Goal: Information Seeking & Learning: Check status

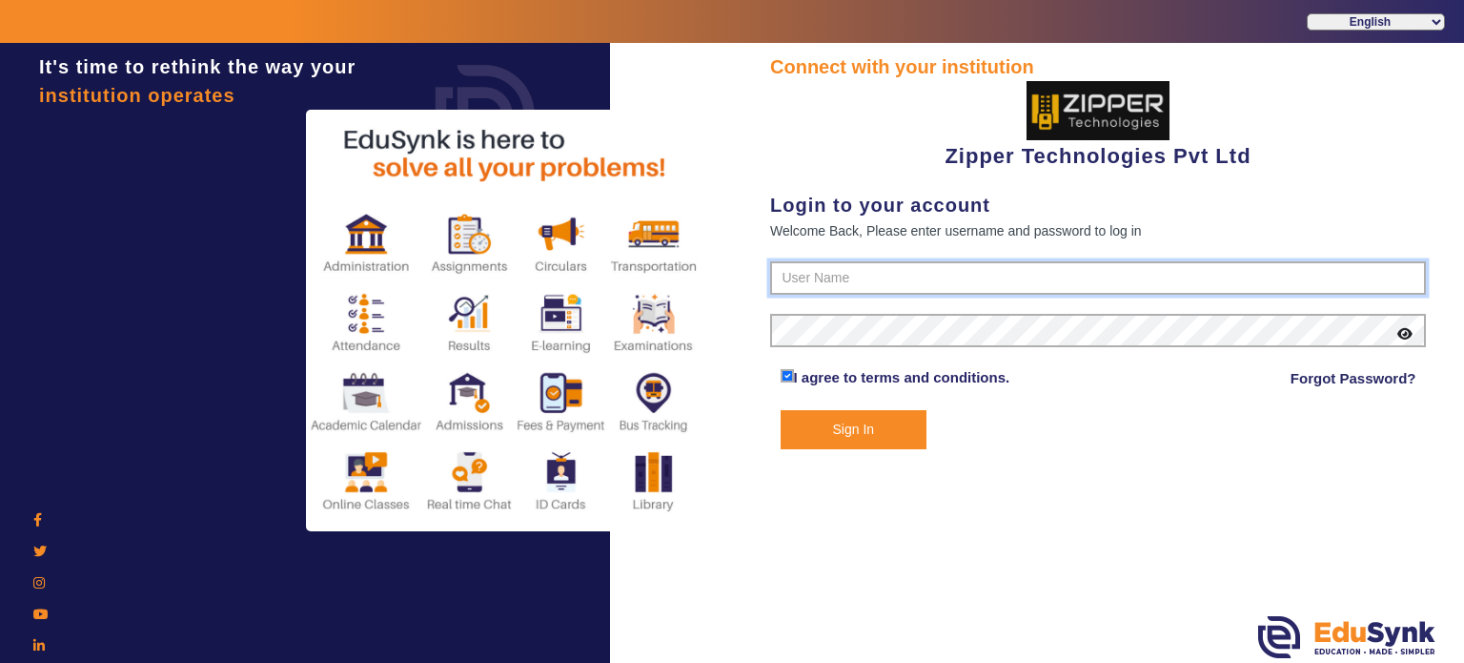
click at [835, 283] on input "text" at bounding box center [1098, 278] width 656 height 34
type input "1008790000"
click at [781, 410] on button "Sign In" at bounding box center [854, 429] width 147 height 39
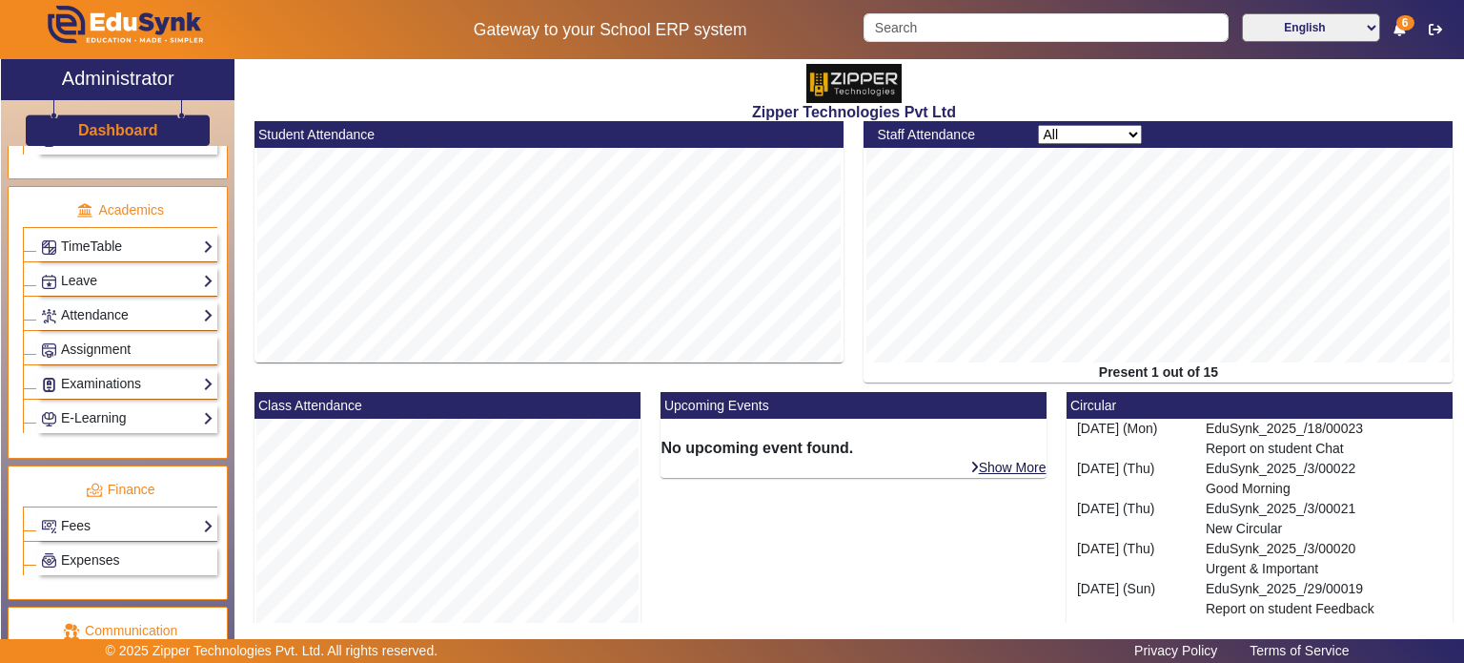
scroll to position [812, 0]
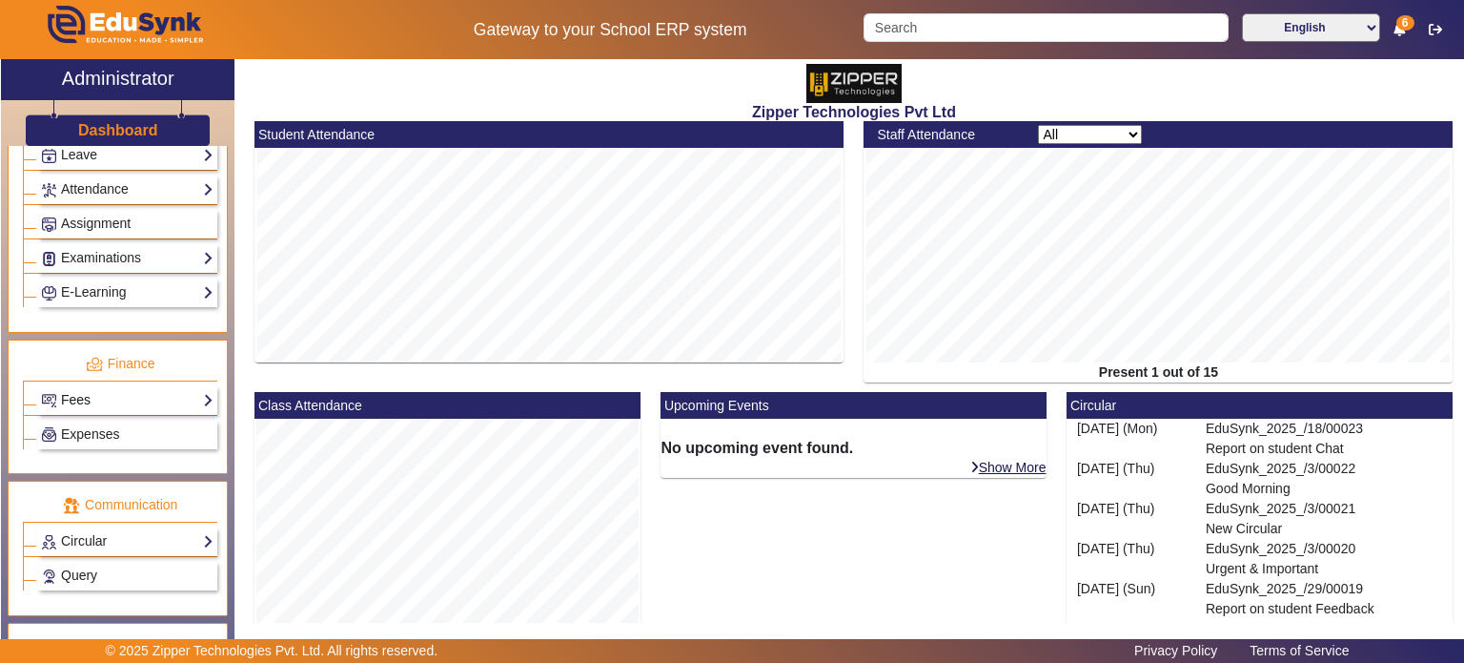
click at [126, 396] on link "Fees" at bounding box center [127, 400] width 173 height 22
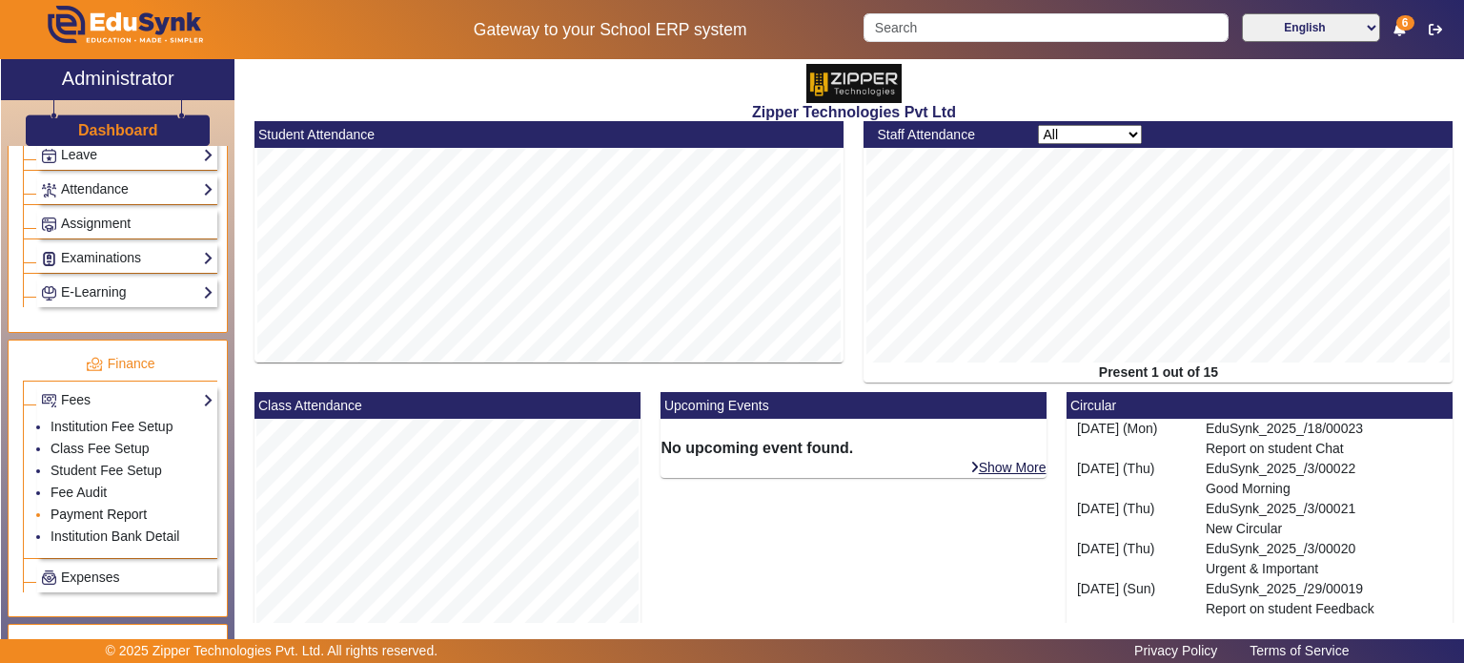
click at [105, 506] on link "Payment Report" at bounding box center [99, 513] width 96 height 15
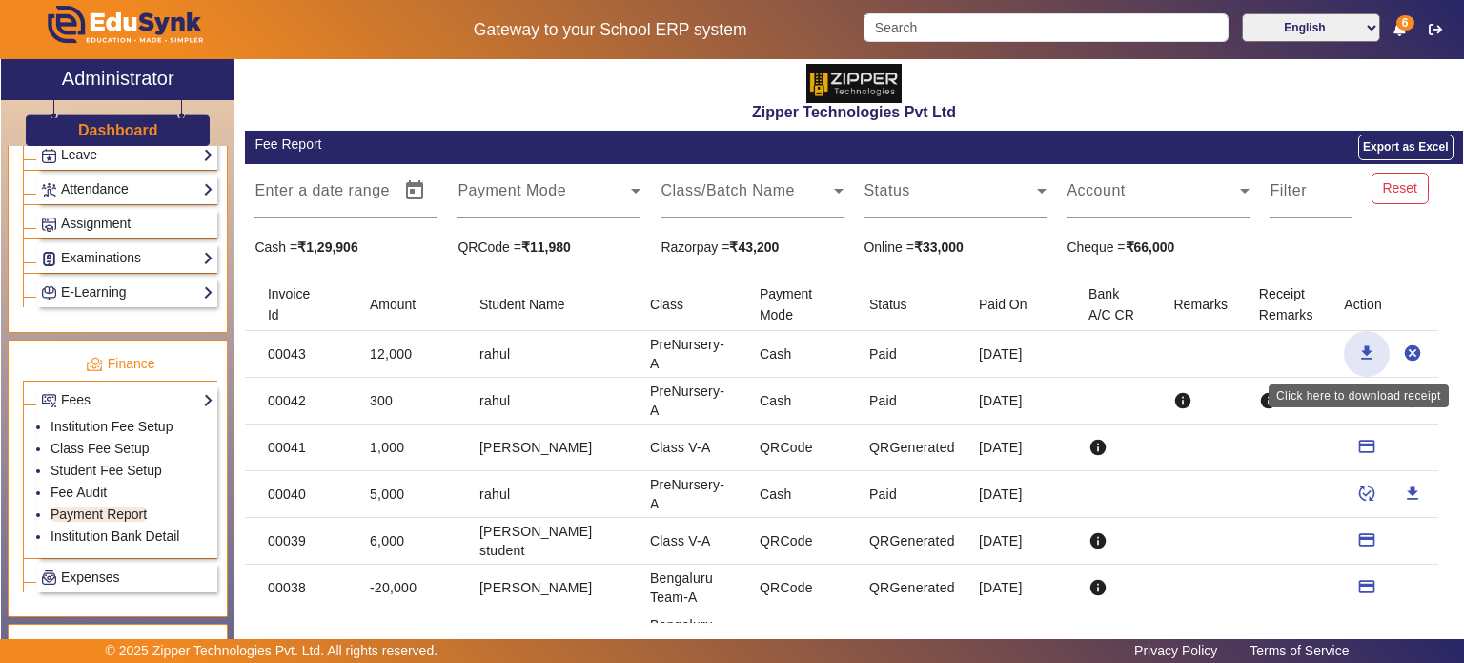
click at [1359, 345] on mat-icon "download" at bounding box center [1366, 352] width 19 height 19
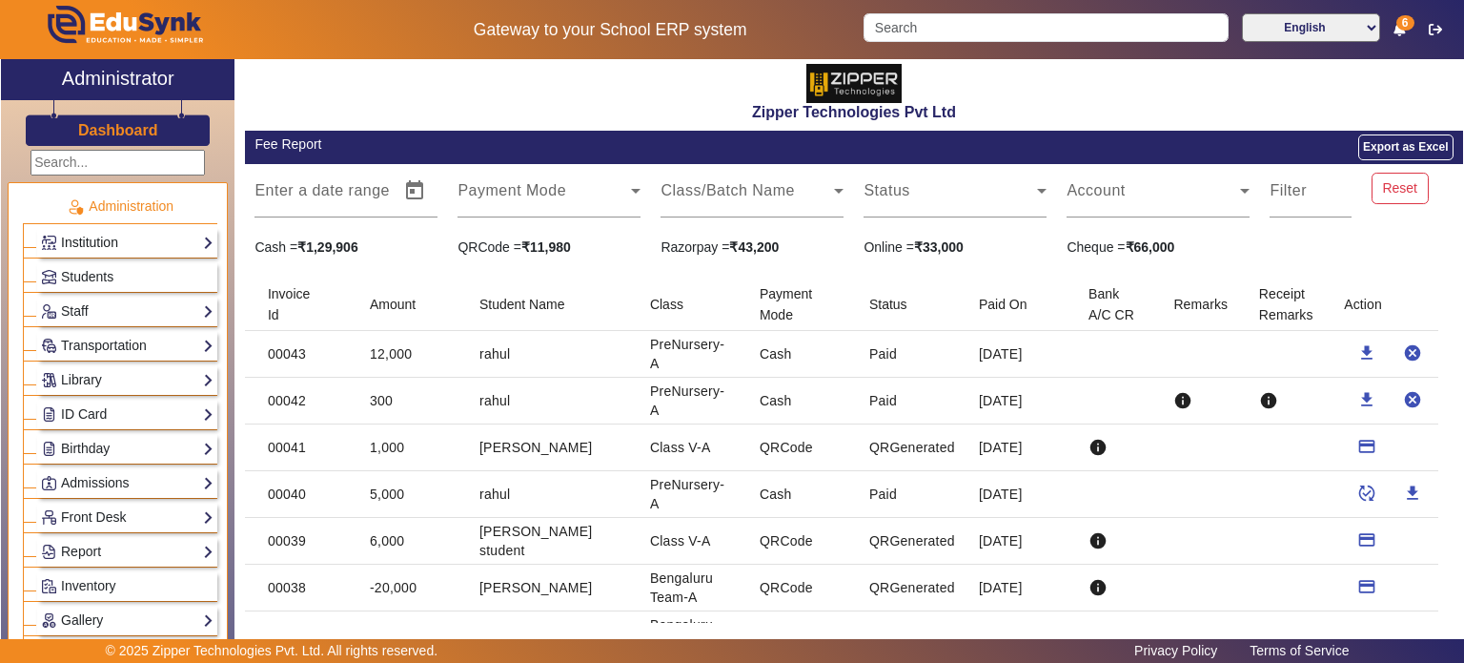
click at [124, 249] on link "Institution" at bounding box center [127, 243] width 173 height 22
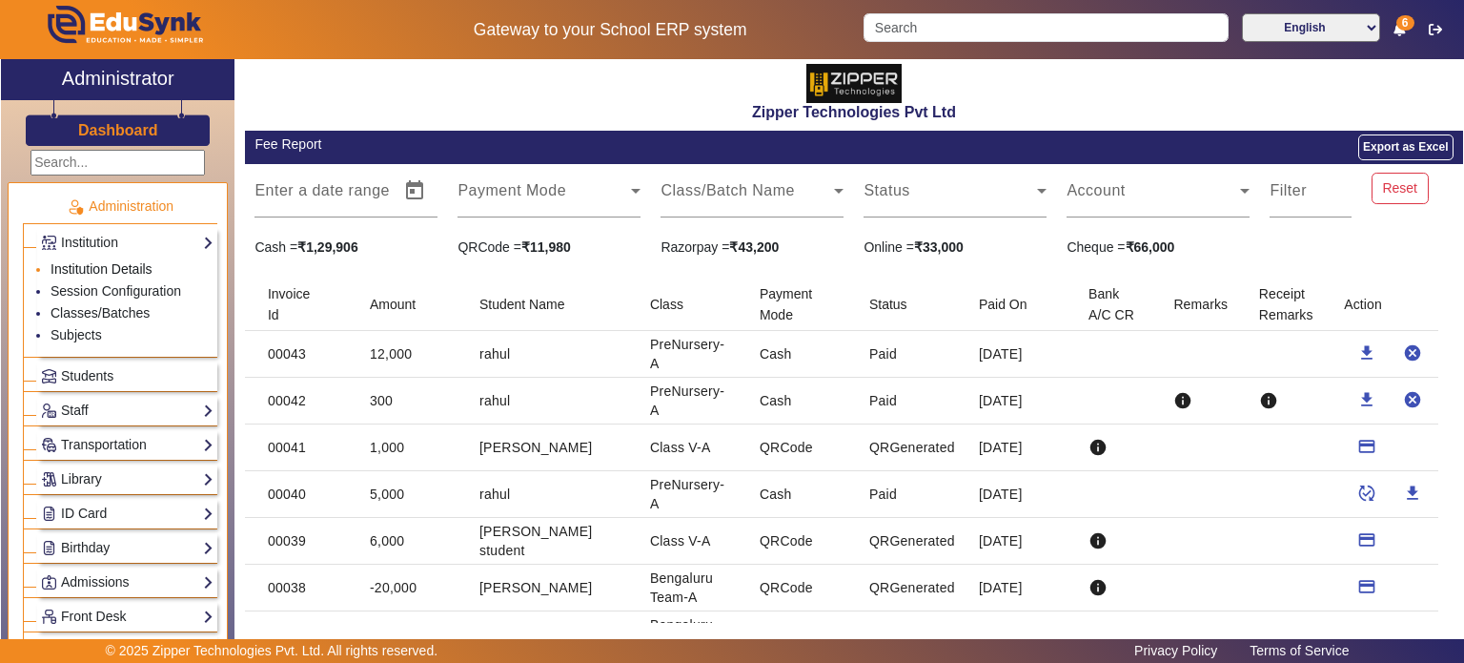
click at [108, 271] on link "Institution Details" at bounding box center [102, 268] width 102 height 15
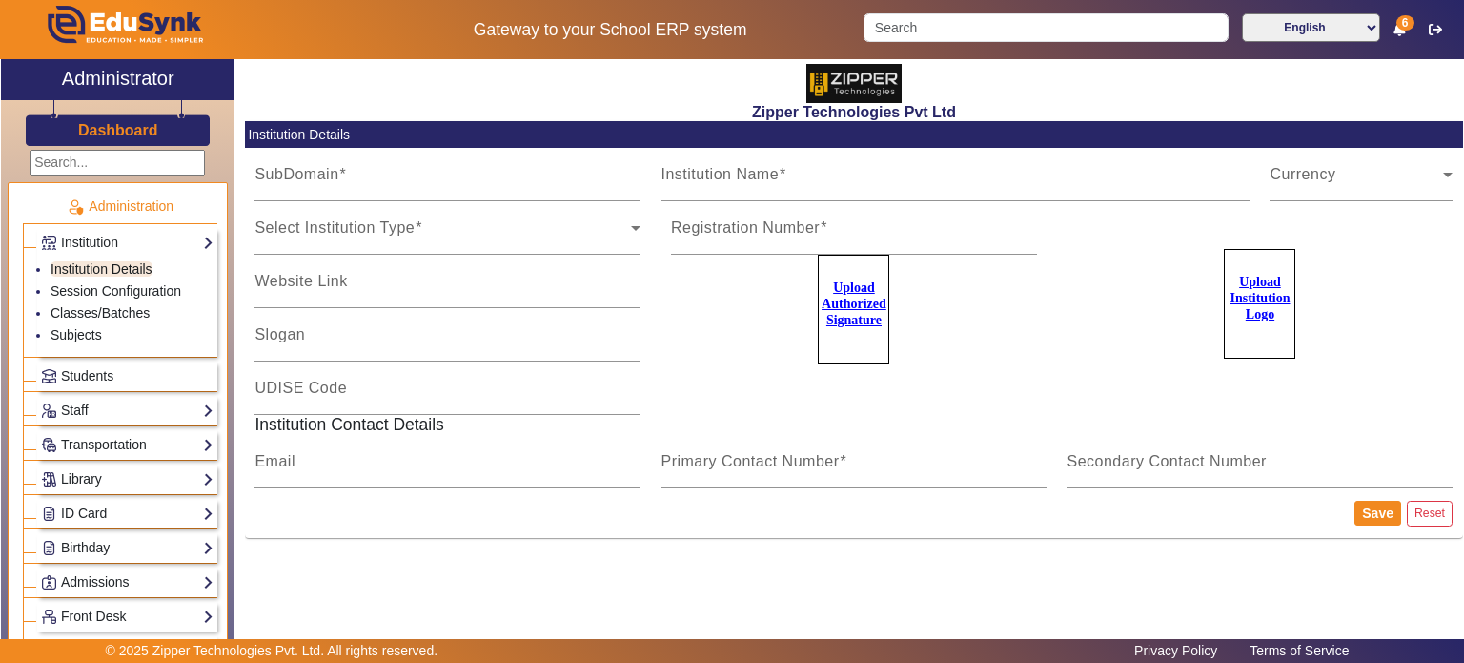
type input "zipper"
type input "Zipper Technologies Pvt Ltd"
type input "Education . Made . Simpler"
type input "zipper"
type input "surya@zippertec.in"
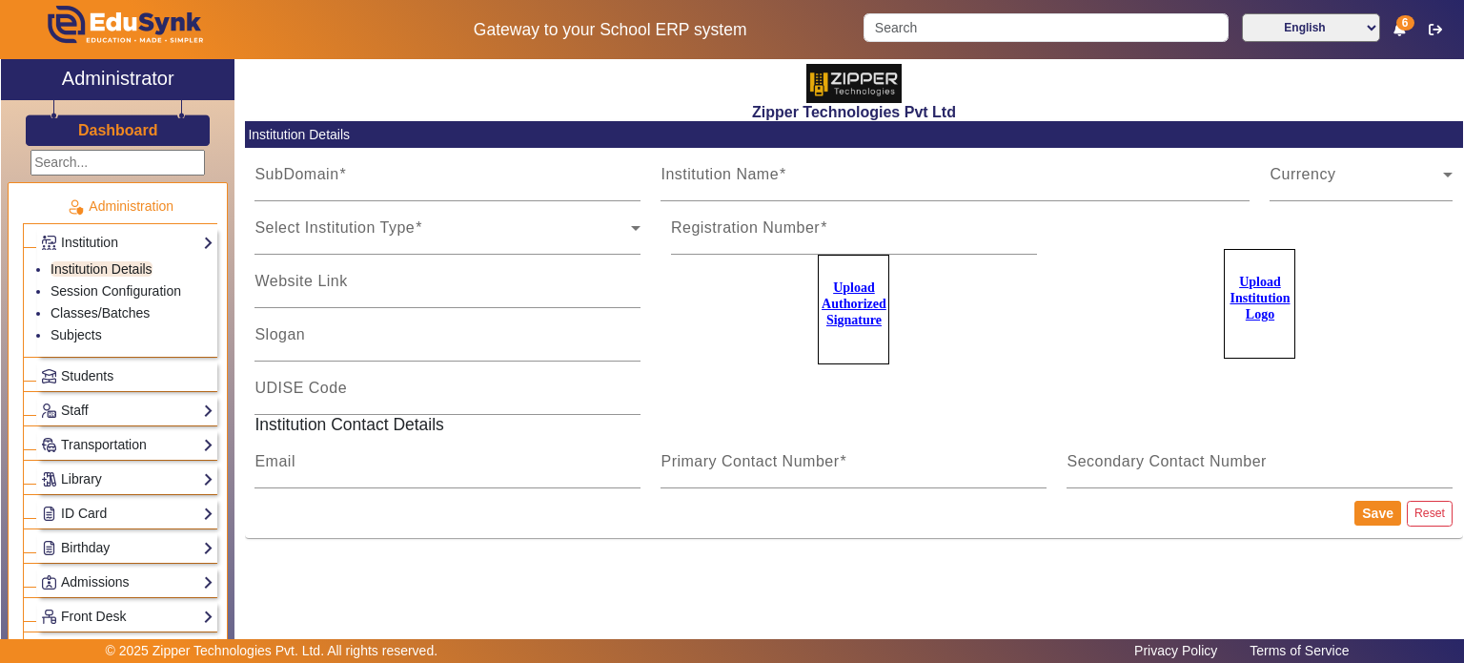
type input "1008790000"
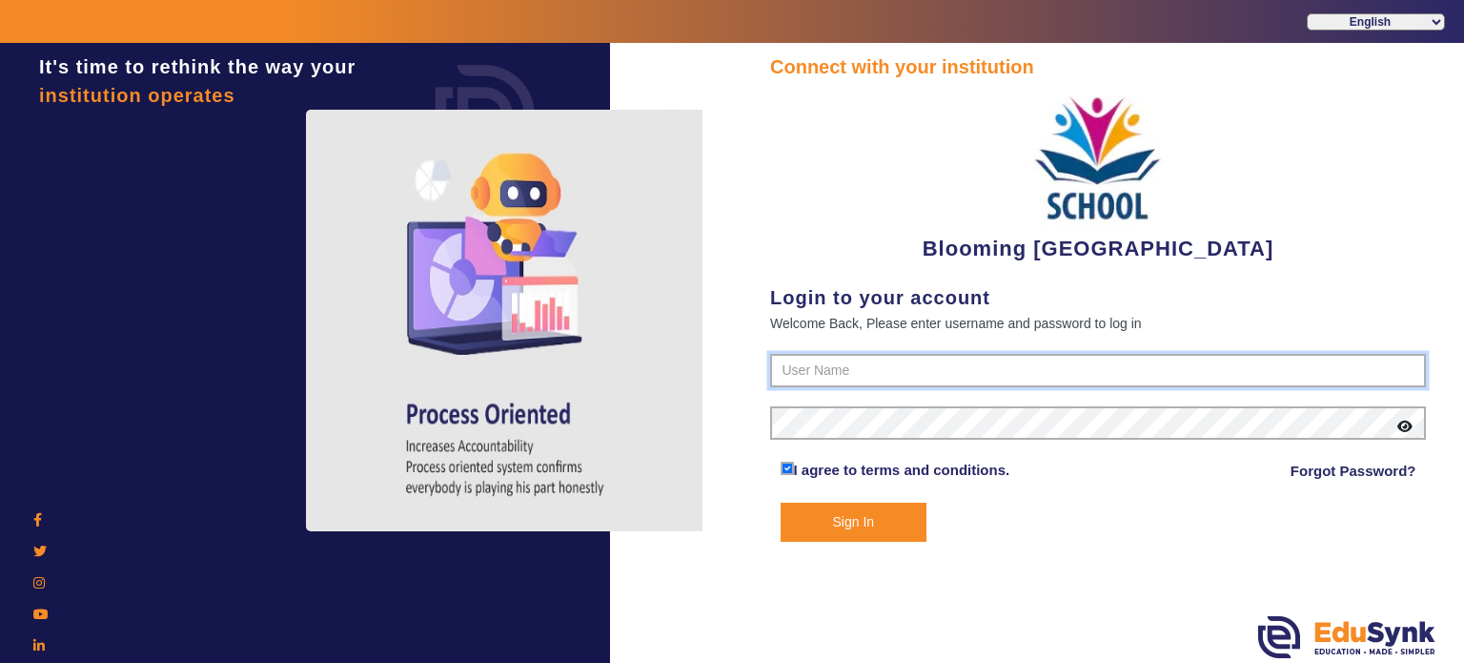
click at [835, 366] on input "text" at bounding box center [1098, 371] width 656 height 34
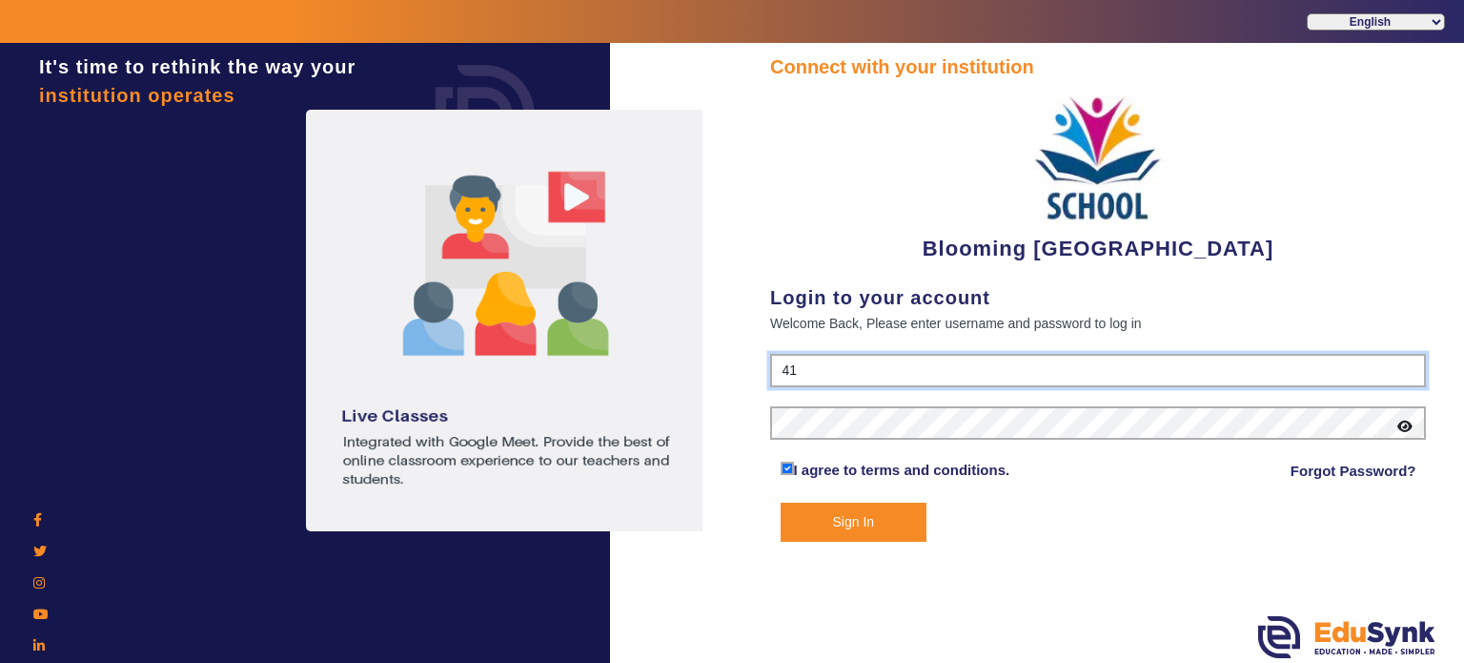
type input "4141419999"
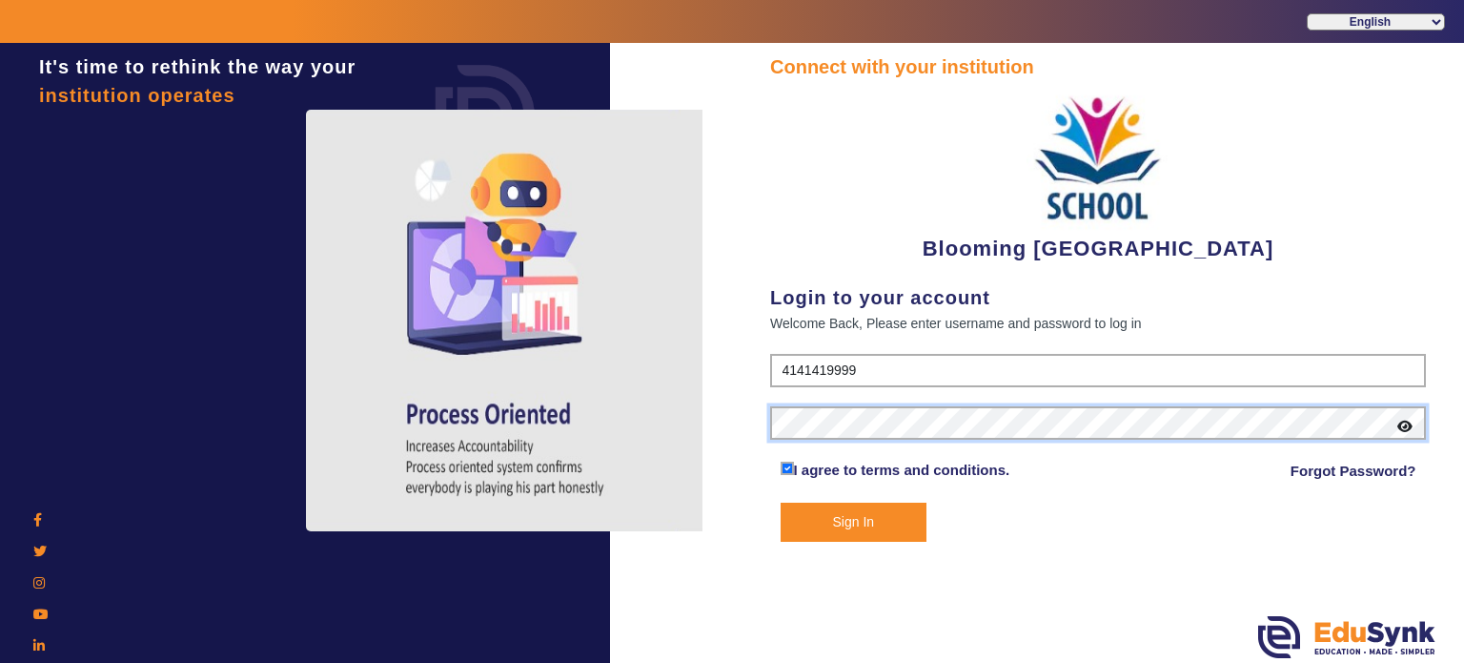
click at [781, 502] on button "Sign In" at bounding box center [854, 521] width 147 height 39
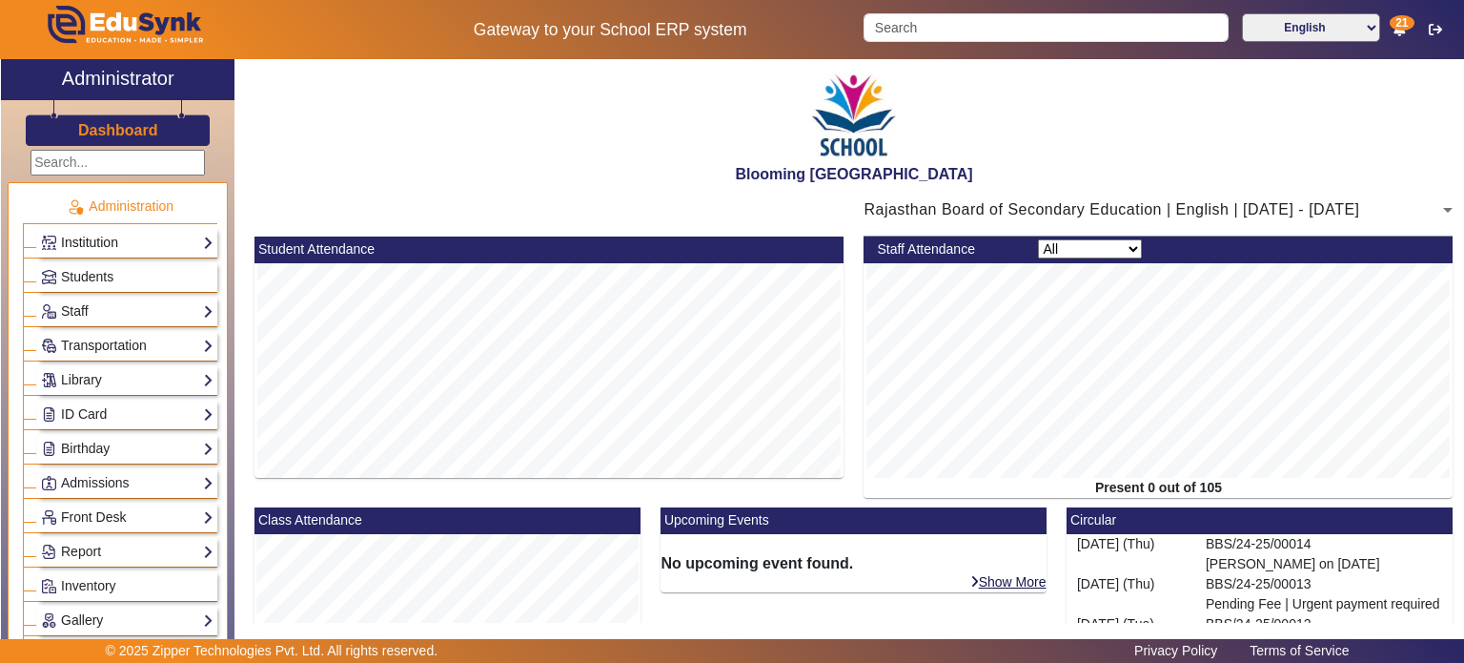
click at [180, 248] on link "Institution" at bounding box center [127, 243] width 173 height 22
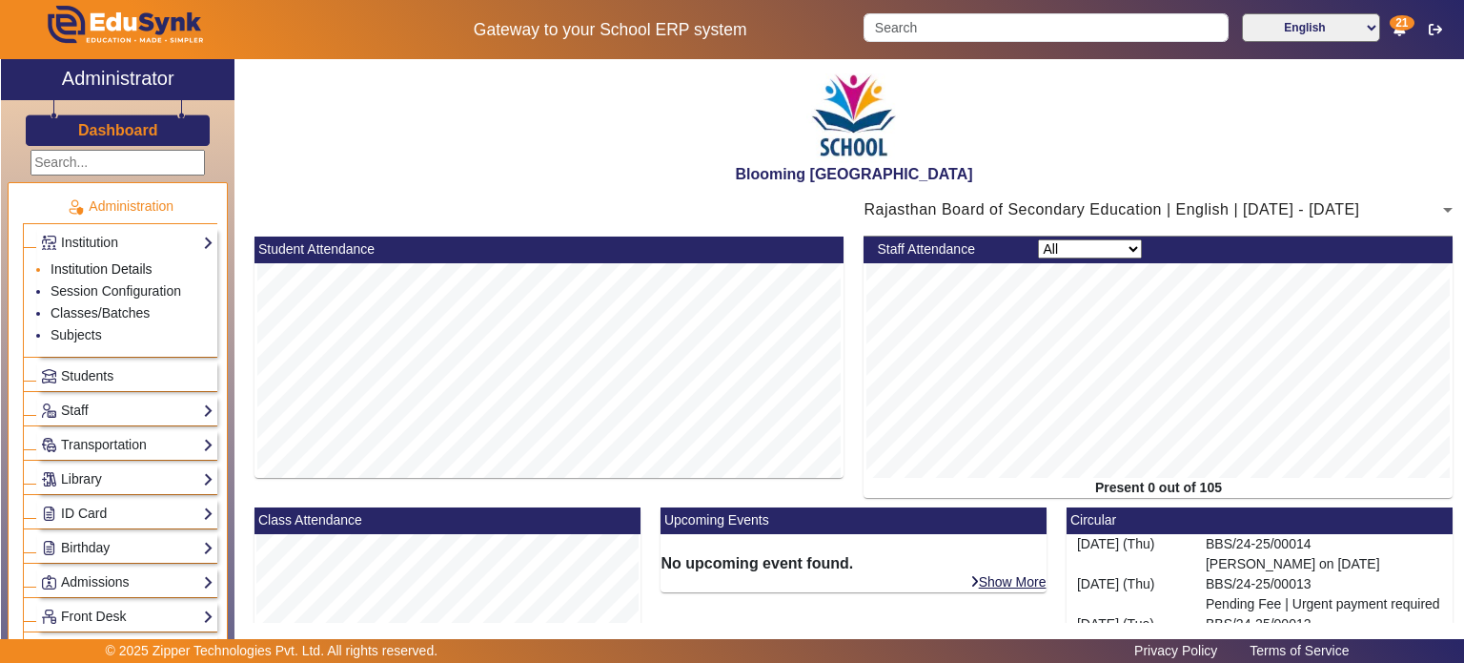
click at [124, 272] on link "Institution Details" at bounding box center [102, 268] width 102 height 15
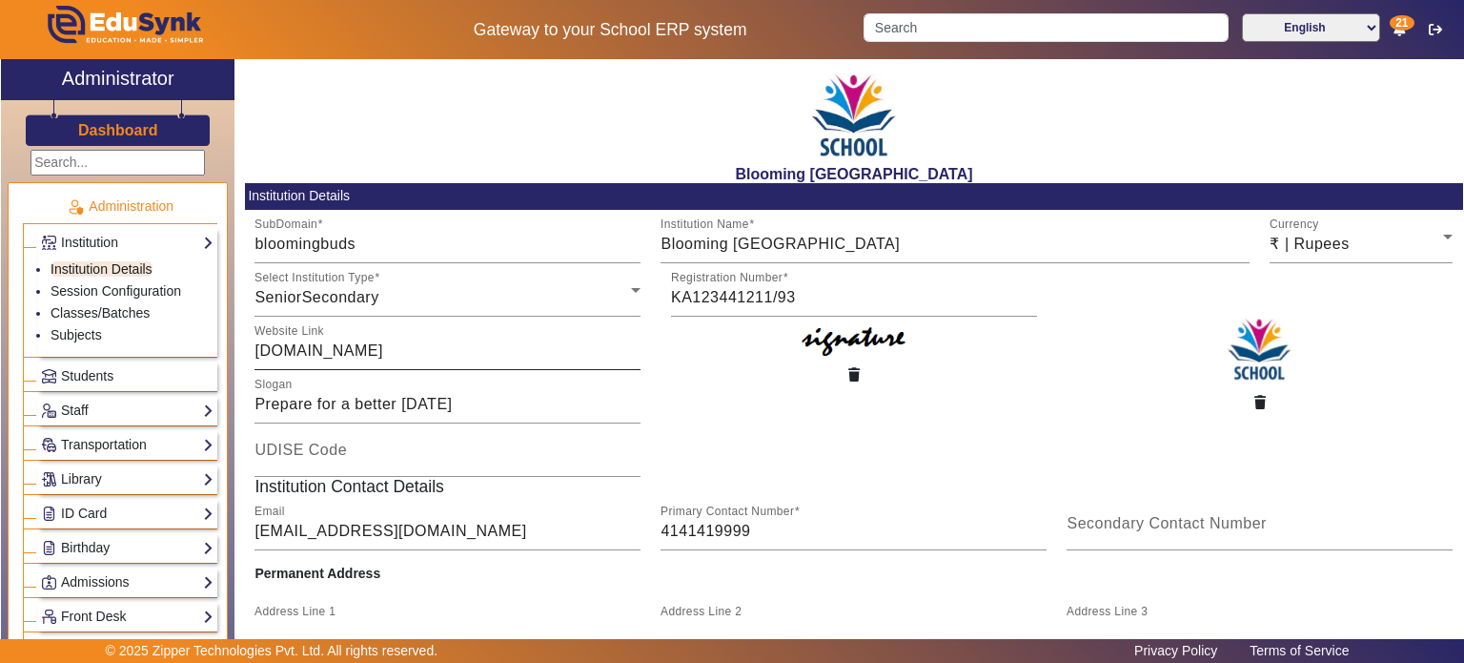
scroll to position [223, 0]
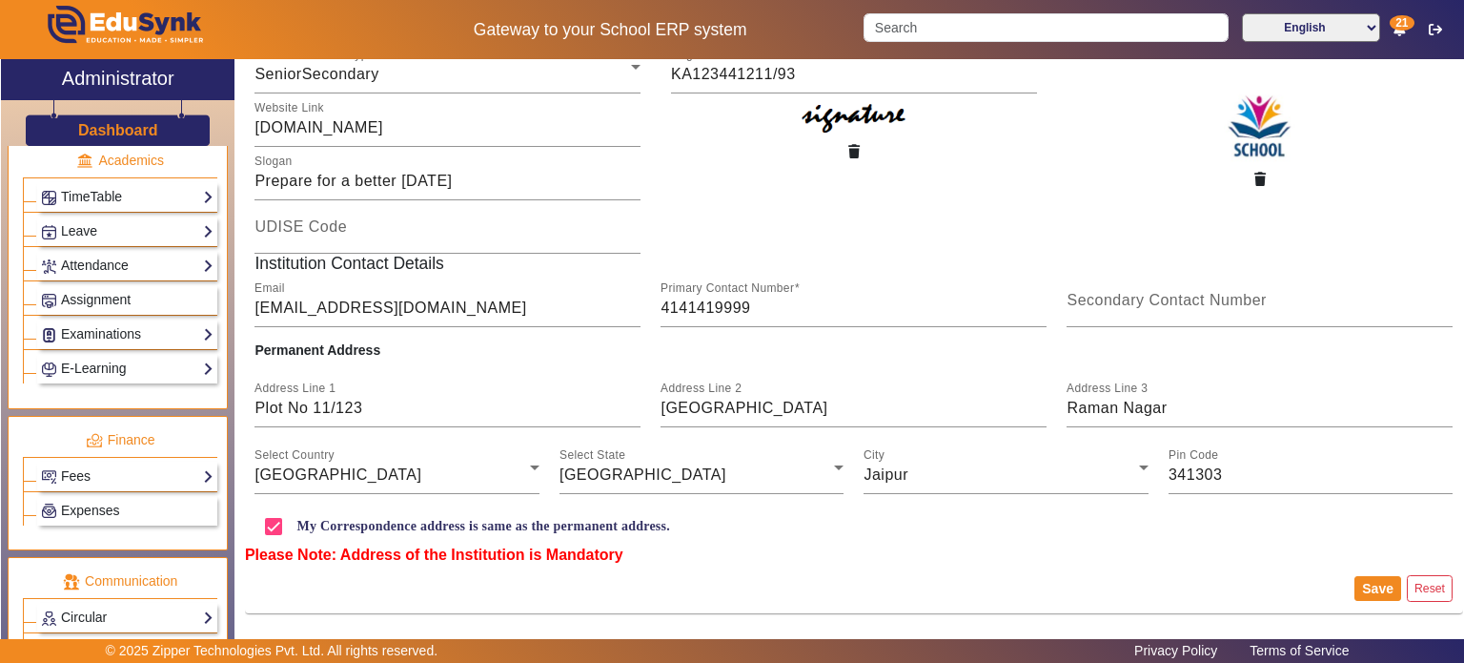
click at [118, 491] on div "Expenses" at bounding box center [120, 508] width 194 height 34
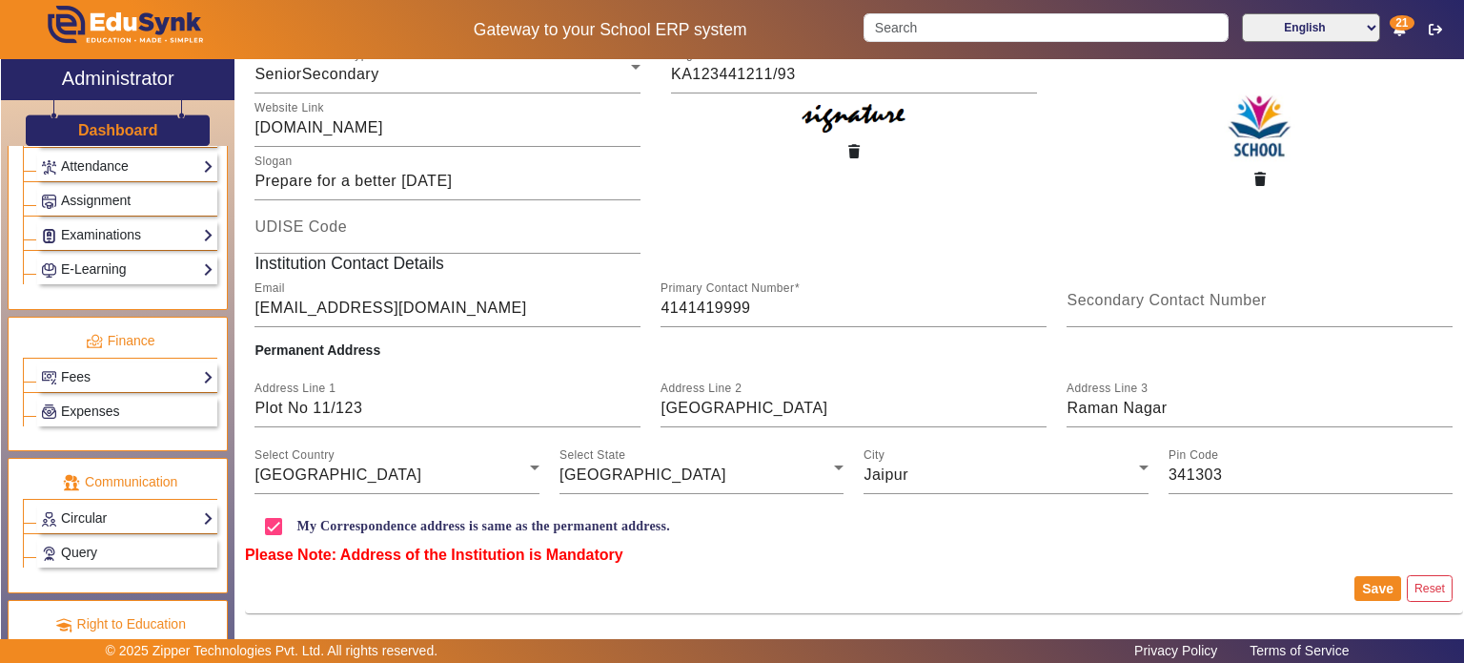
scroll to position [736, 0]
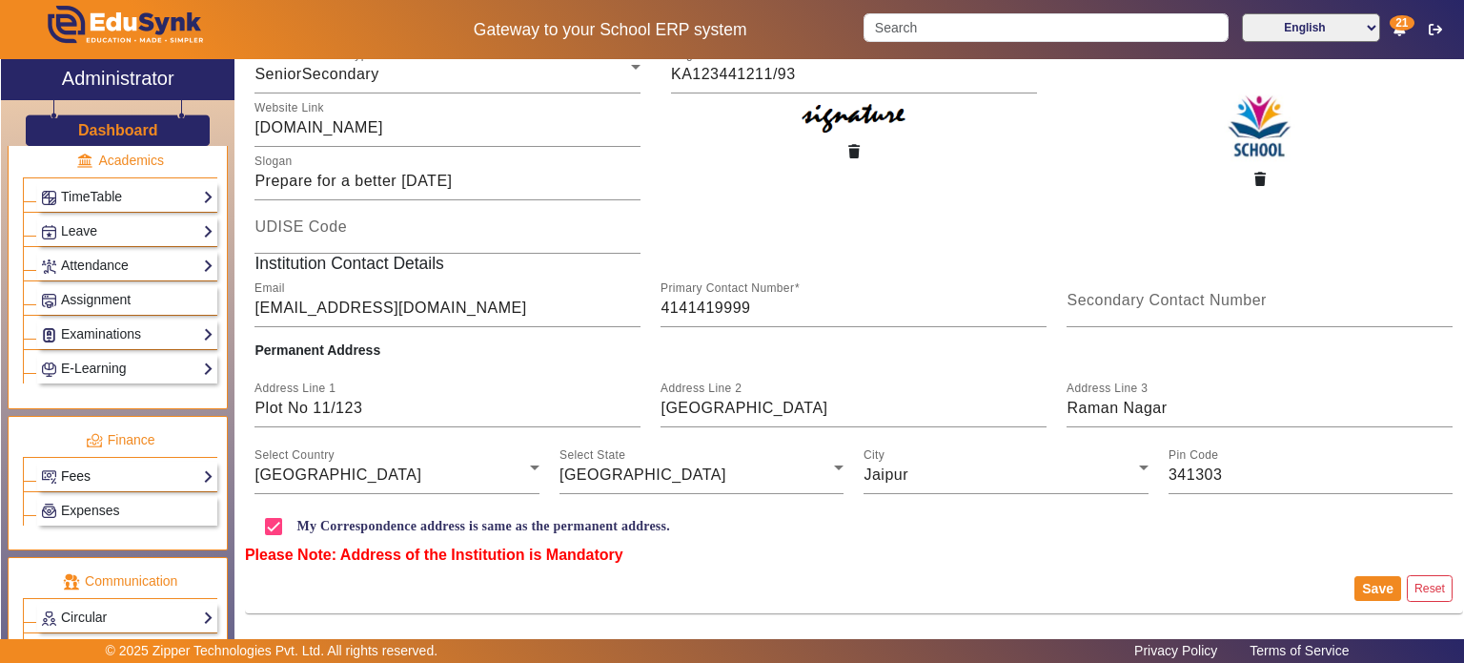
click at [117, 468] on link "Fees" at bounding box center [127, 476] width 173 height 22
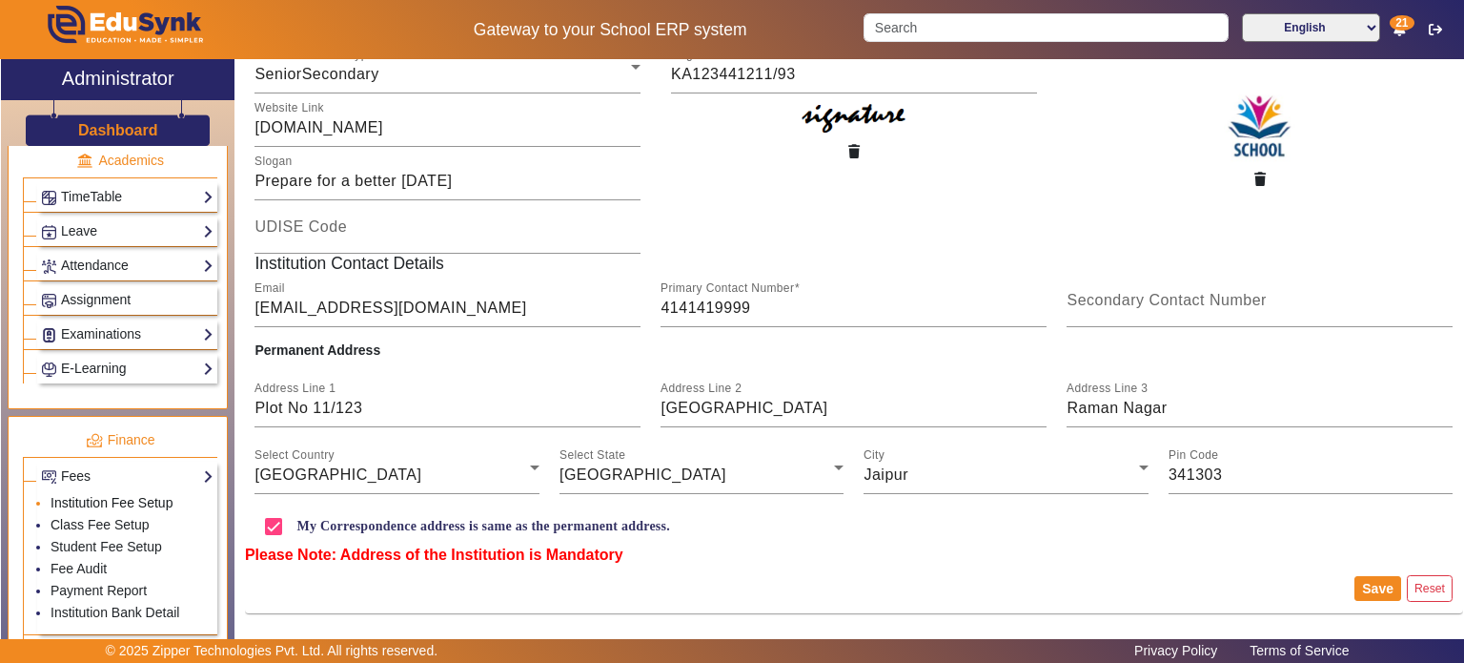
click at [90, 495] on link "Institution Fee Setup" at bounding box center [112, 502] width 122 height 15
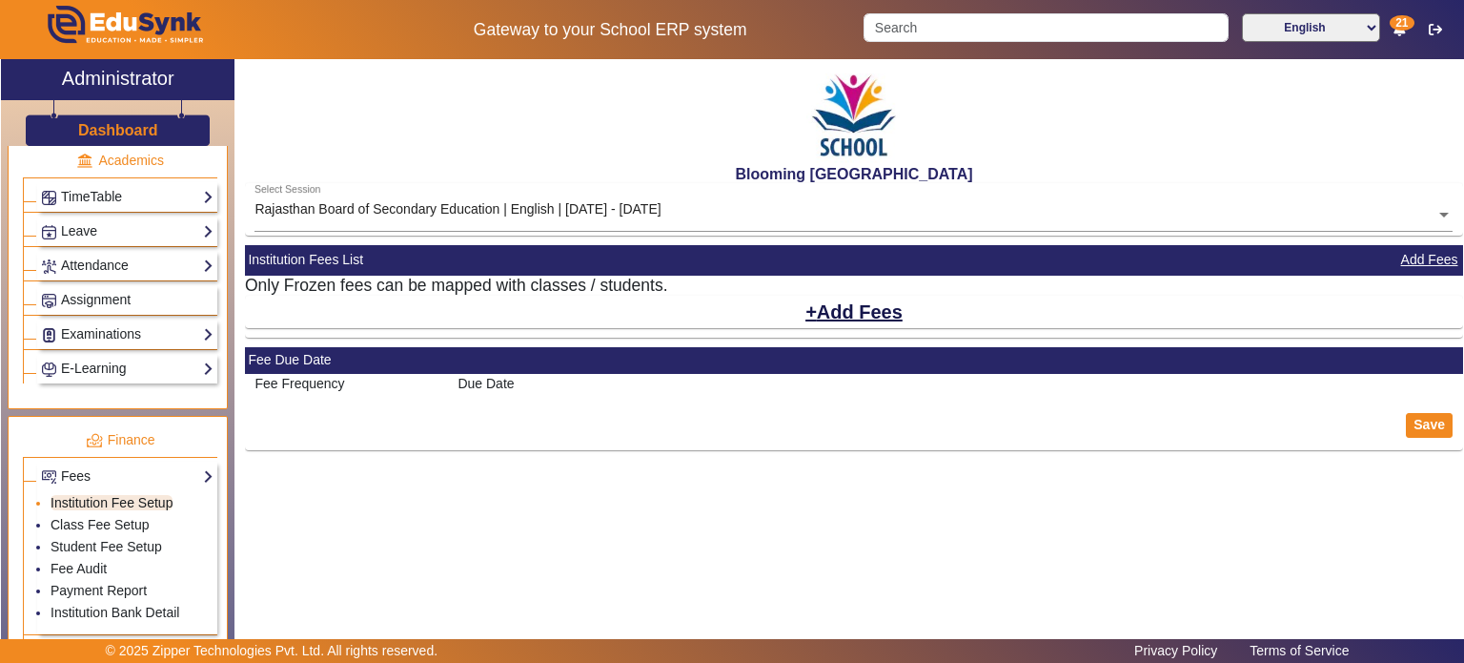
select select "10"
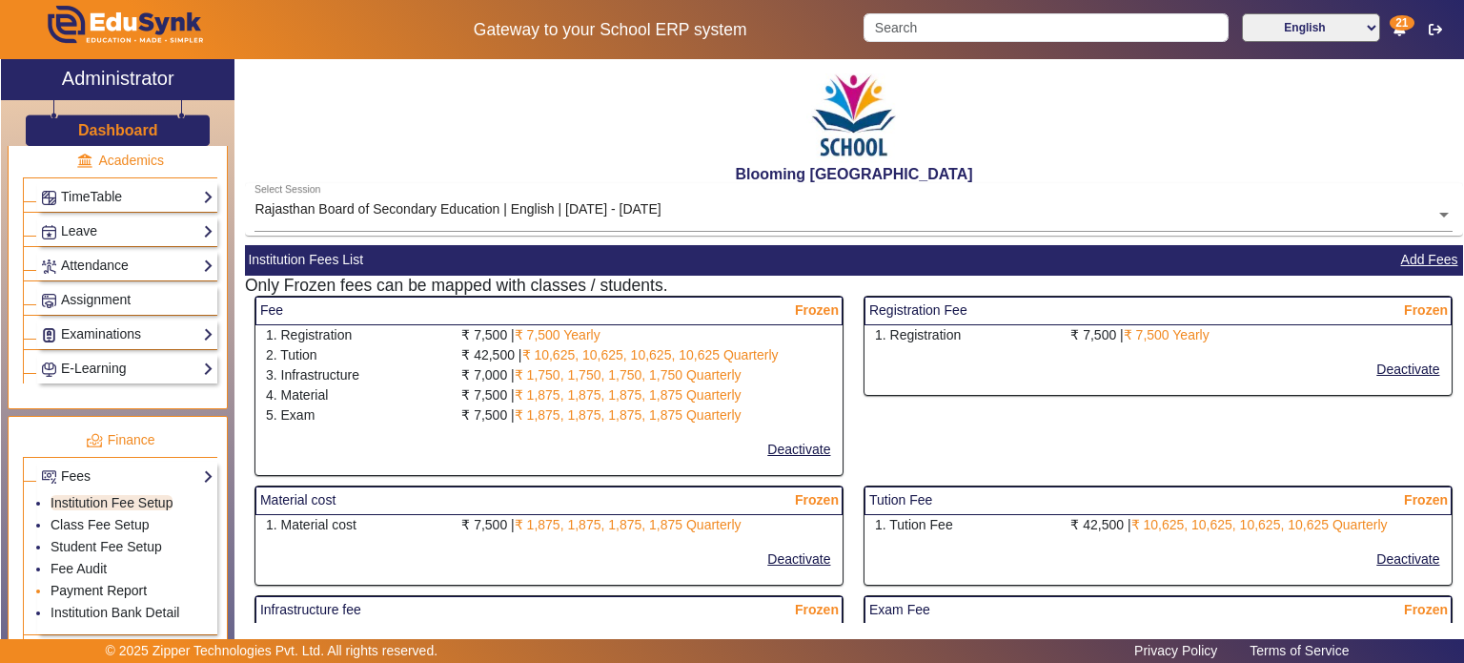
click at [92, 582] on link "Payment Report" at bounding box center [99, 589] width 96 height 15
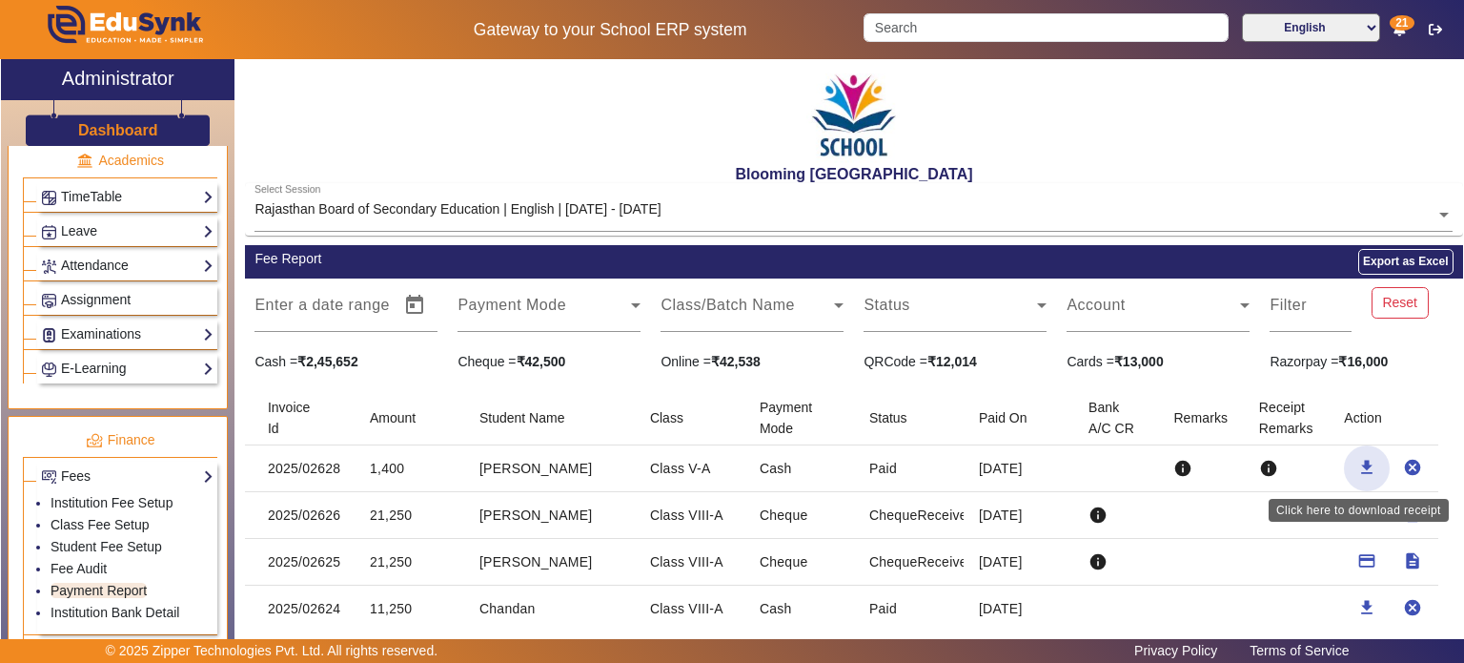
click at [1361, 457] on span "button" at bounding box center [1367, 468] width 46 height 46
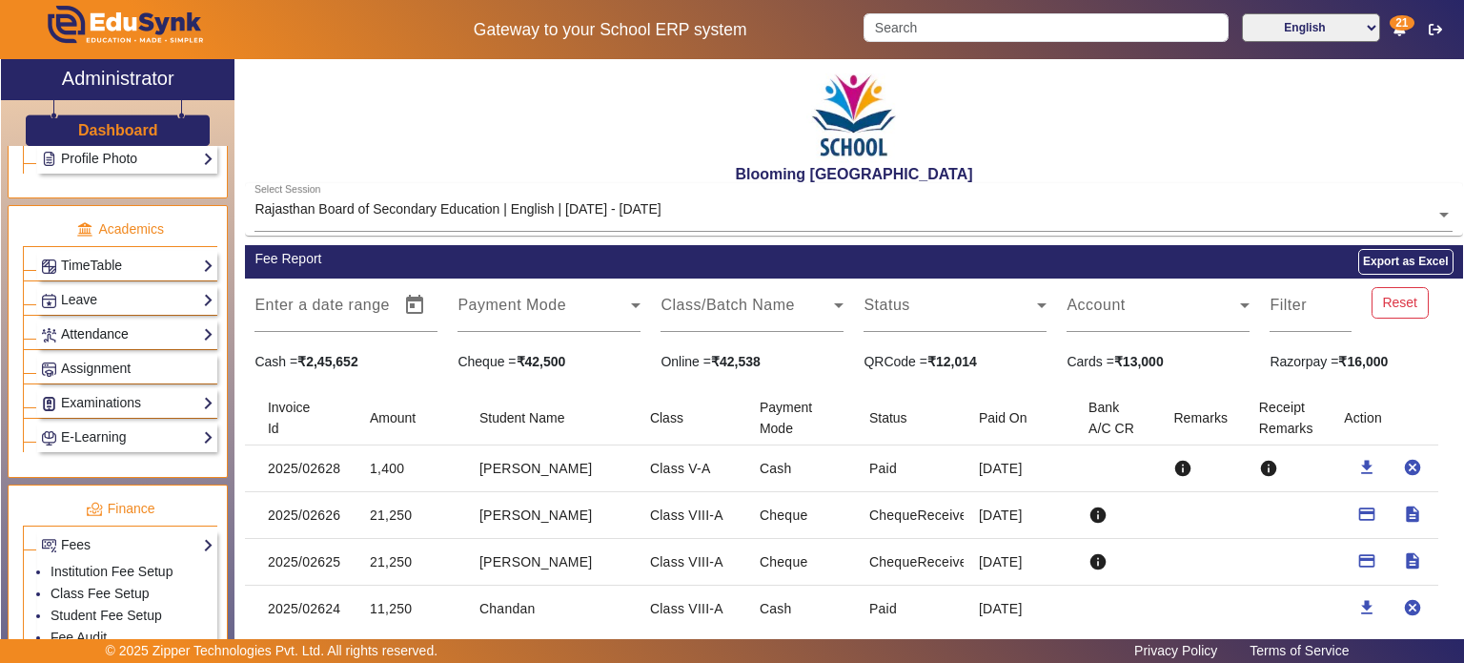
scroll to position [669, 0]
click at [111, 392] on link "Examinations" at bounding box center [127, 401] width 173 height 22
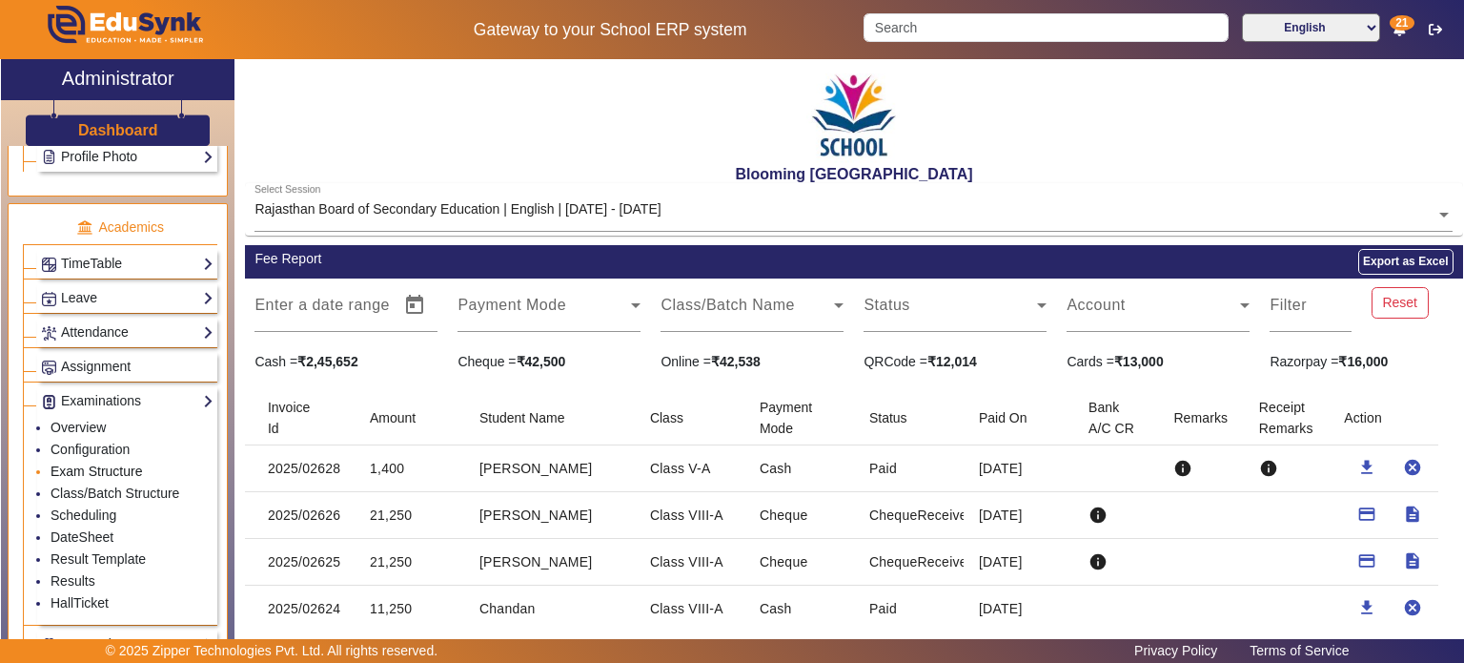
click at [92, 463] on link "Exam Structure" at bounding box center [97, 470] width 92 height 15
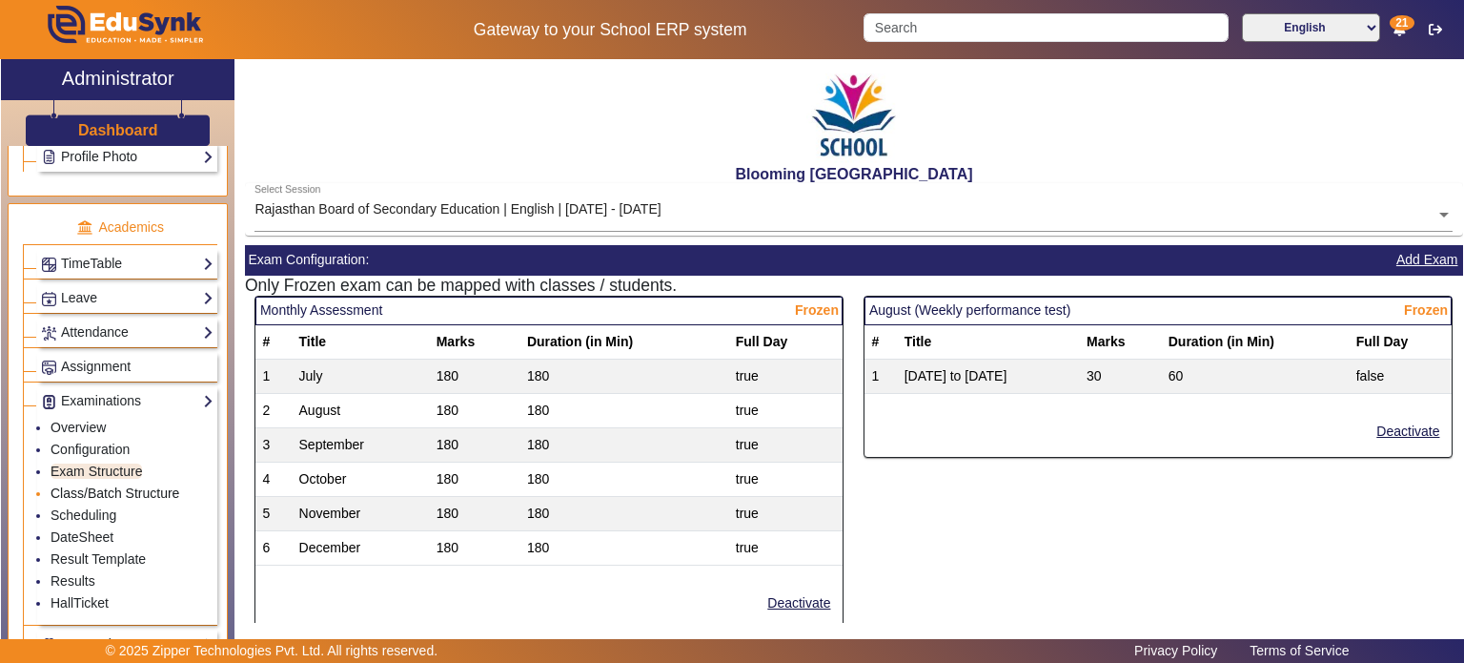
click at [86, 485] on link "Class/Batch Structure" at bounding box center [115, 492] width 129 height 15
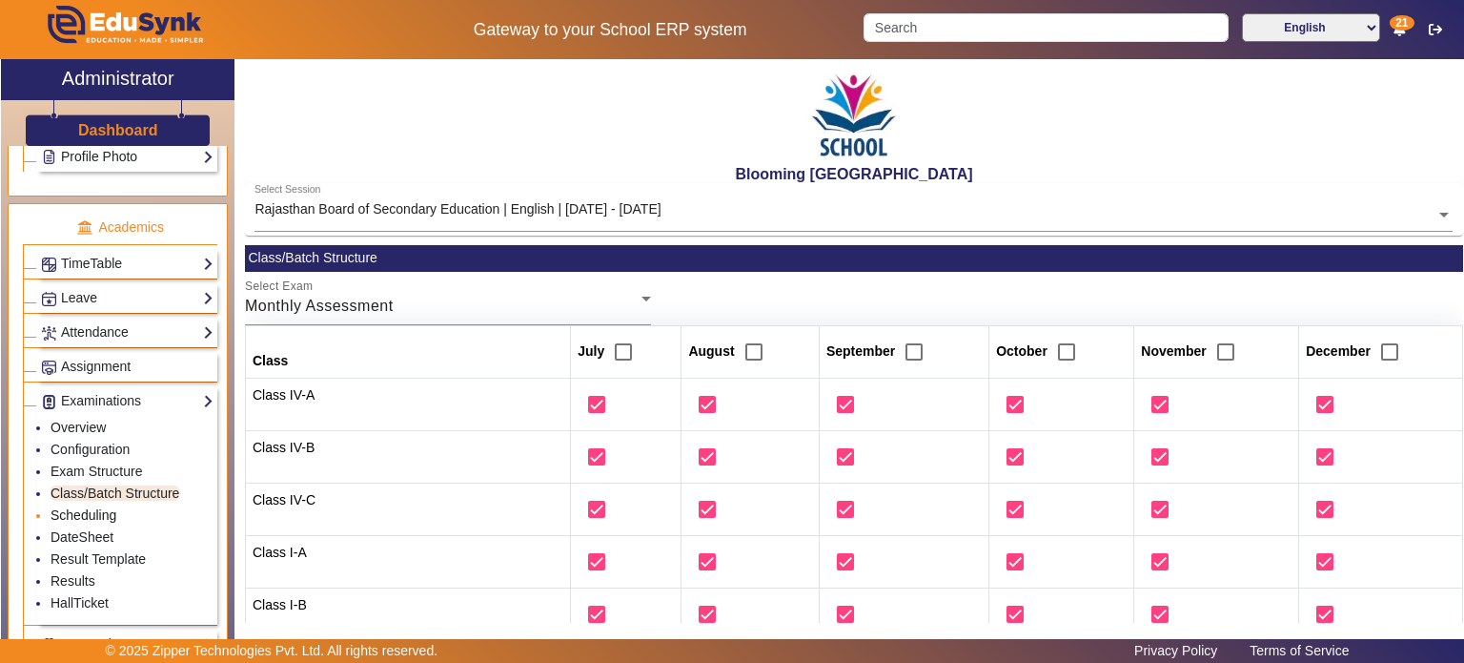
click at [91, 507] on link "Scheduling" at bounding box center [84, 514] width 66 height 15
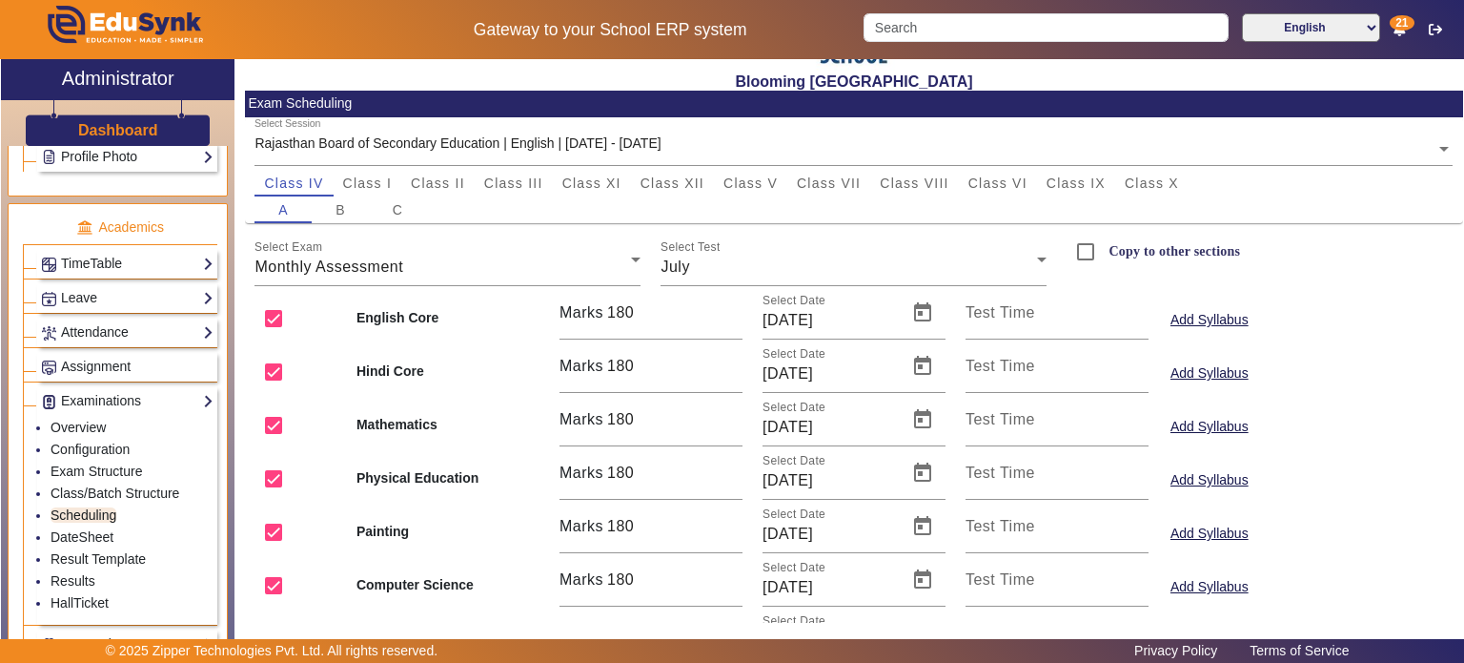
scroll to position [90, 0]
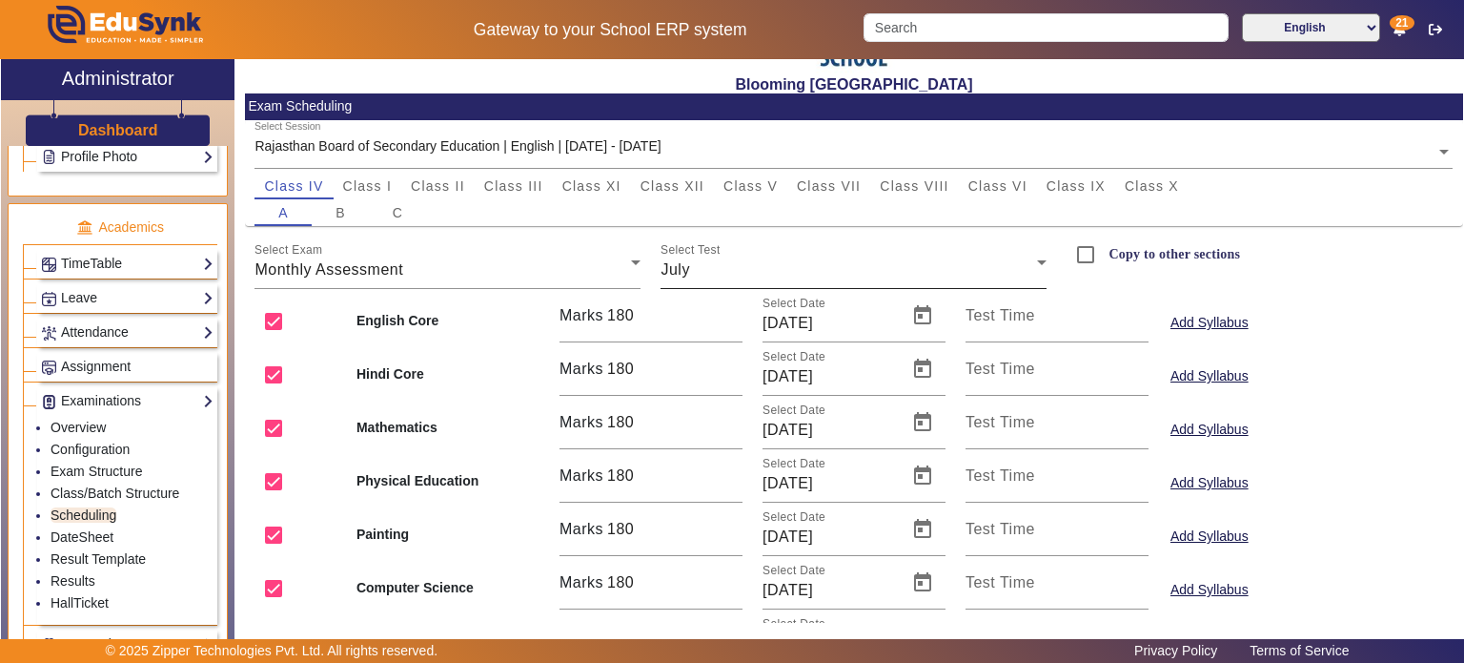
click at [714, 255] on label "Select Test" at bounding box center [691, 250] width 60 height 13
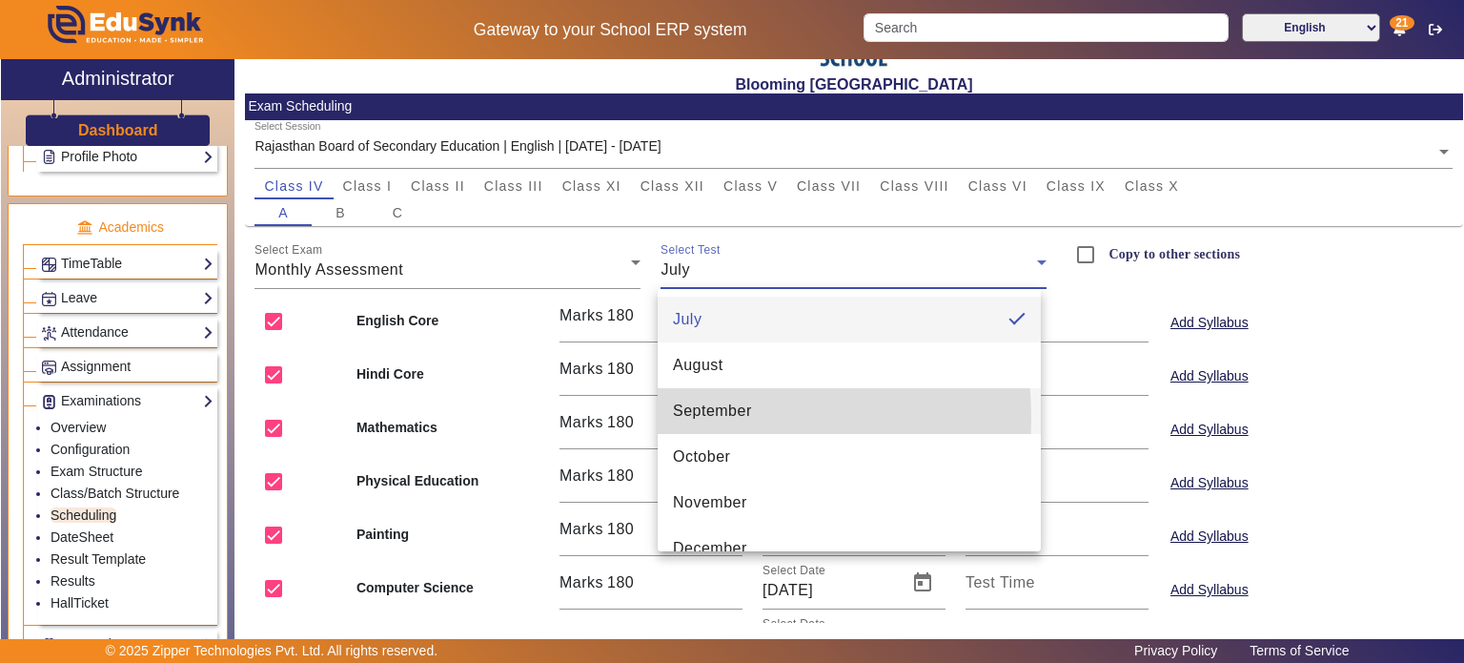
click at [703, 417] on span "September" at bounding box center [712, 410] width 79 height 23
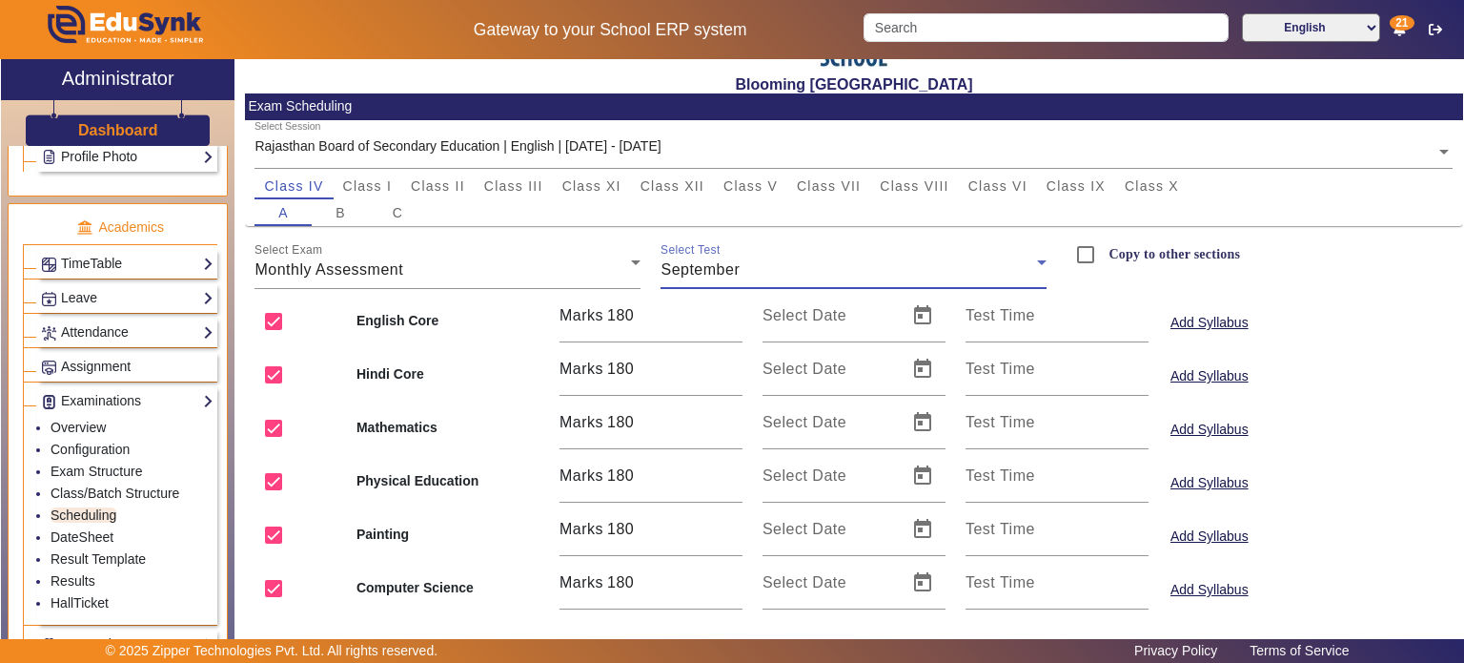
click at [725, 268] on span "September" at bounding box center [700, 269] width 79 height 16
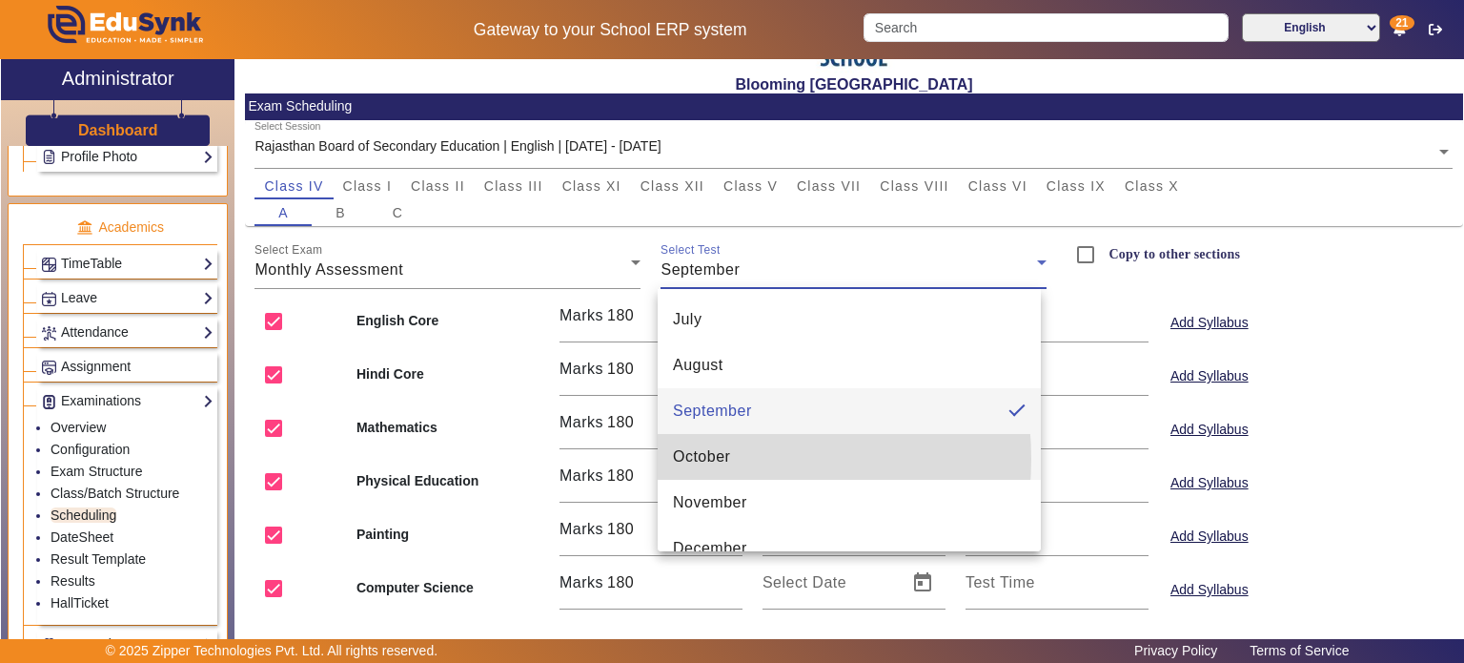
click at [702, 459] on span "October" at bounding box center [701, 456] width 57 height 23
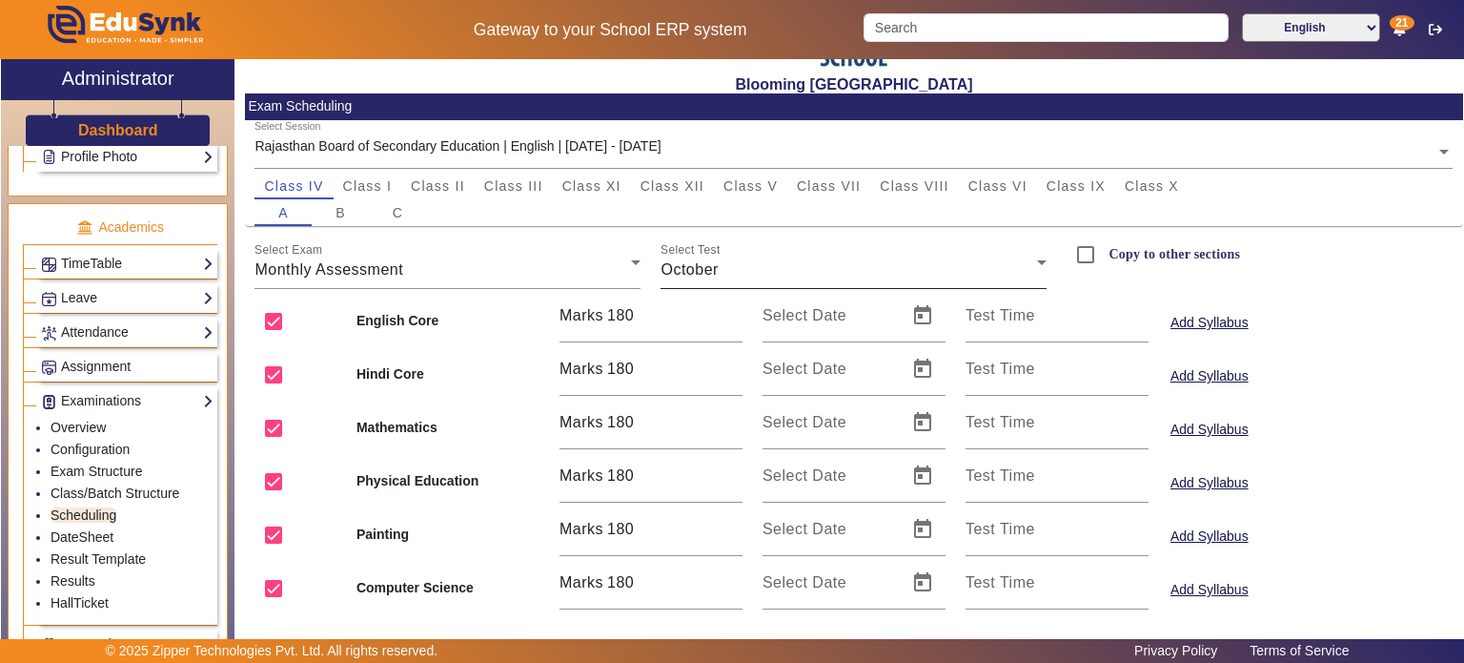
click at [703, 252] on mat-label "Select Test" at bounding box center [691, 250] width 60 height 12
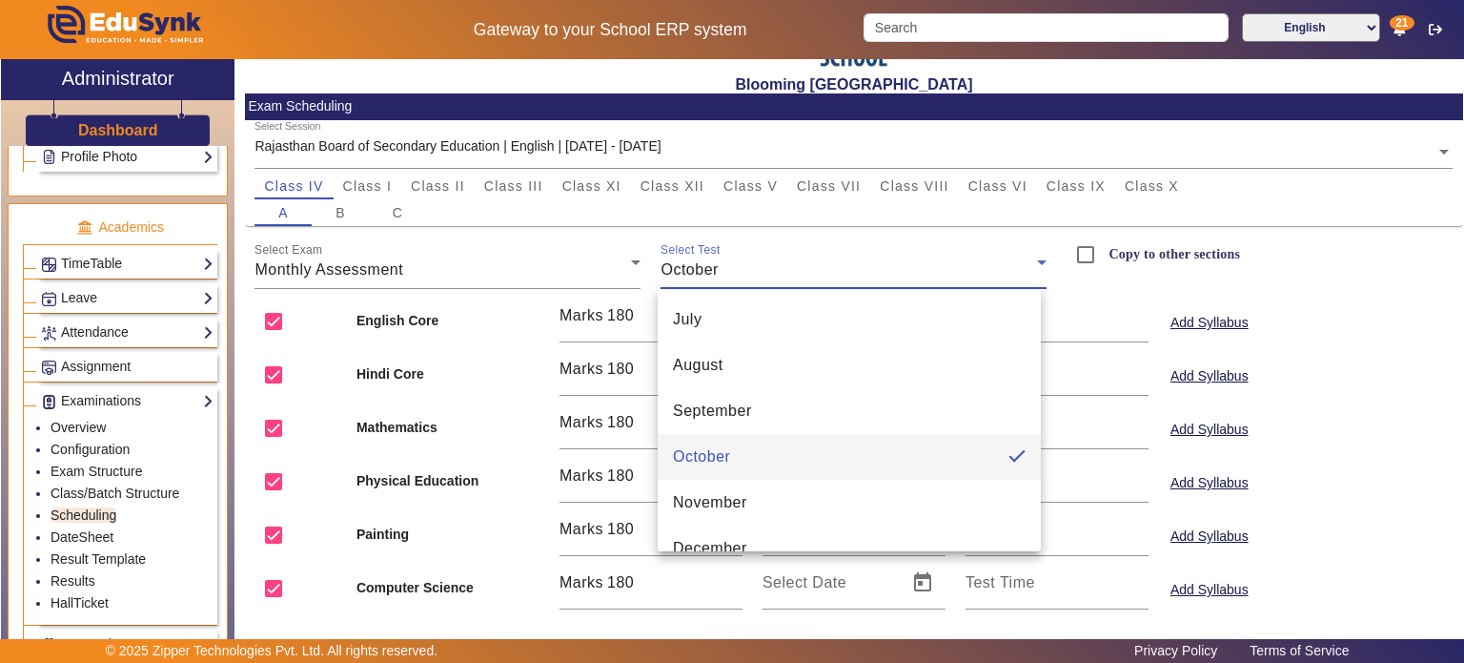
scroll to position [27, 0]
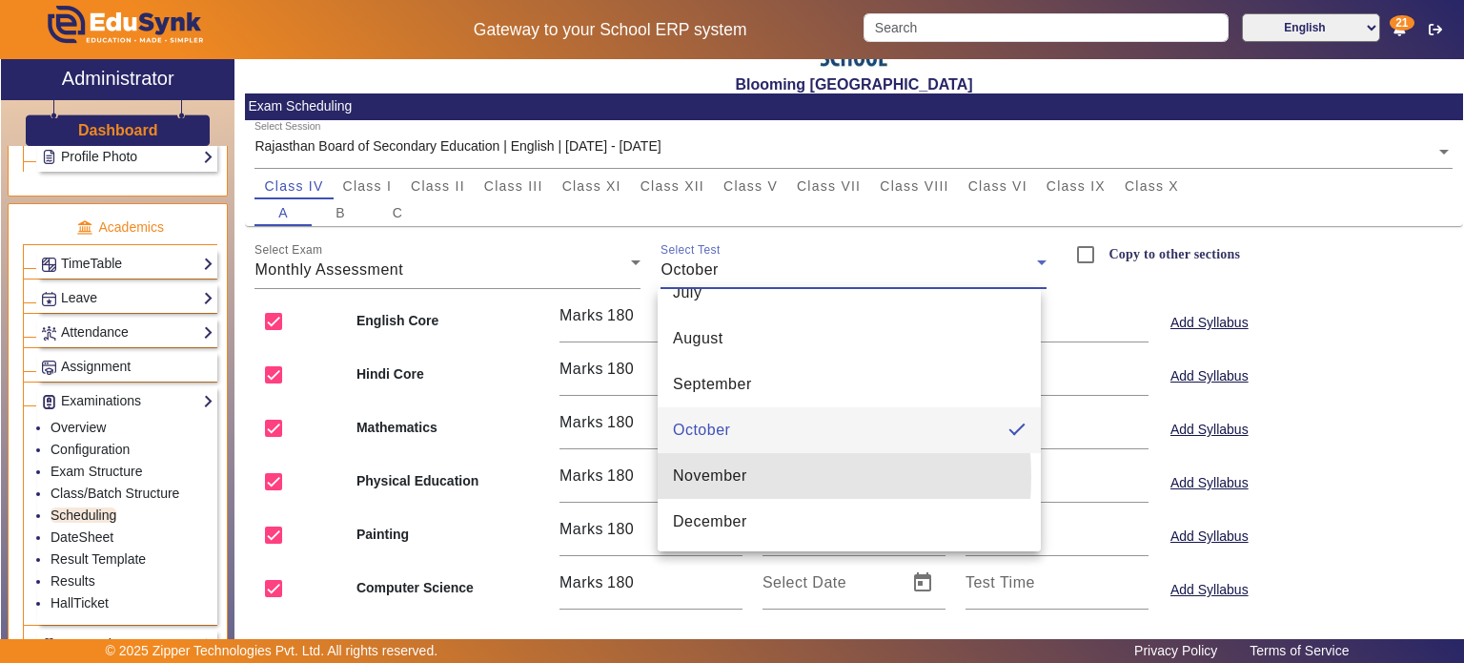
click at [737, 476] on span "November" at bounding box center [710, 475] width 74 height 23
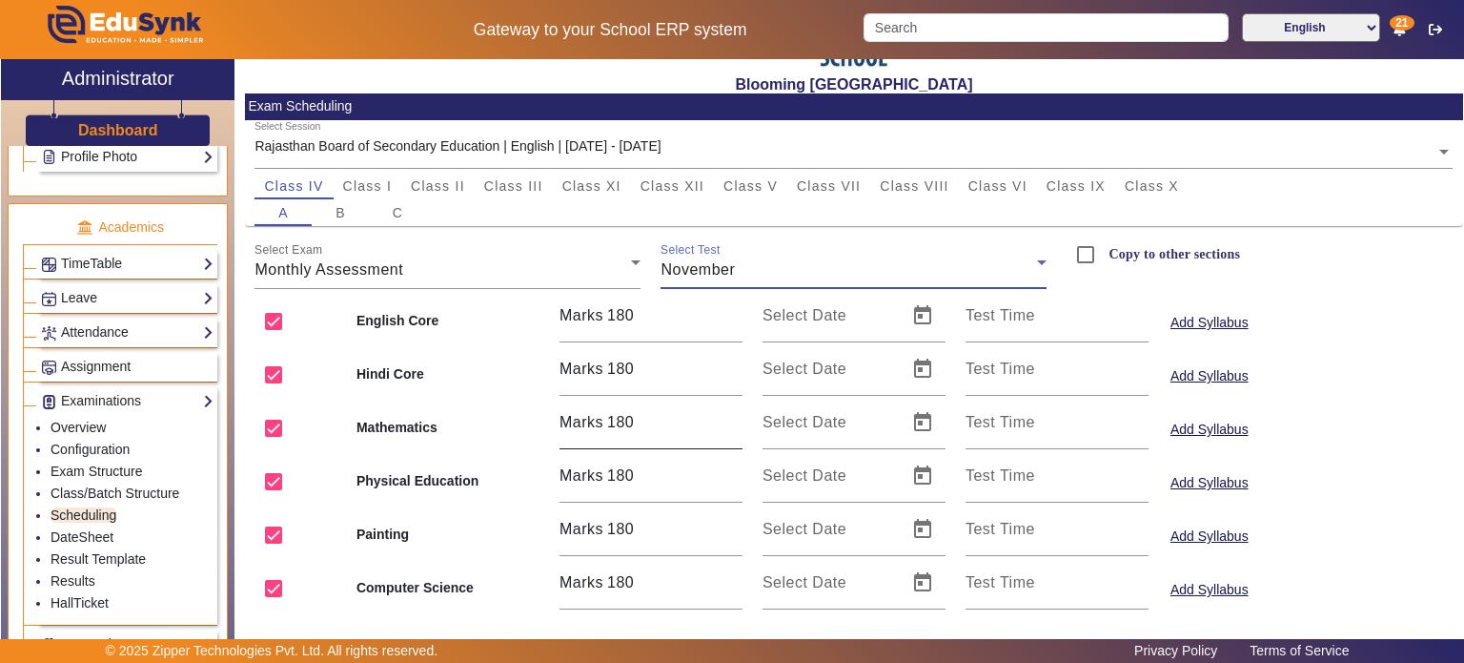
scroll to position [188, 0]
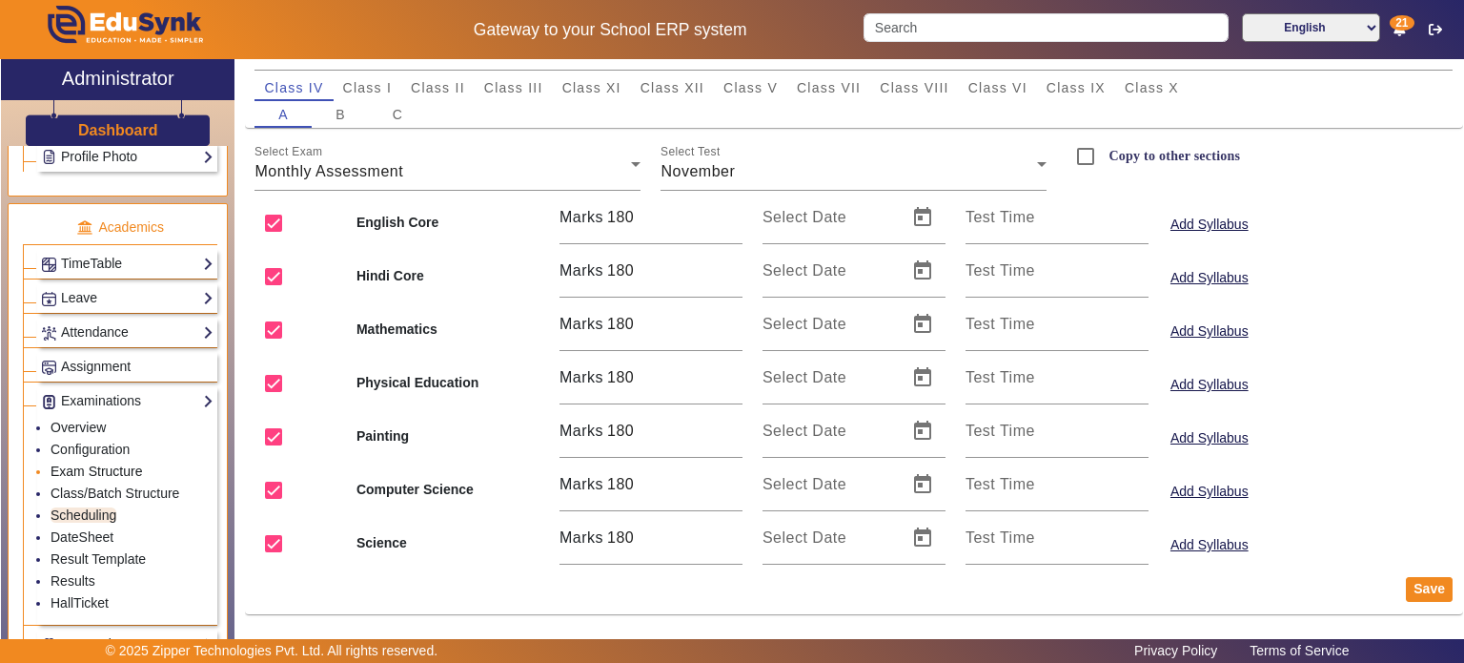
click at [98, 464] on link "Exam Structure" at bounding box center [97, 470] width 92 height 15
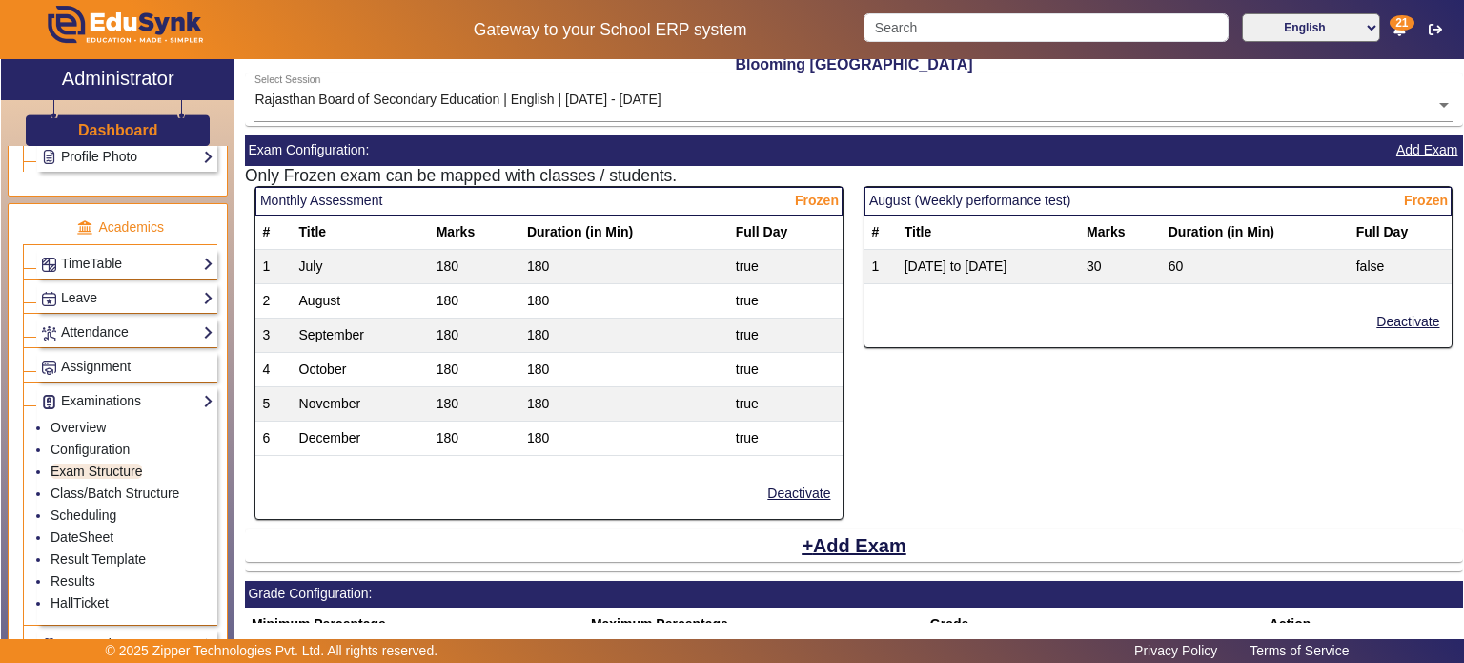
scroll to position [113, 0]
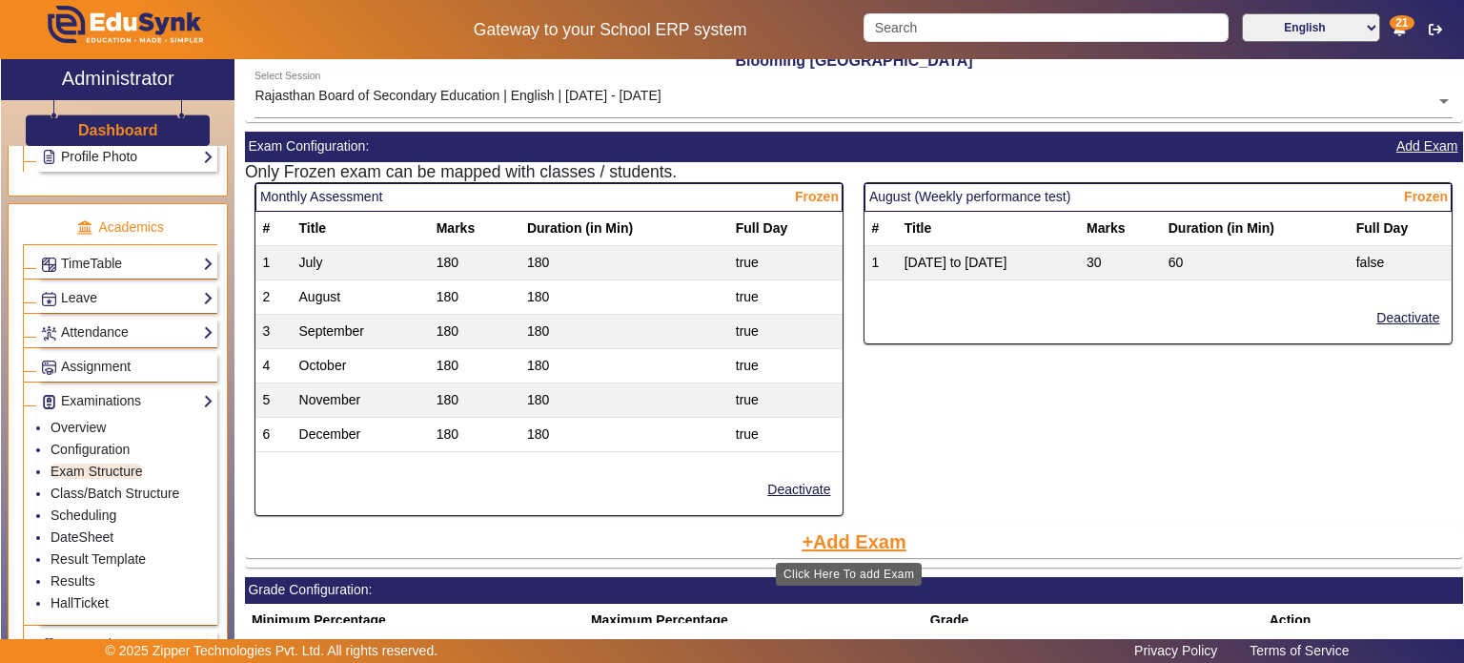
click at [863, 537] on button "Add Exam" at bounding box center [854, 541] width 109 height 32
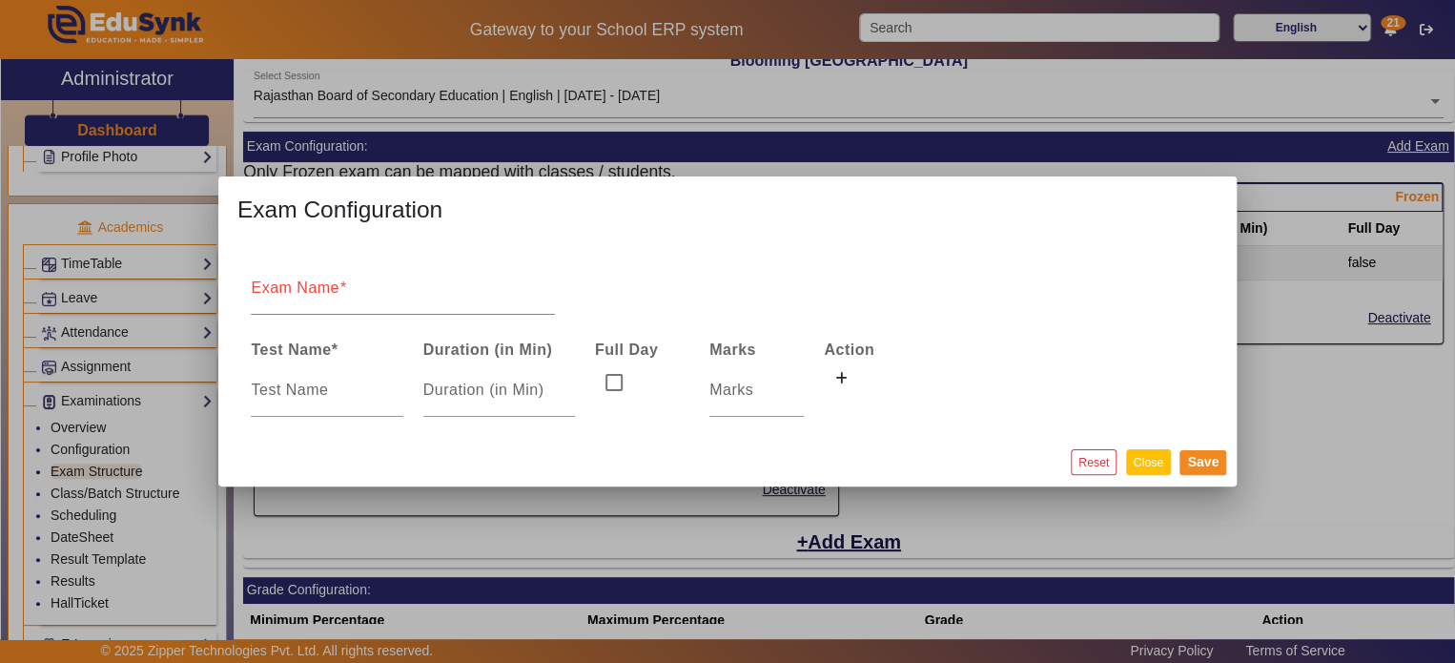
click at [1142, 473] on button "Close" at bounding box center [1148, 462] width 45 height 26
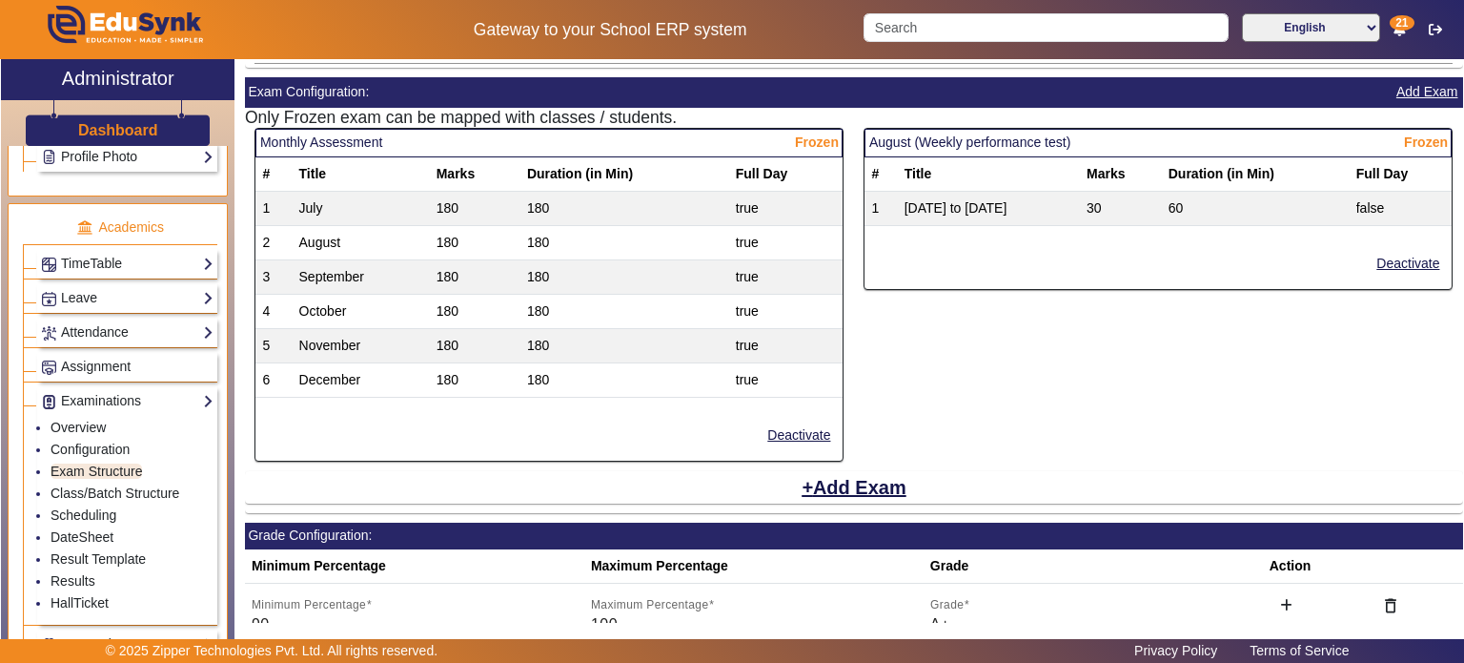
scroll to position [171, 0]
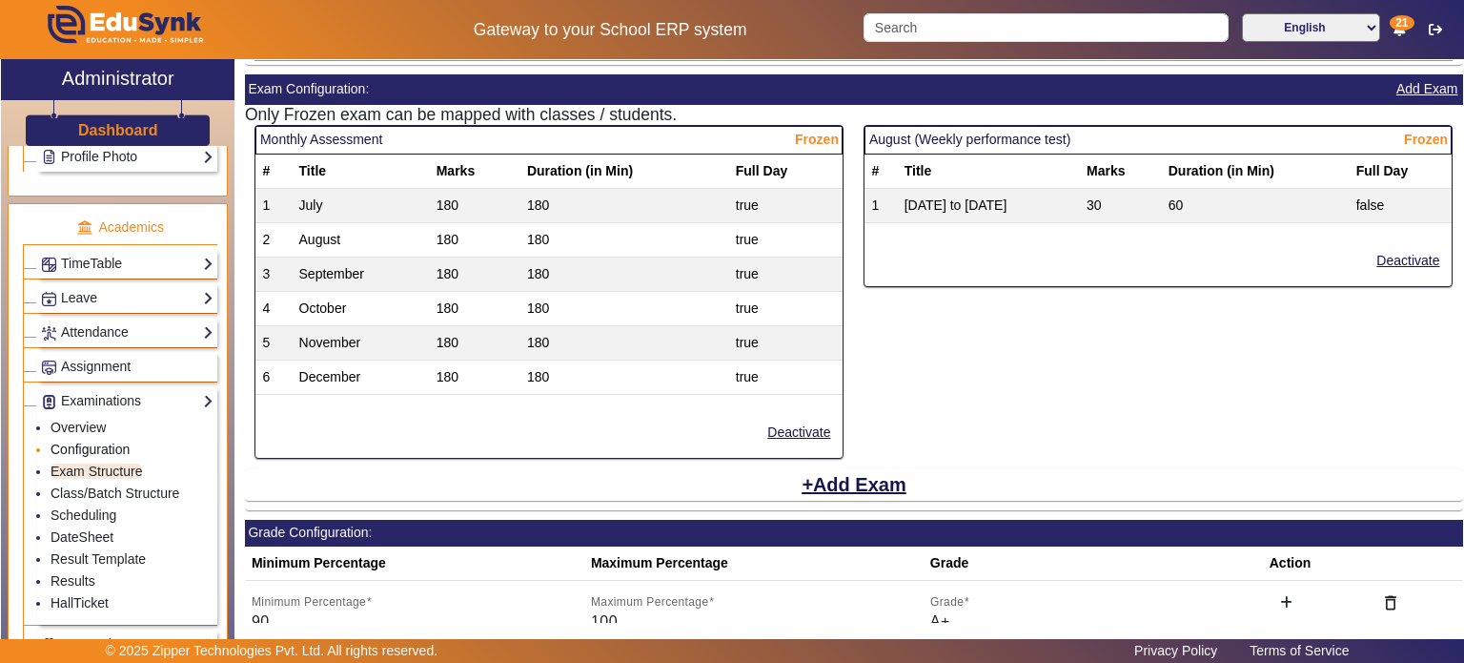
click at [114, 442] on link "Configuration" at bounding box center [90, 448] width 79 height 15
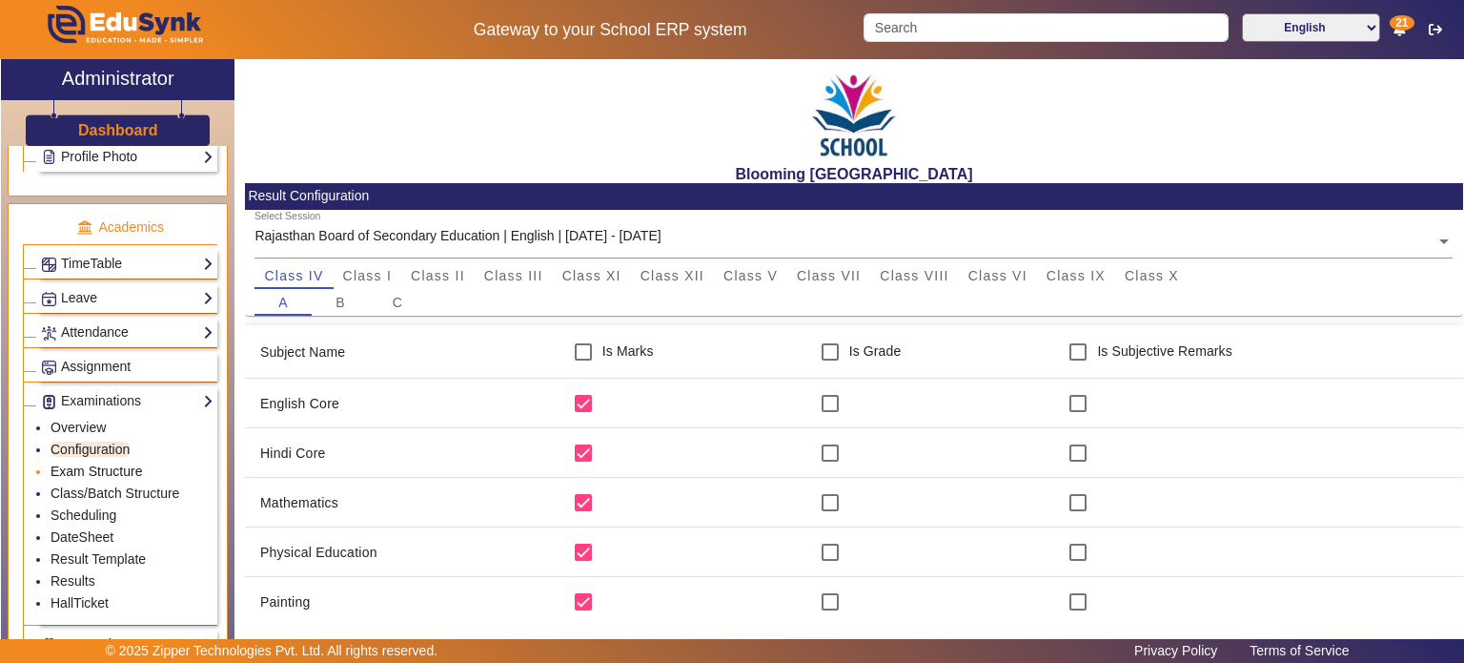
click at [114, 463] on link "Exam Structure" at bounding box center [97, 470] width 92 height 15
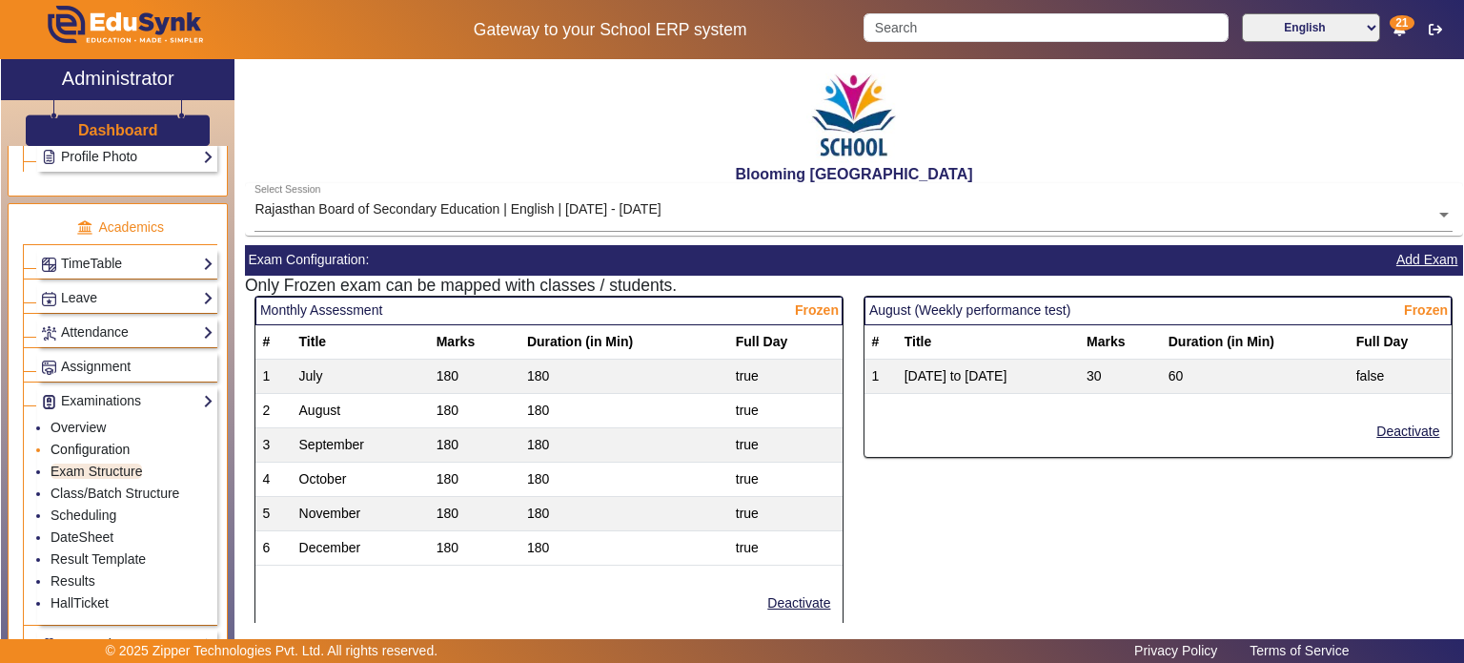
click at [113, 442] on link "Configuration" at bounding box center [90, 448] width 79 height 15
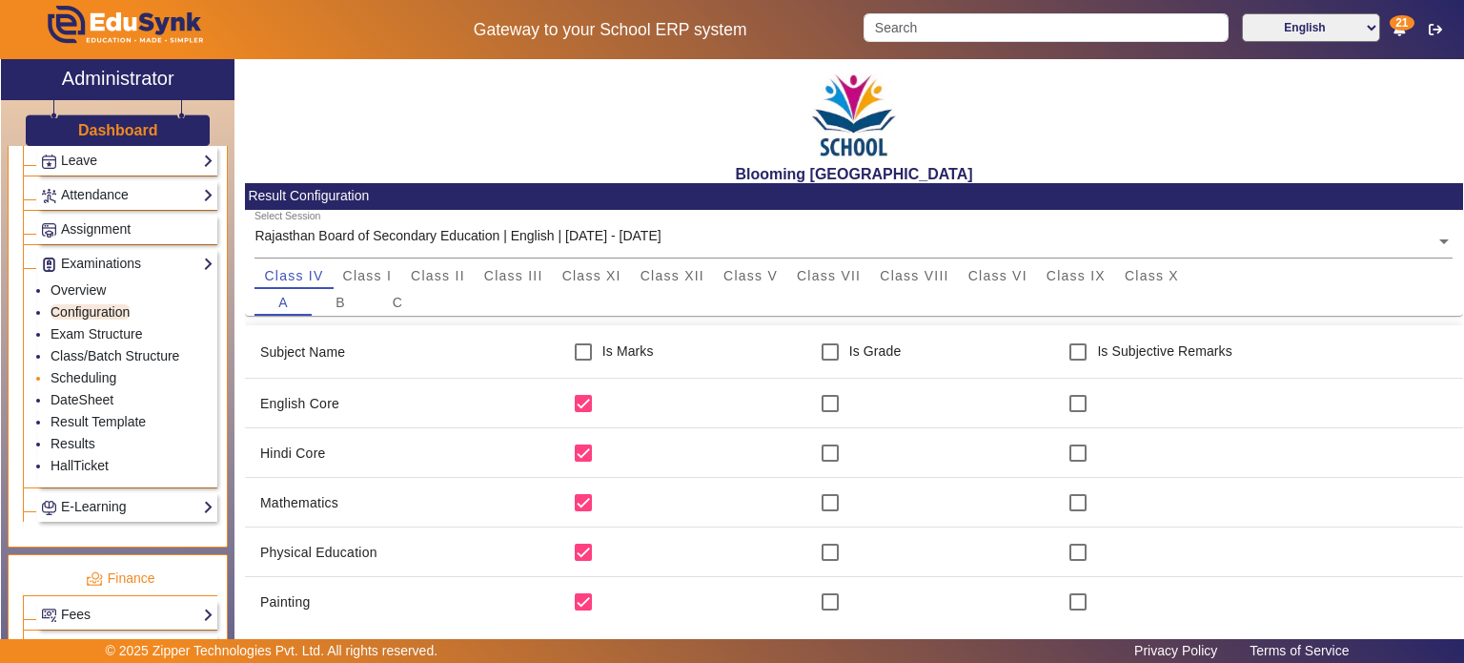
scroll to position [808, 0]
click at [132, 324] on link "Exam Structure" at bounding box center [97, 331] width 92 height 15
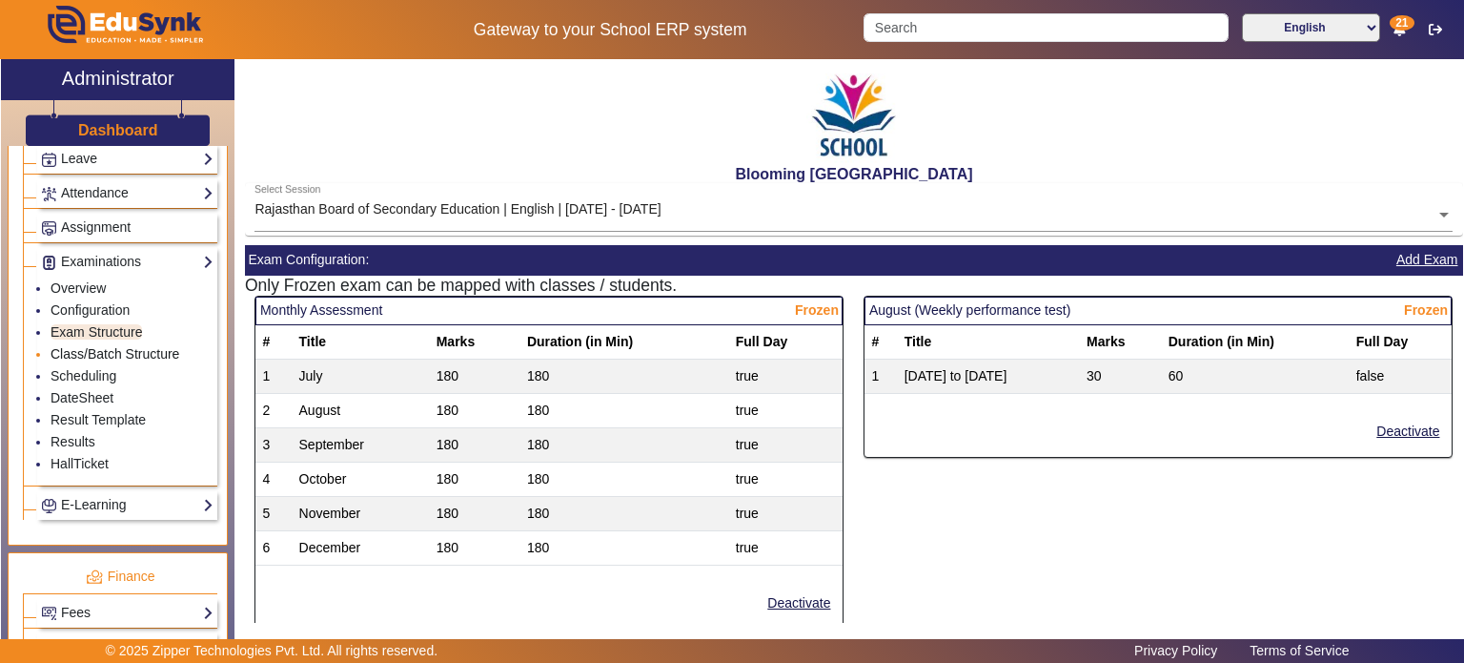
click at [132, 352] on link "Class/Batch Structure" at bounding box center [115, 353] width 129 height 15
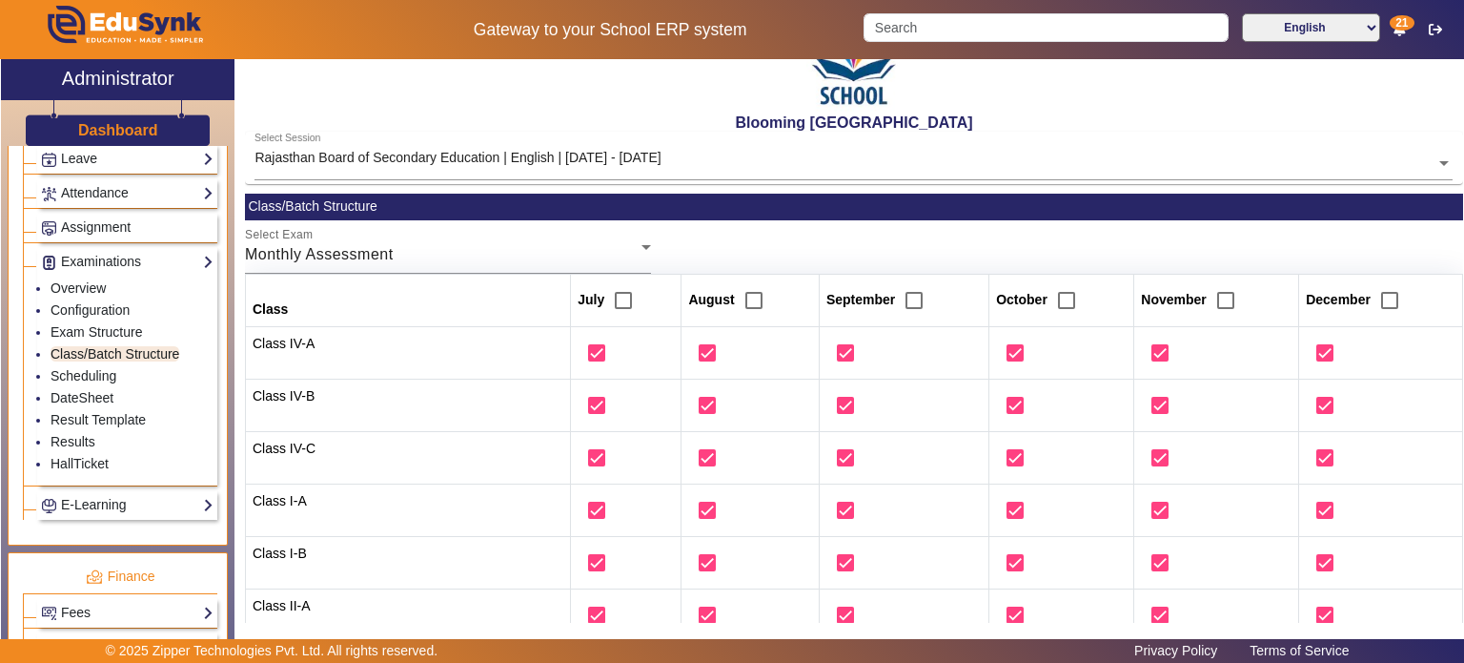
scroll to position [53, 0]
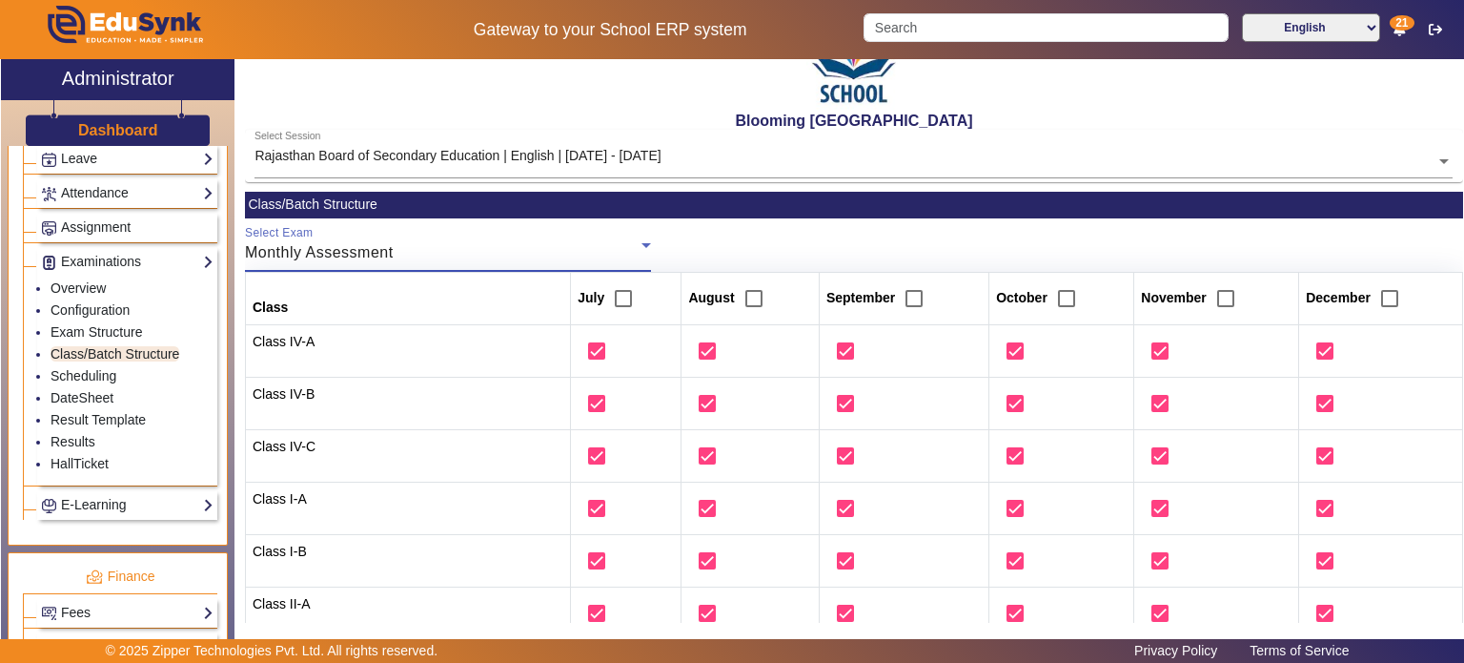
click at [359, 258] on span "Monthly Assessment" at bounding box center [319, 252] width 149 height 16
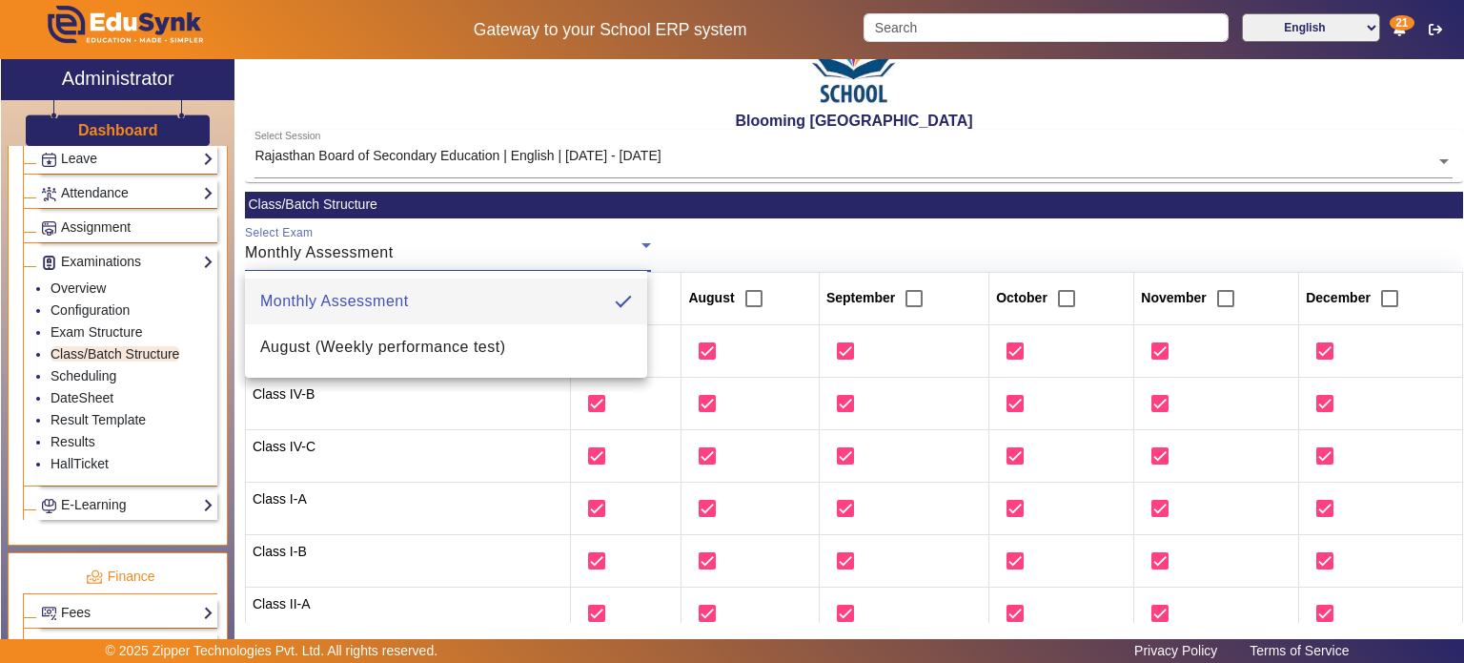
click at [393, 246] on div at bounding box center [732, 331] width 1464 height 663
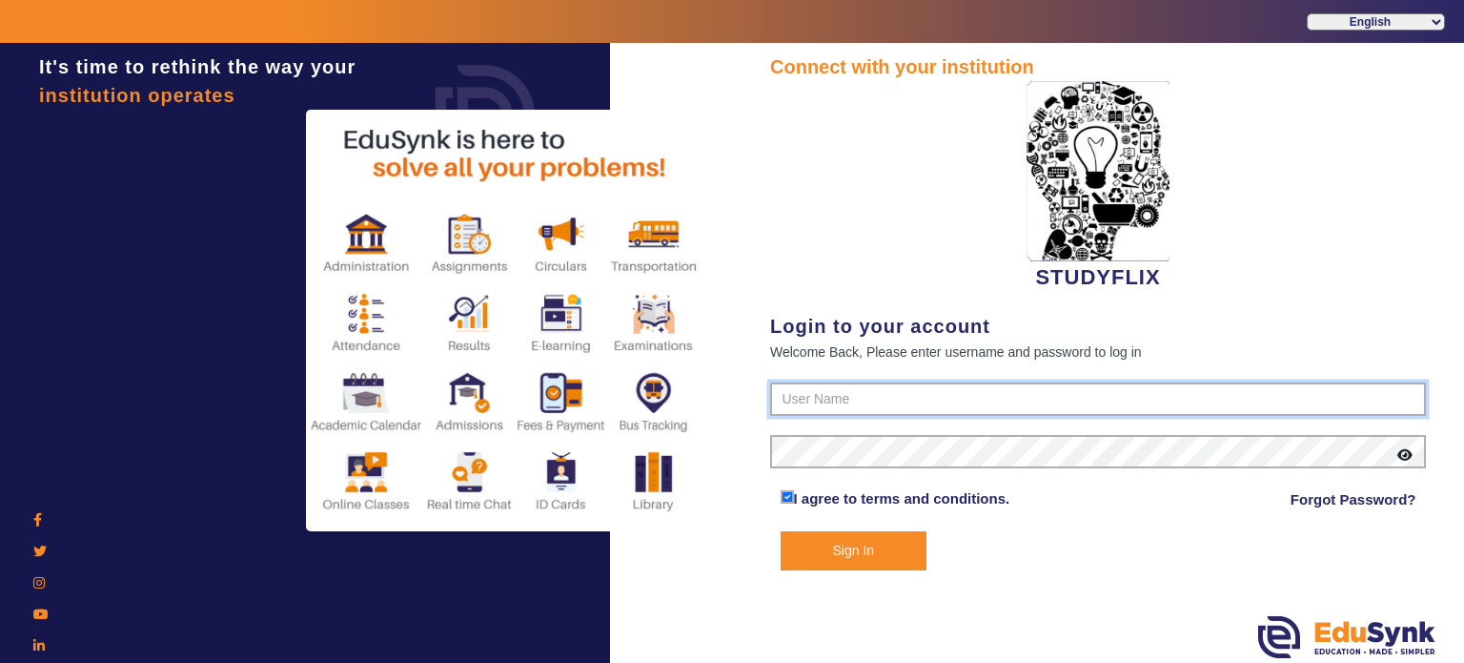
click at [921, 394] on input "text" at bounding box center [1098, 399] width 656 height 34
type input "6354922771"
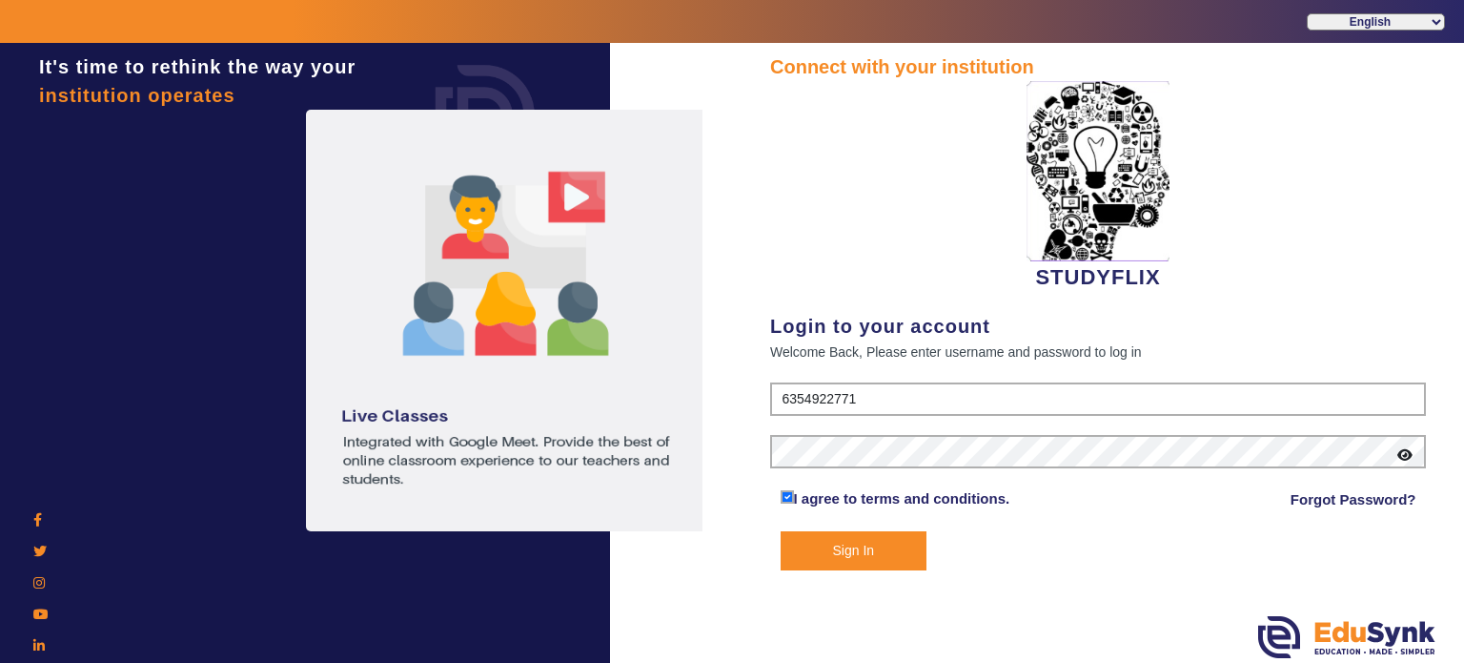
click at [781, 531] on button "Sign In" at bounding box center [854, 550] width 147 height 39
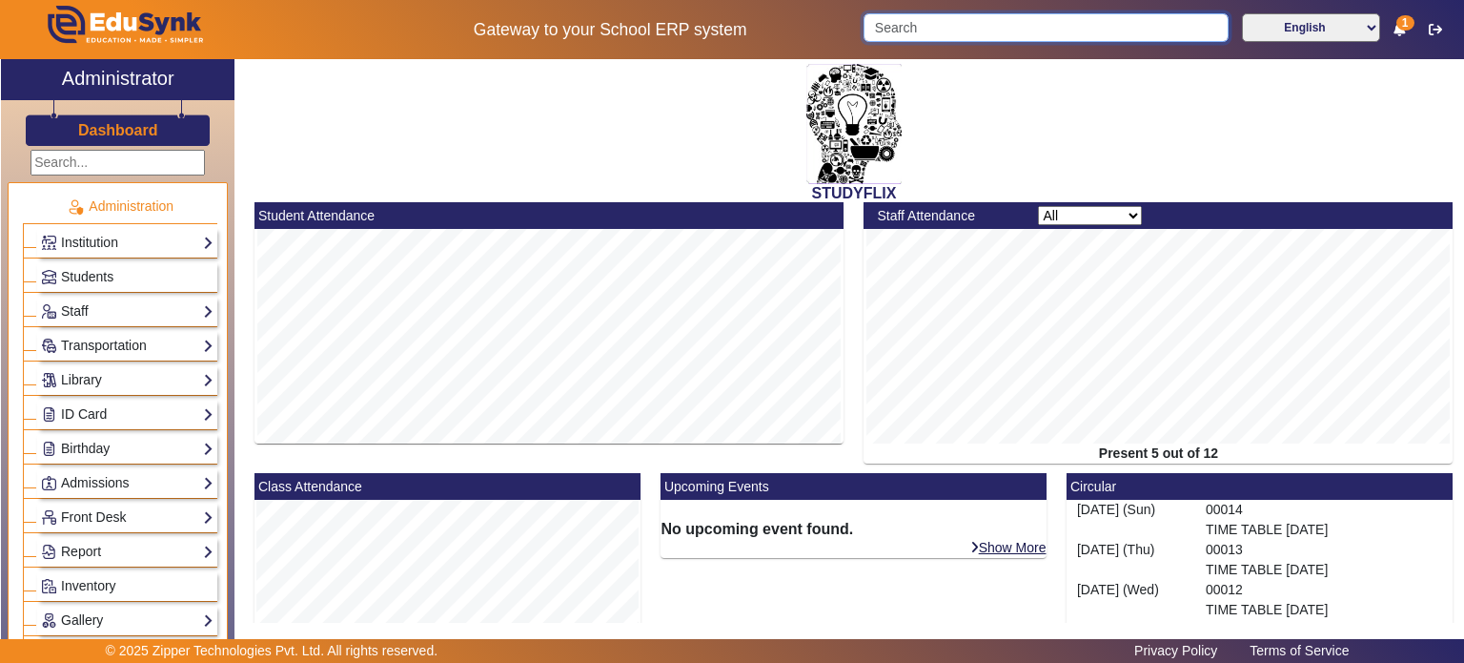
click at [894, 39] on input "Search" at bounding box center [1046, 27] width 364 height 29
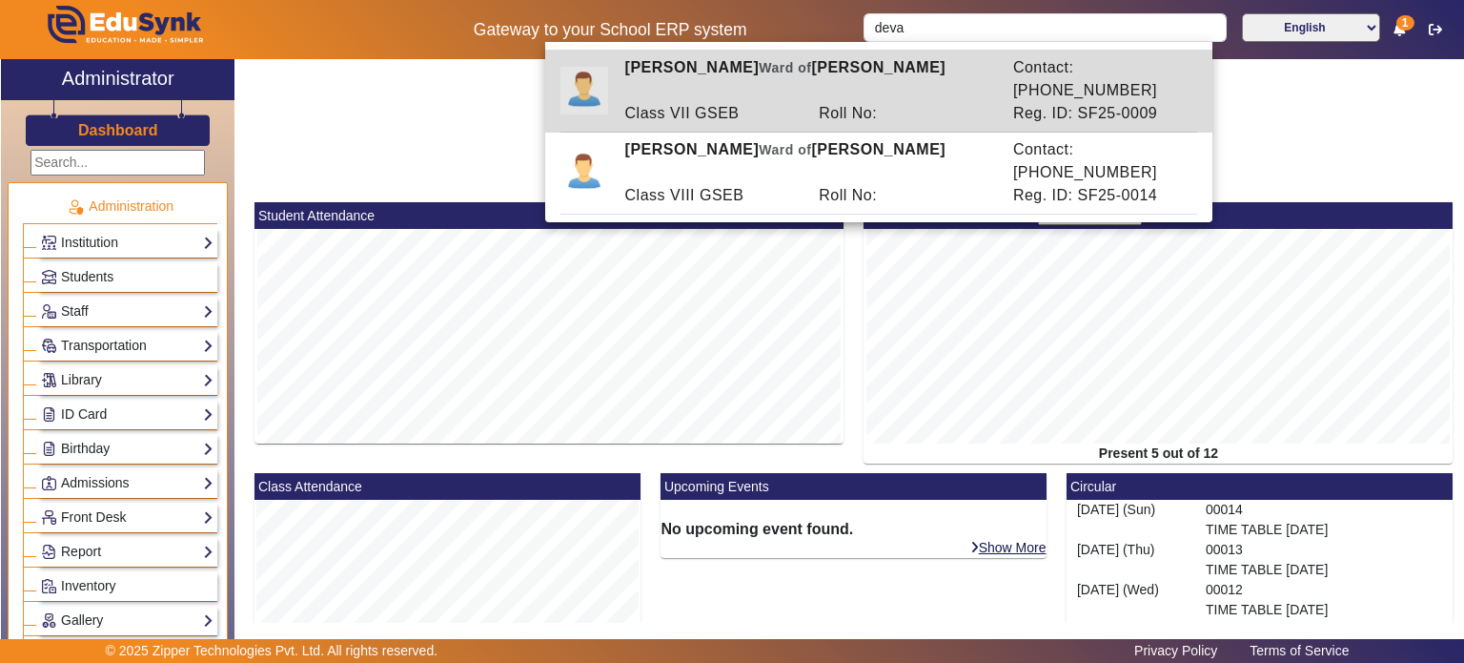
click at [749, 102] on div "Class VII GSEB" at bounding box center [712, 113] width 194 height 23
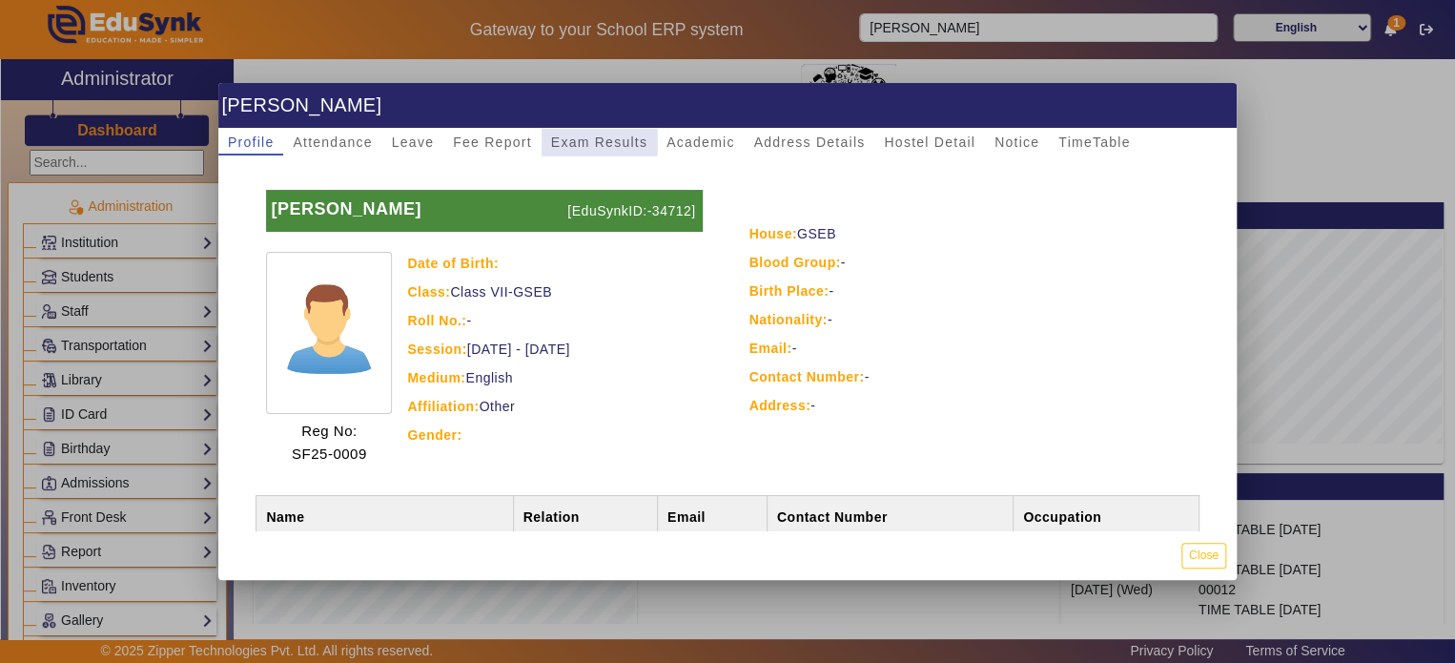
click at [587, 141] on span "Exam Results" at bounding box center [599, 141] width 96 height 13
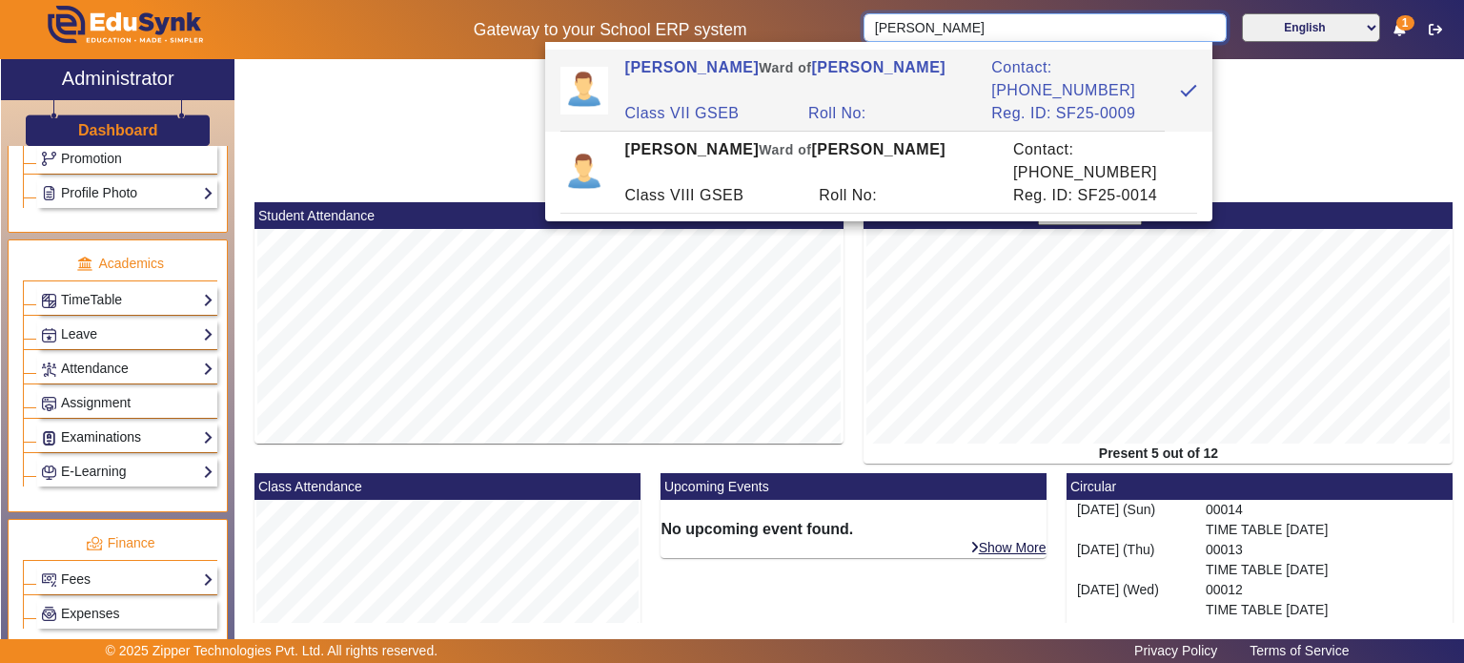
scroll to position [635, 0]
click at [129, 424] on link "Examinations" at bounding box center [127, 435] width 173 height 22
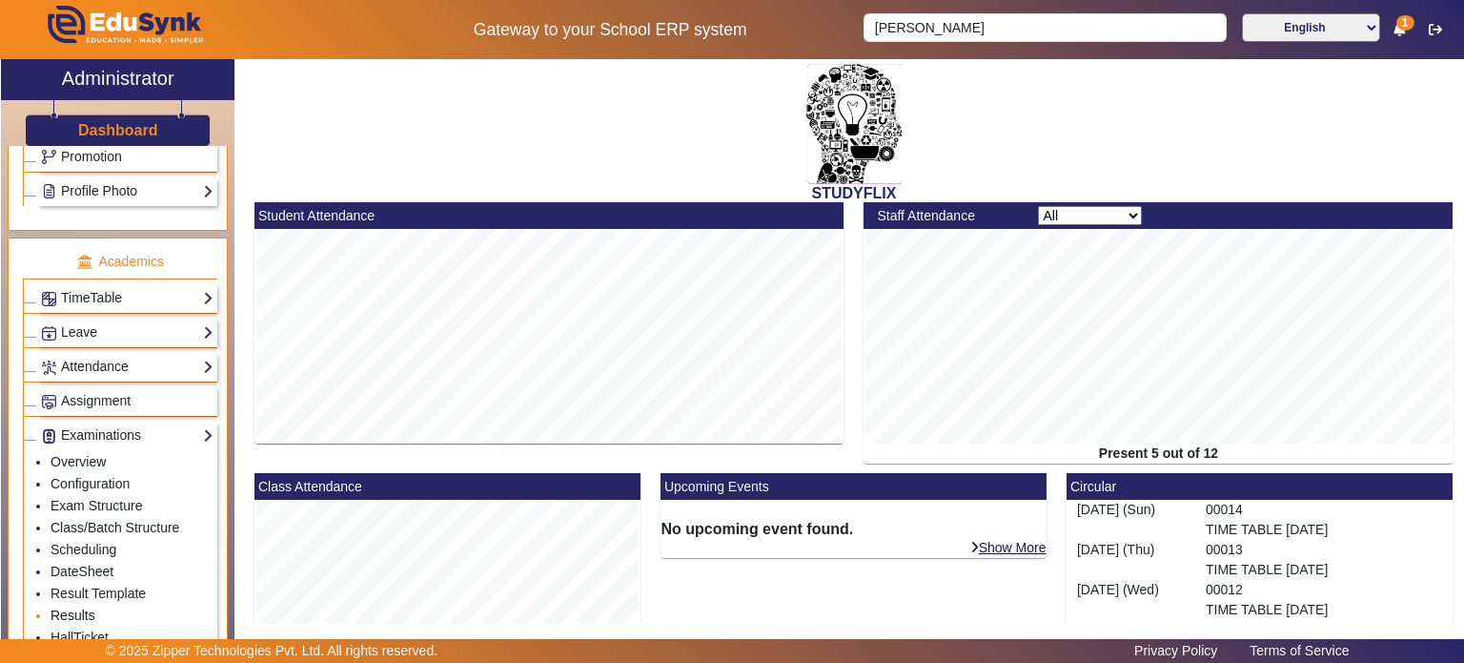
click at [88, 607] on link "Results" at bounding box center [73, 614] width 45 height 15
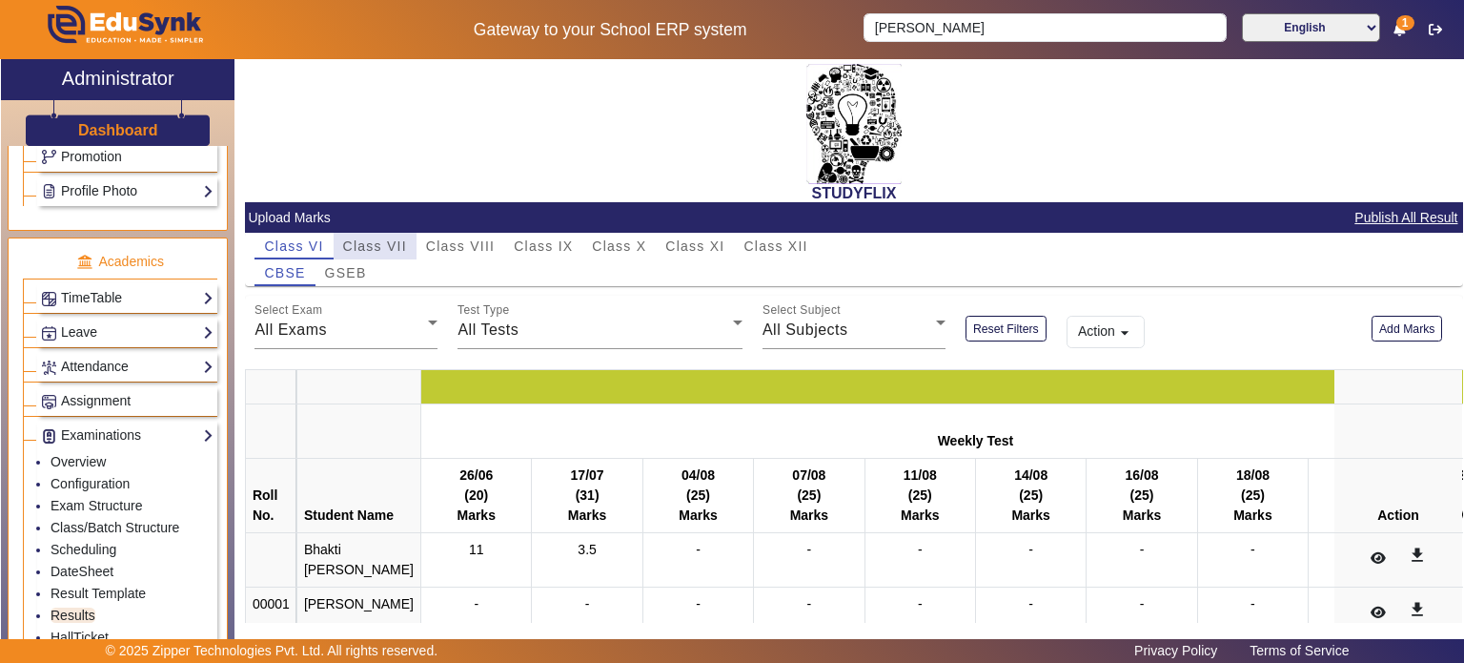
click at [406, 242] on span "Class VII" at bounding box center [375, 245] width 64 height 13
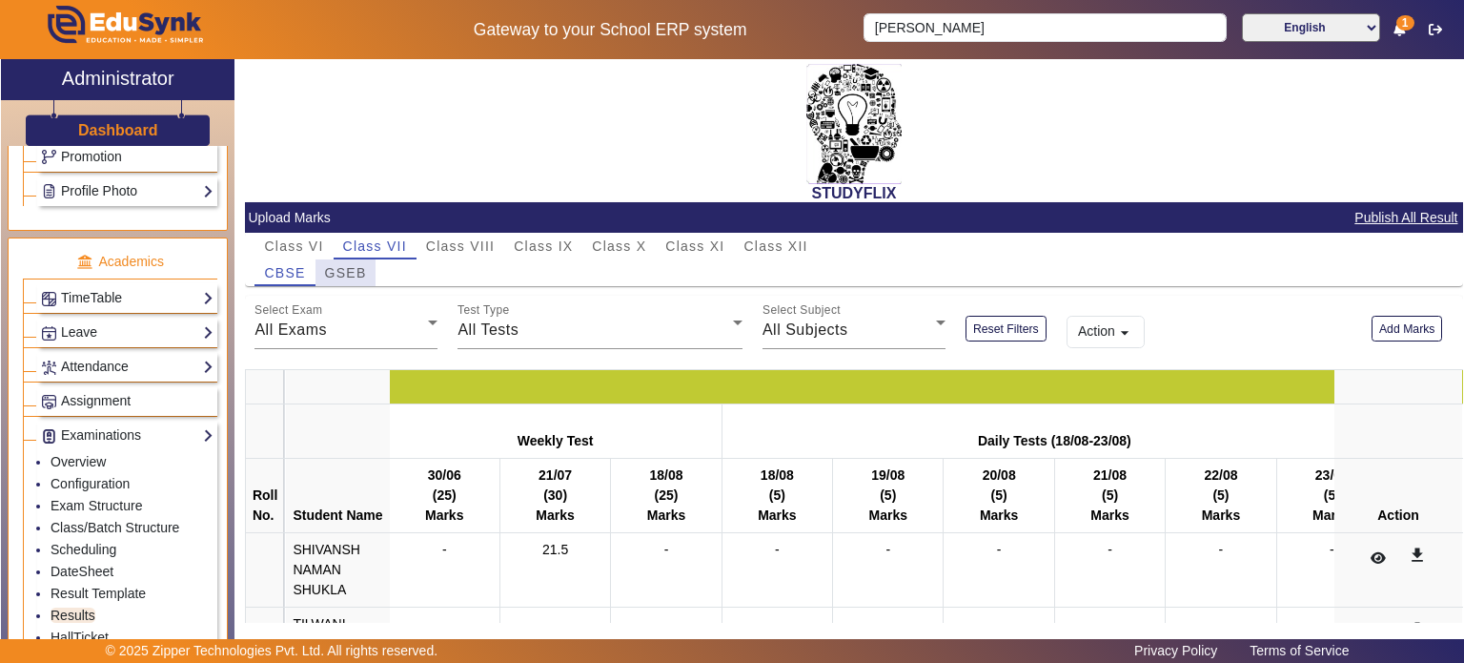
click at [350, 262] on span "GSEB" at bounding box center [346, 272] width 42 height 27
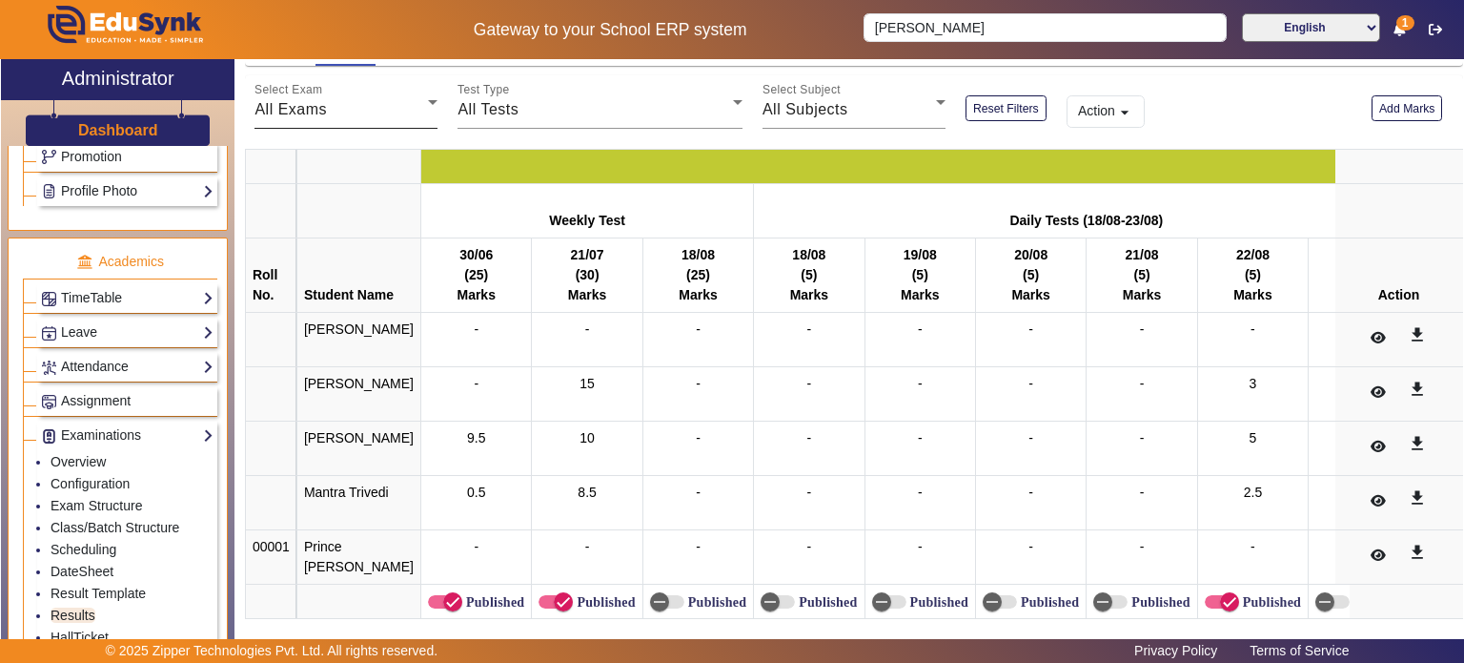
scroll to position [221, 0]
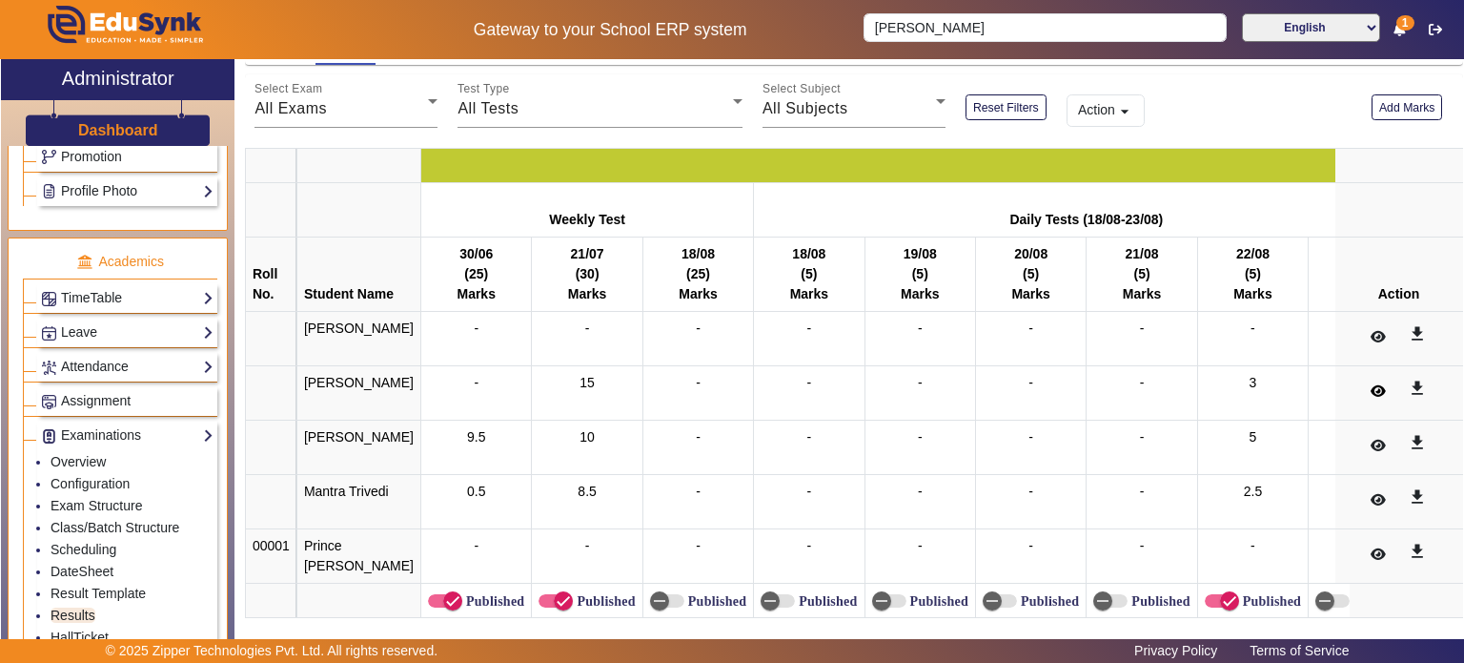
click at [1371, 389] on icon at bounding box center [1378, 390] width 15 height 13
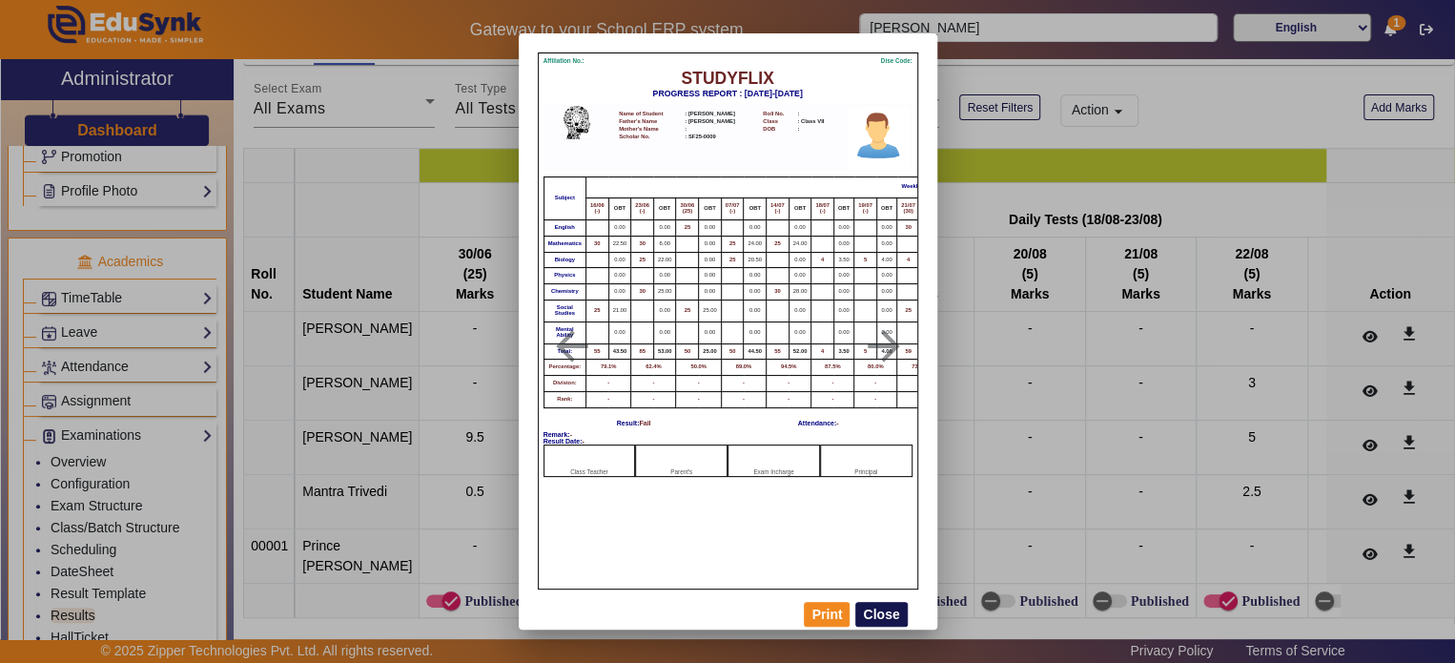
click at [880, 613] on button "Close" at bounding box center [880, 614] width 51 height 25
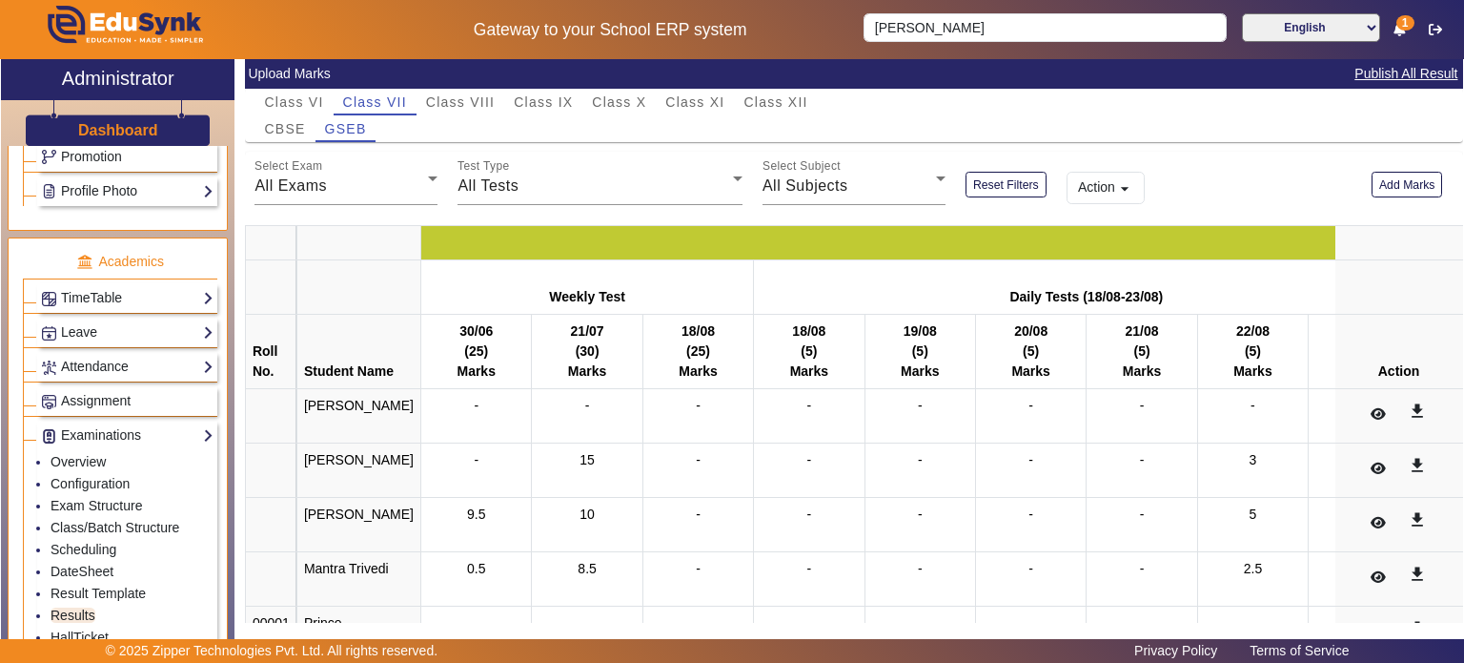
scroll to position [148, 0]
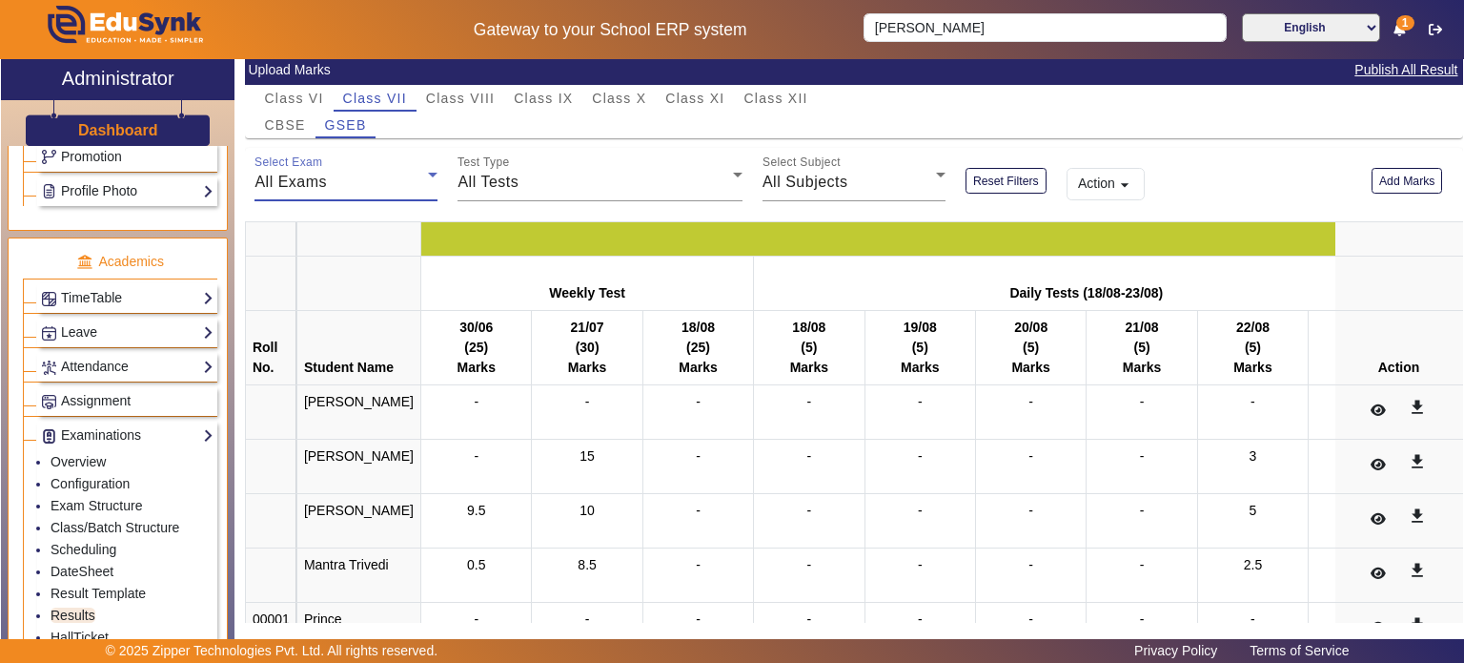
click at [364, 188] on div "All Exams" at bounding box center [341, 182] width 173 height 23
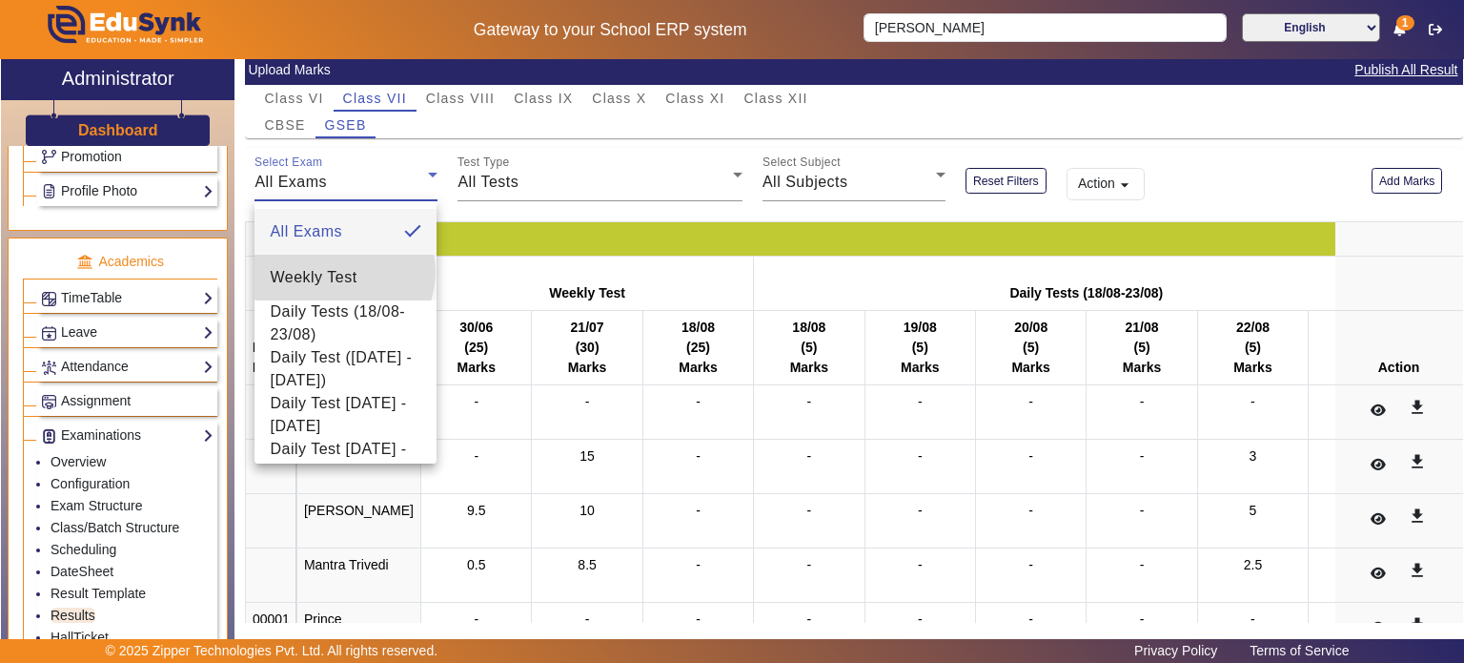
click at [343, 272] on span "Weekly Test" at bounding box center [313, 277] width 87 height 23
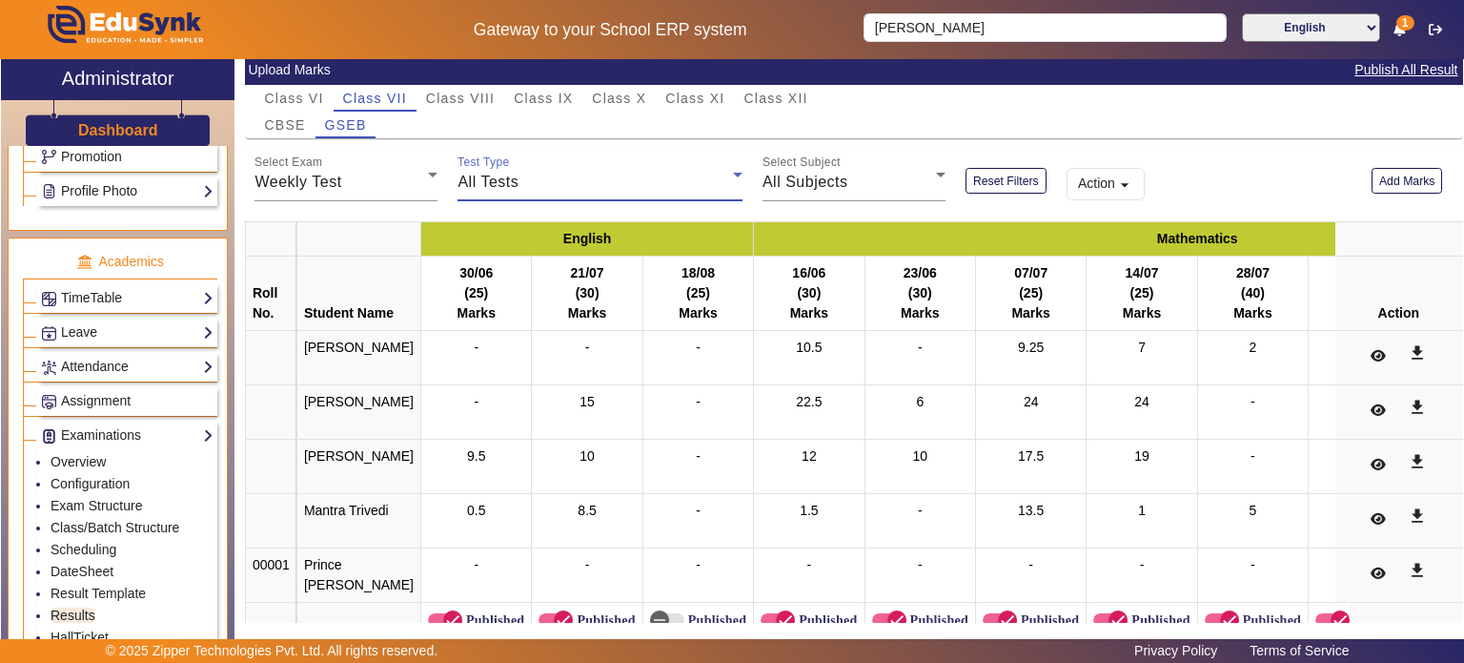
click at [503, 173] on span "All Tests" at bounding box center [488, 181] width 61 height 16
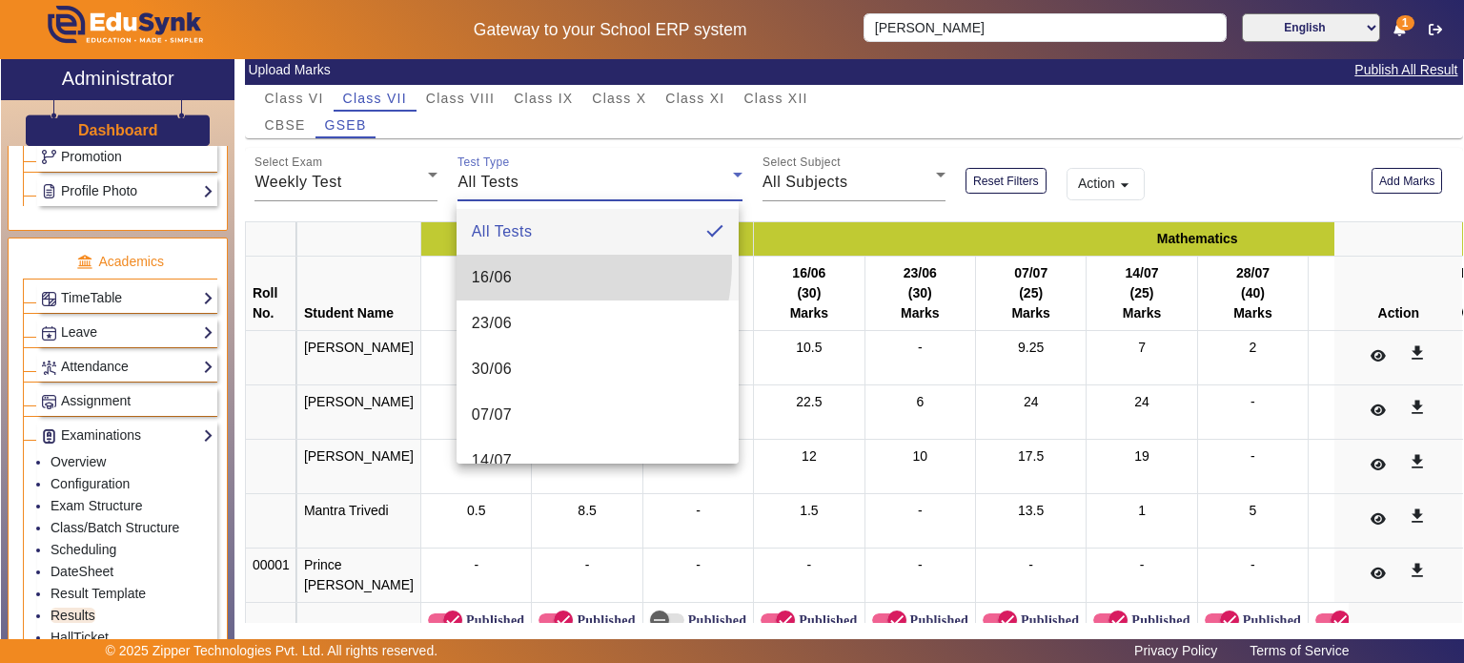
click at [513, 262] on mat-option "16/06" at bounding box center [598, 278] width 282 height 46
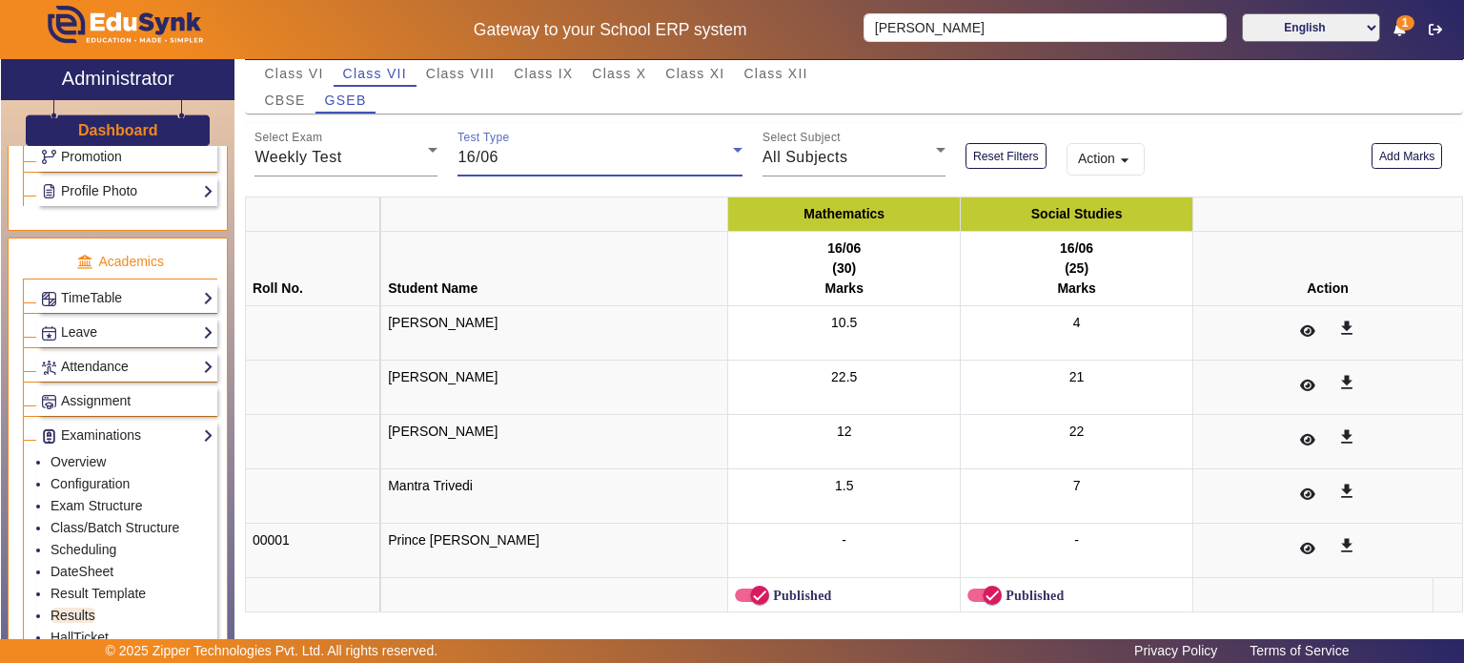
scroll to position [174, 0]
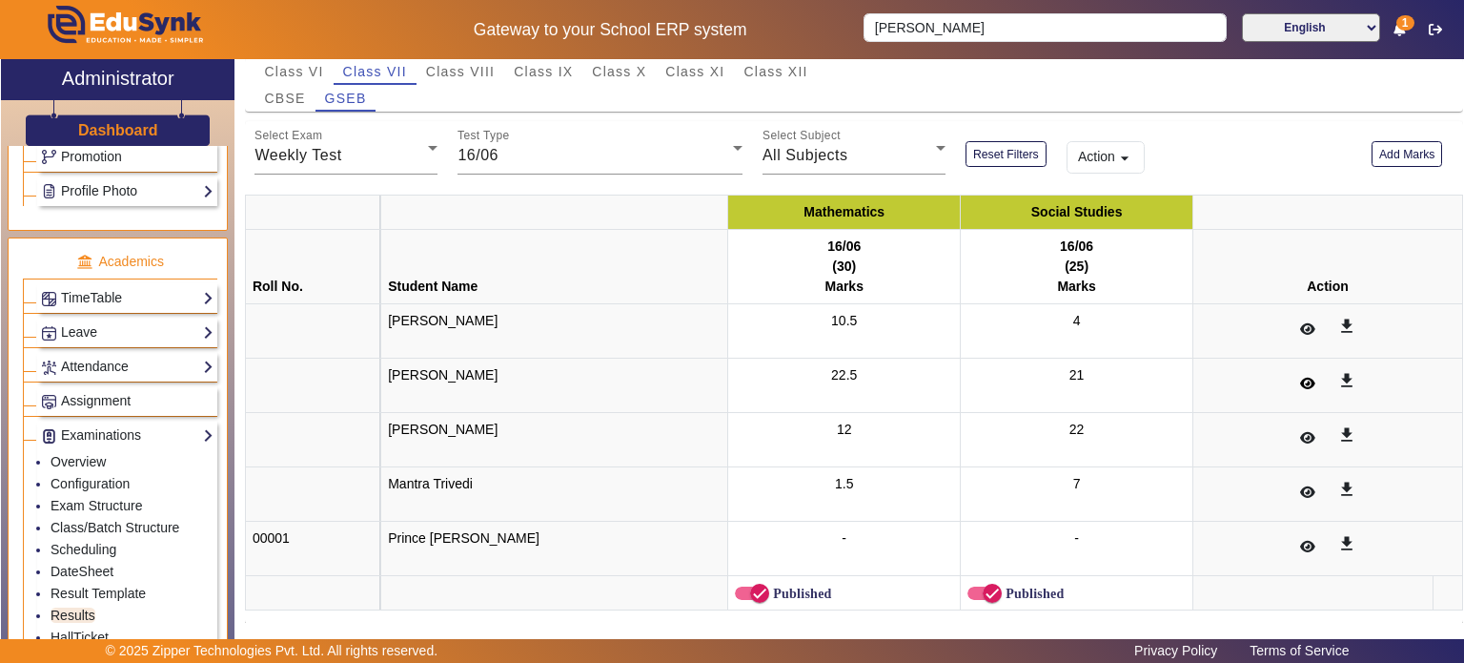
click at [1300, 384] on icon at bounding box center [1307, 383] width 15 height 13
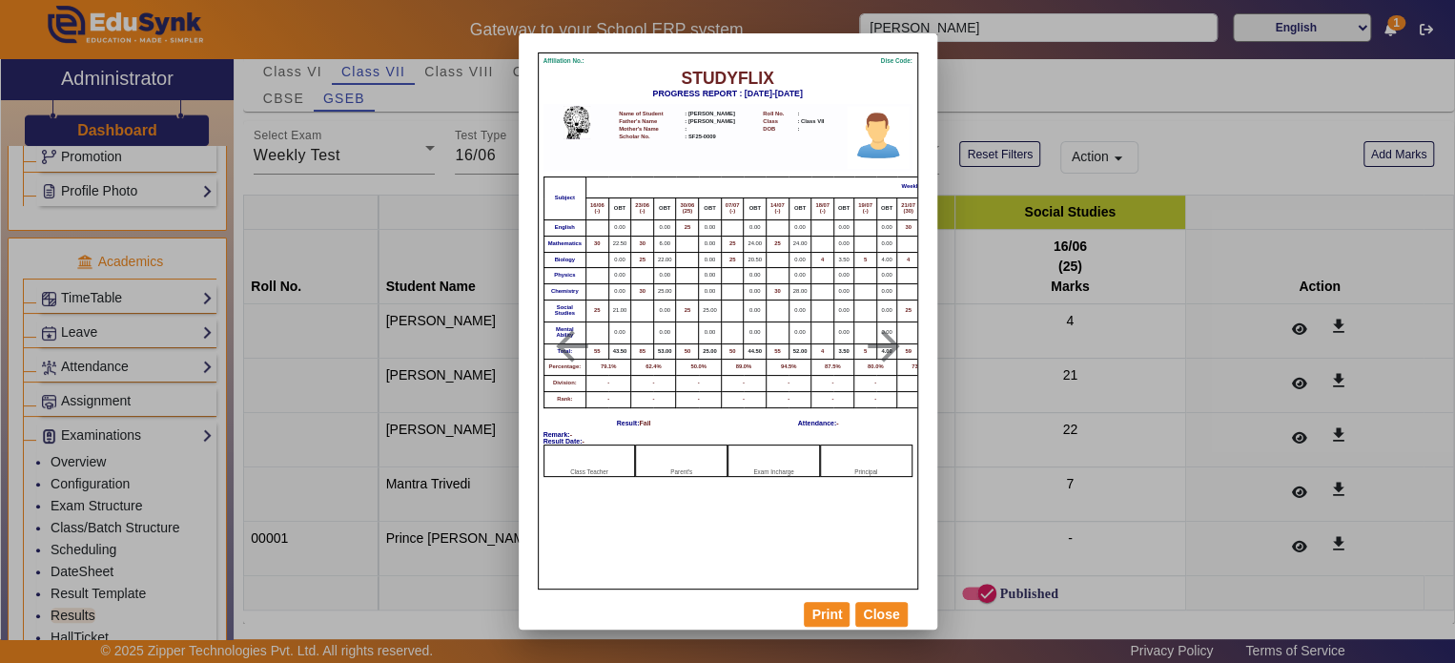
click at [422, 396] on div at bounding box center [727, 331] width 1455 height 663
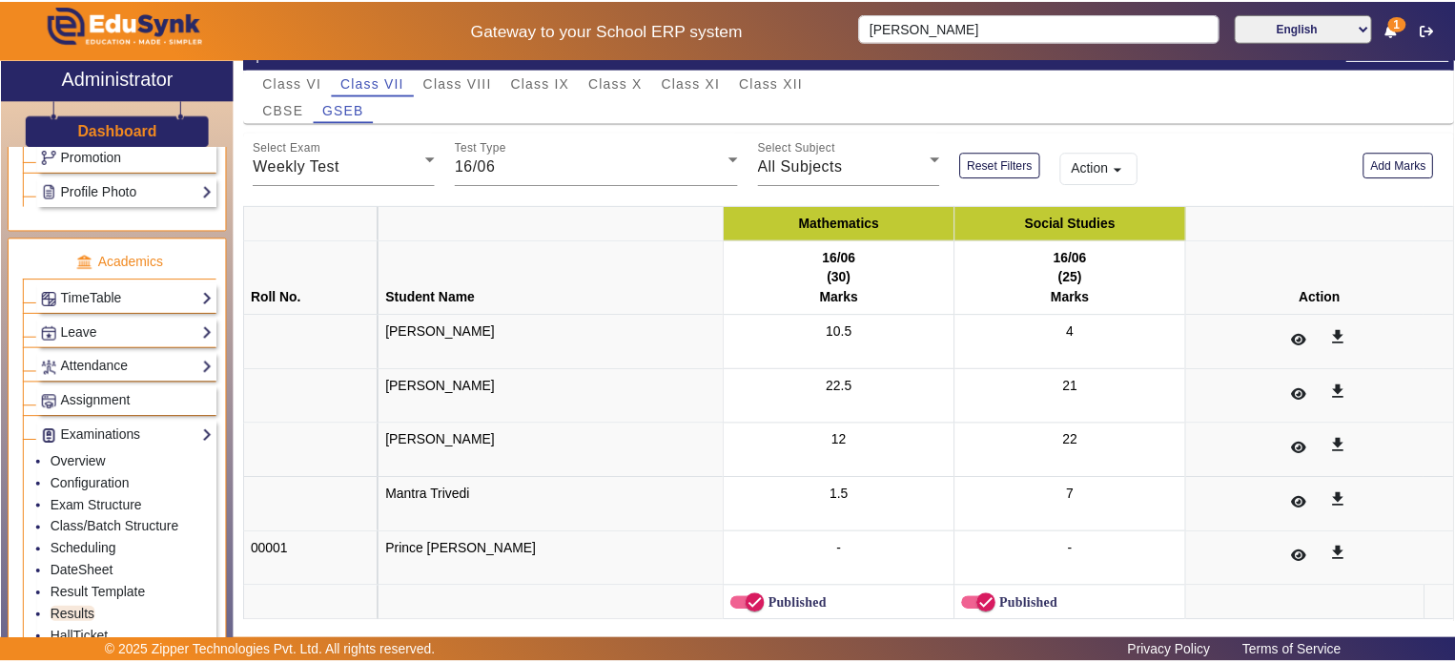
scroll to position [162, 0]
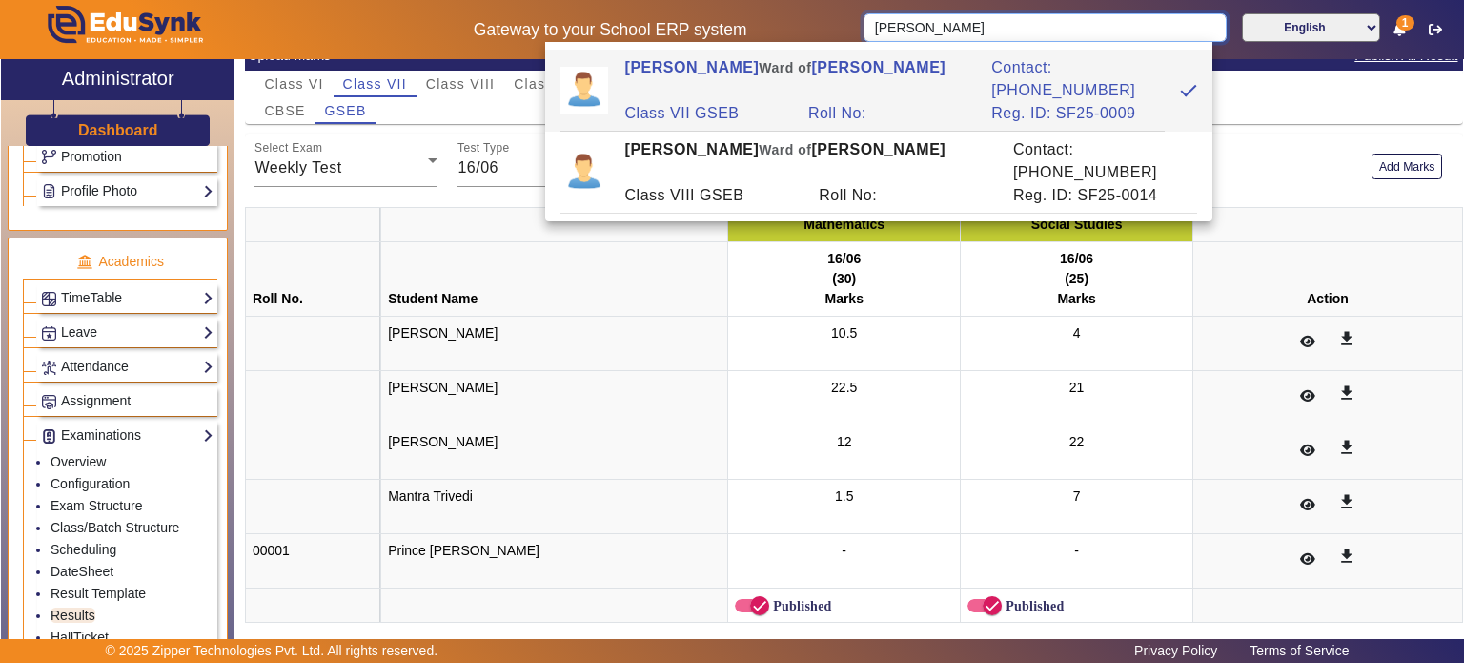
click at [1034, 39] on input "[PERSON_NAME]" at bounding box center [1045, 27] width 362 height 29
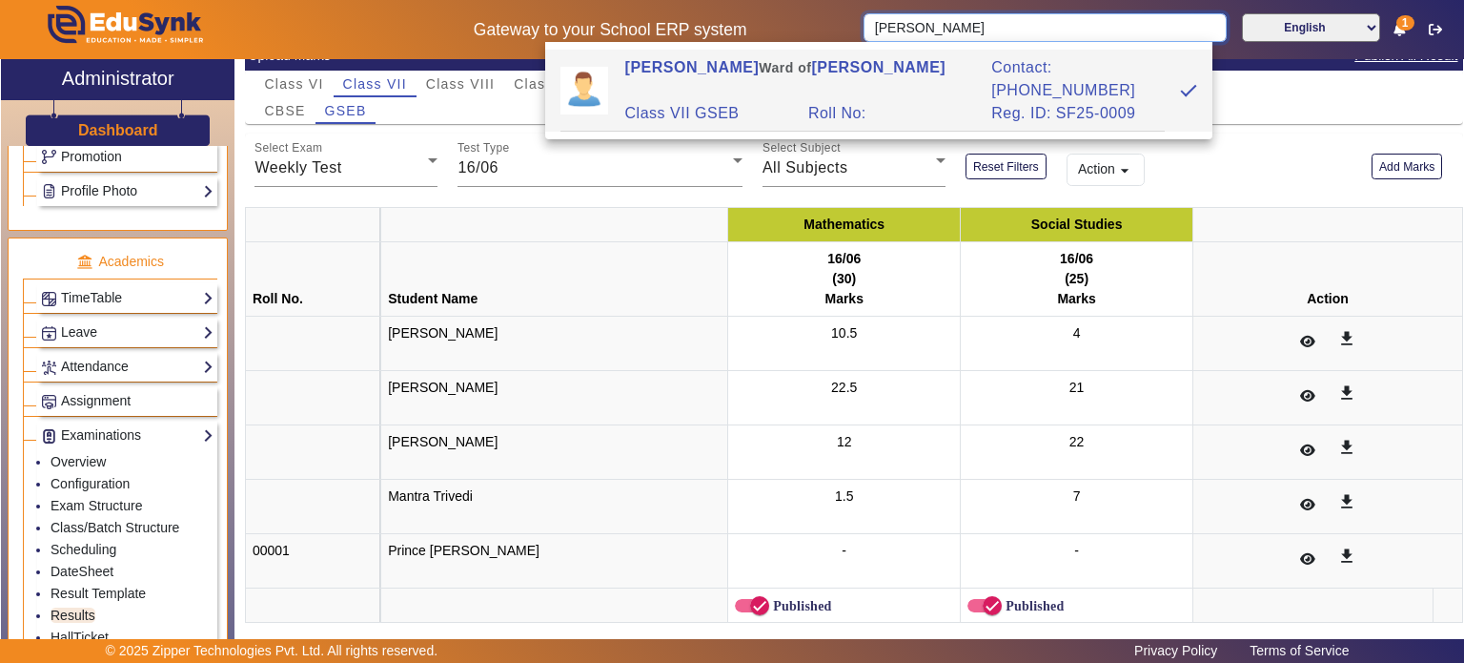
click at [929, 20] on input "[PERSON_NAME]" at bounding box center [1045, 27] width 362 height 29
click at [942, 20] on input "[PERSON_NAME]" at bounding box center [1045, 27] width 362 height 29
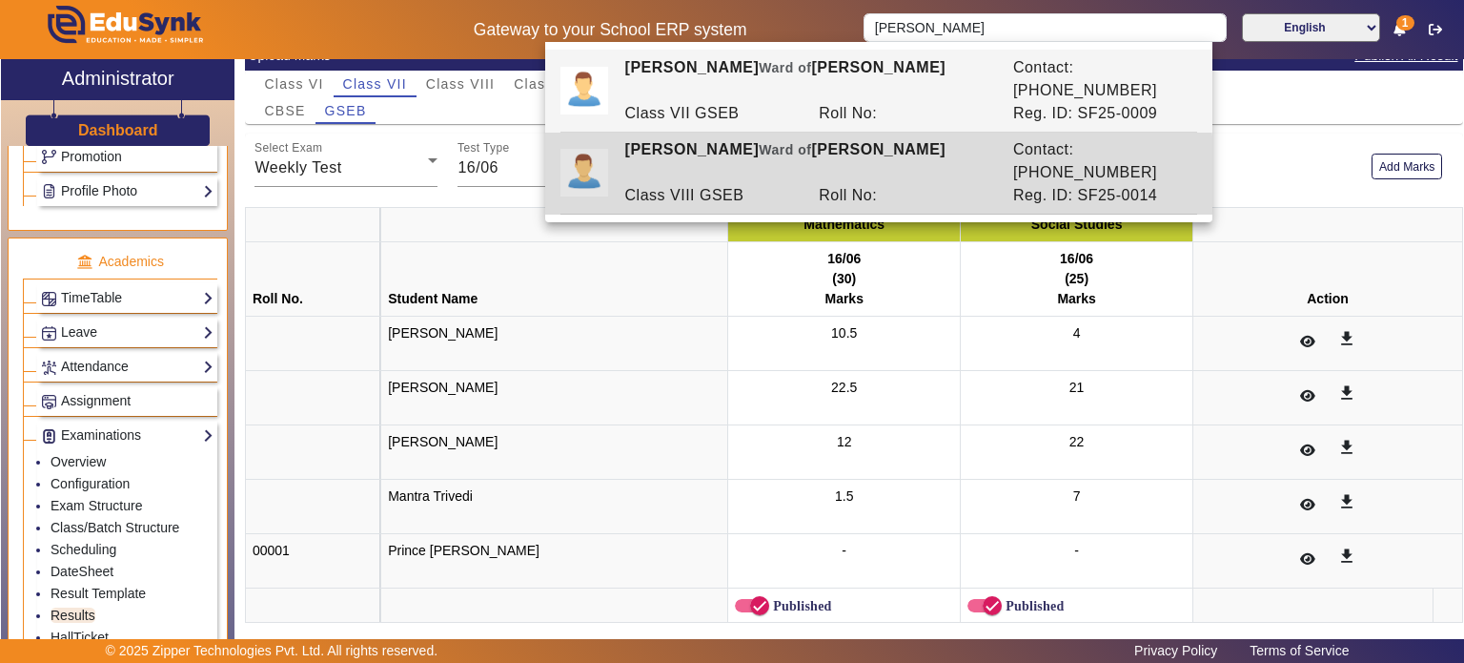
click at [789, 184] on div "Class VIII GSEB" at bounding box center [712, 195] width 194 height 23
type input "[PERSON_NAME]"
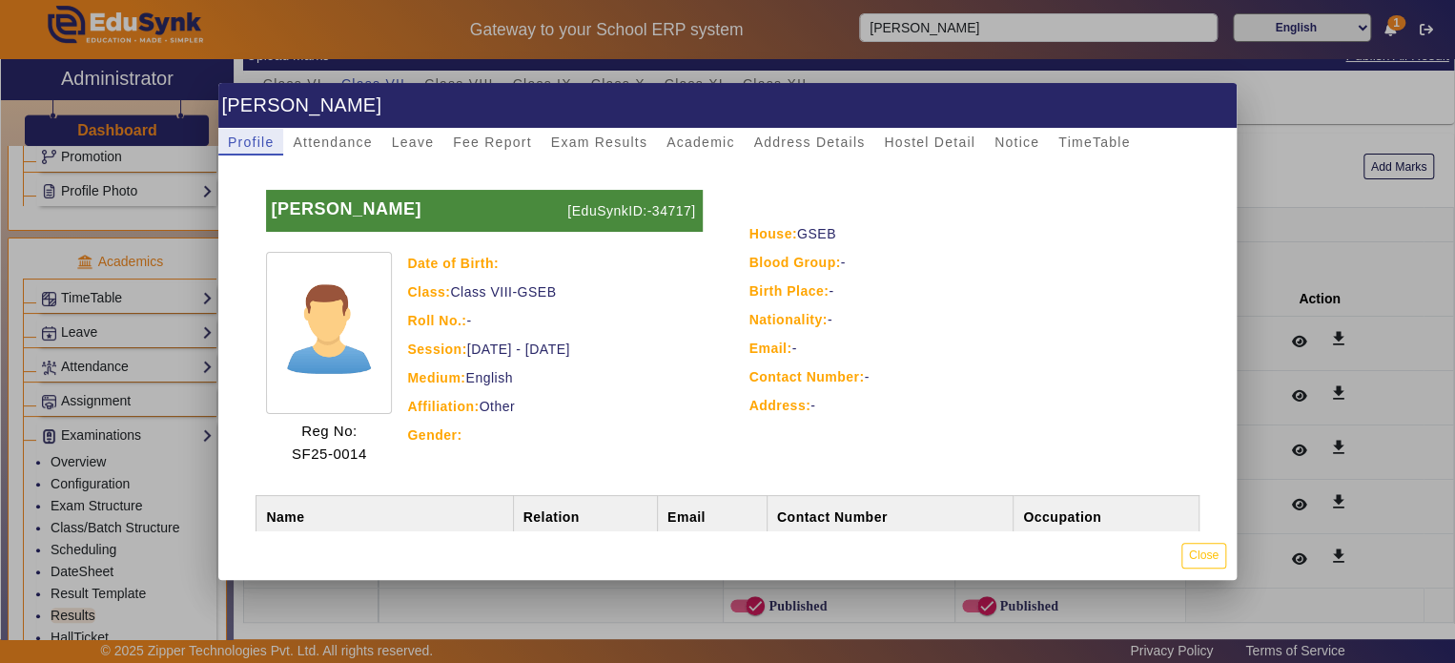
scroll to position [84, 0]
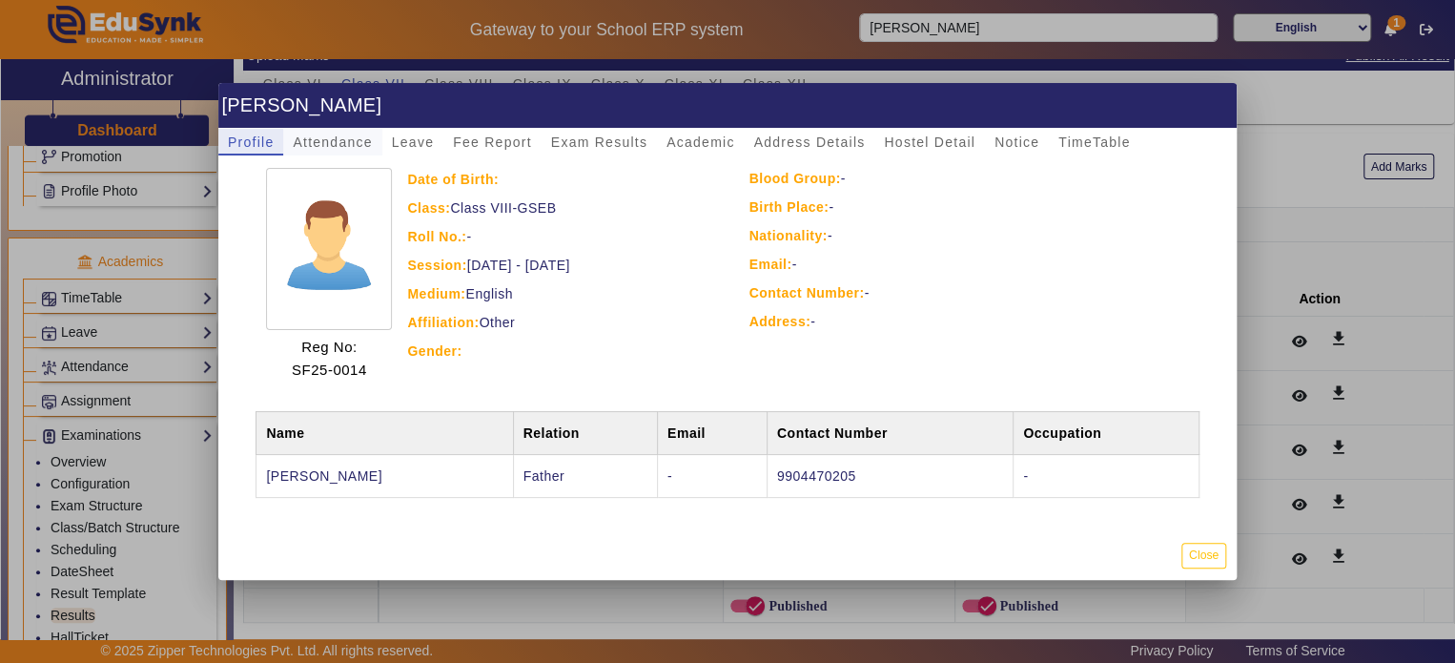
click at [358, 147] on span "Attendance" at bounding box center [332, 141] width 79 height 13
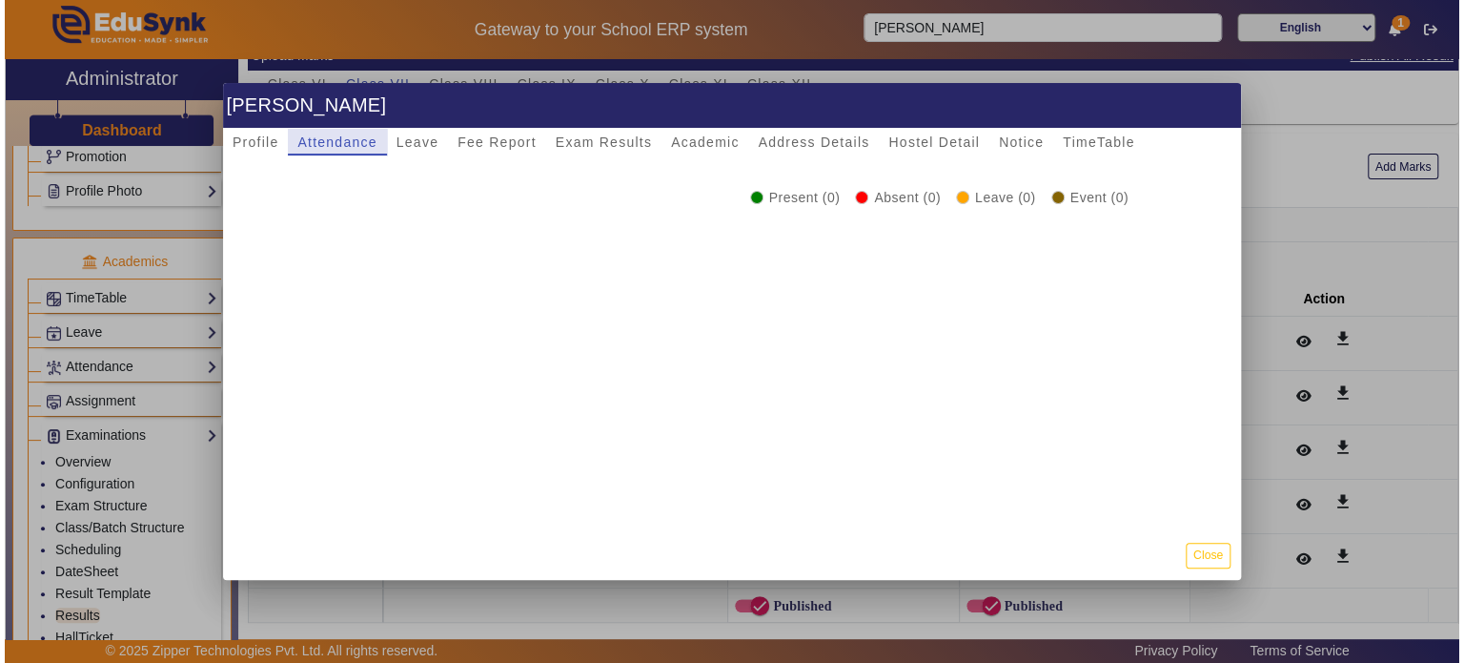
scroll to position [0, 0]
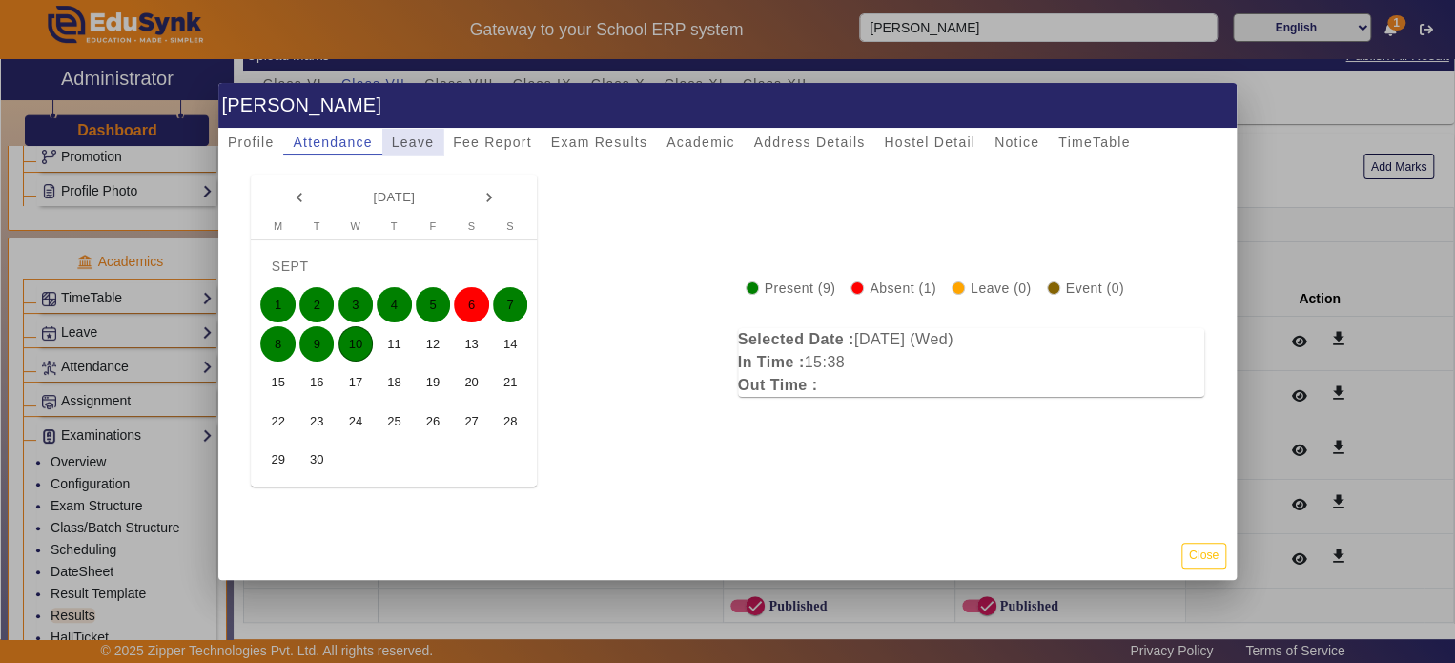
click at [413, 144] on span "Leave" at bounding box center [413, 141] width 42 height 13
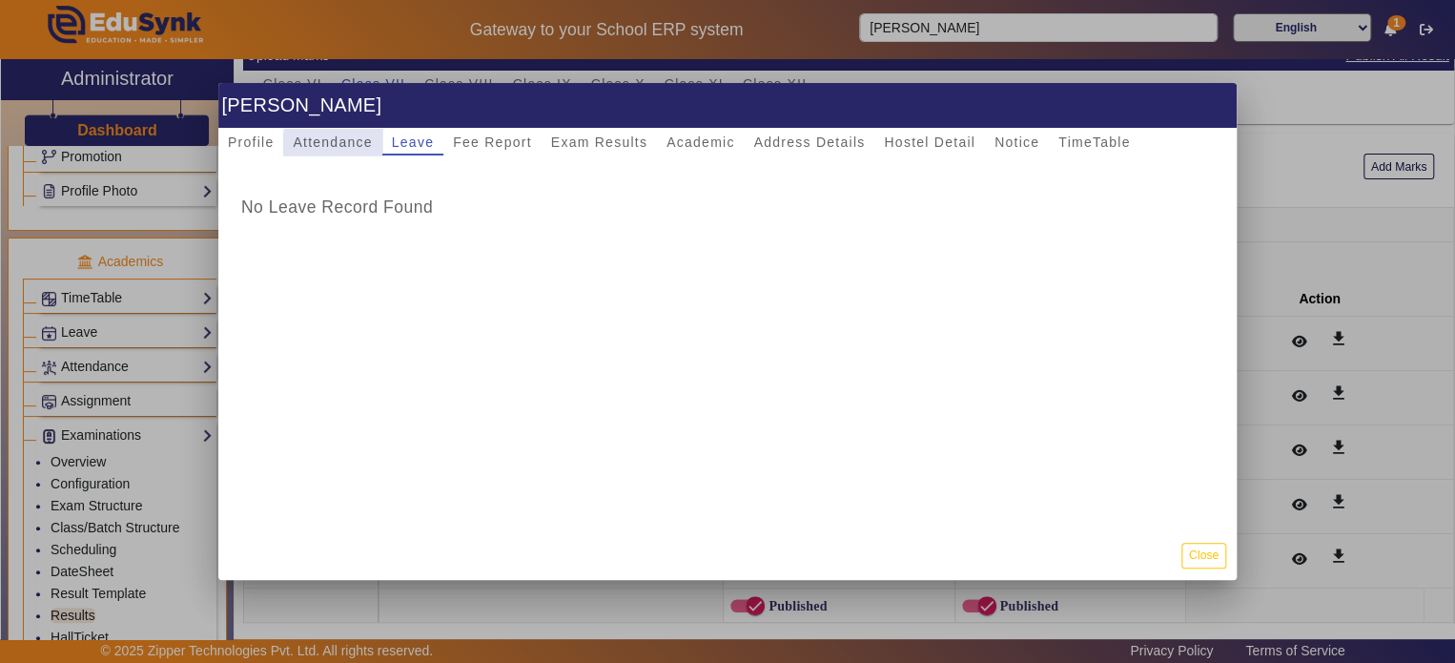
click at [363, 146] on span "Attendance" at bounding box center [332, 141] width 79 height 13
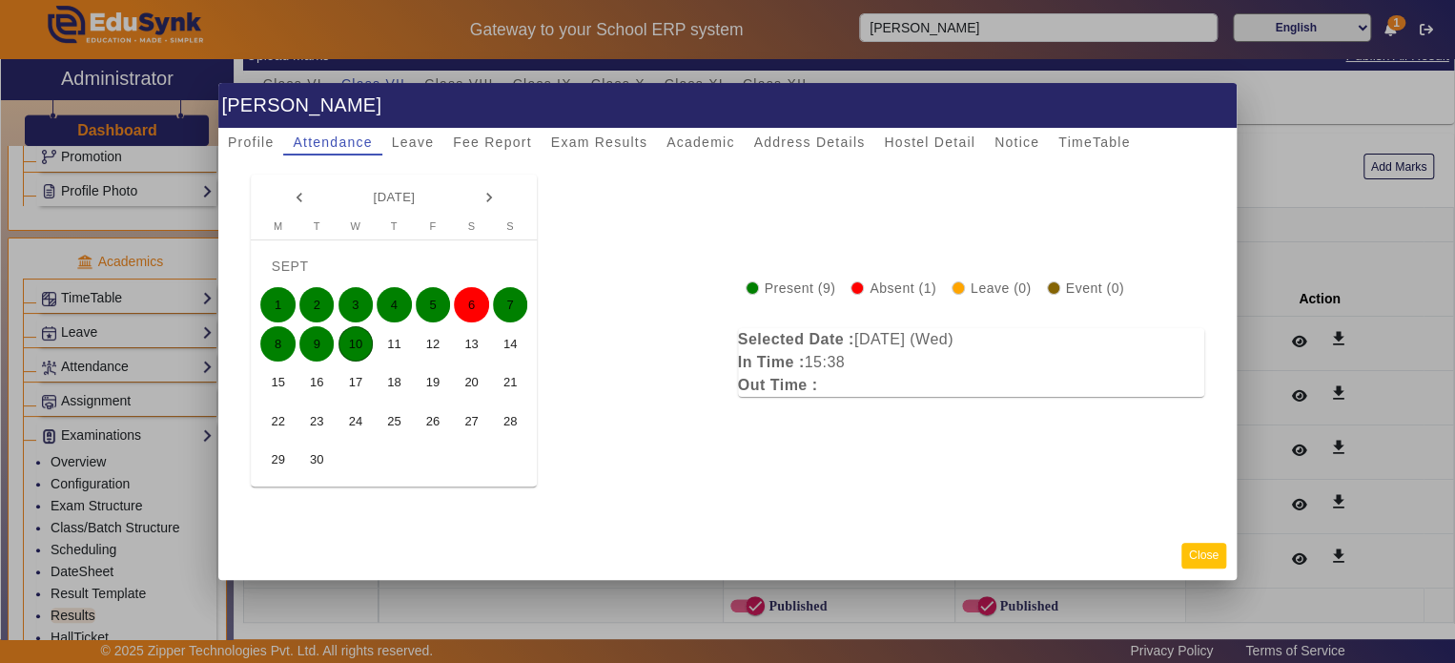
click at [1197, 548] on button "Close" at bounding box center [1203, 555] width 45 height 26
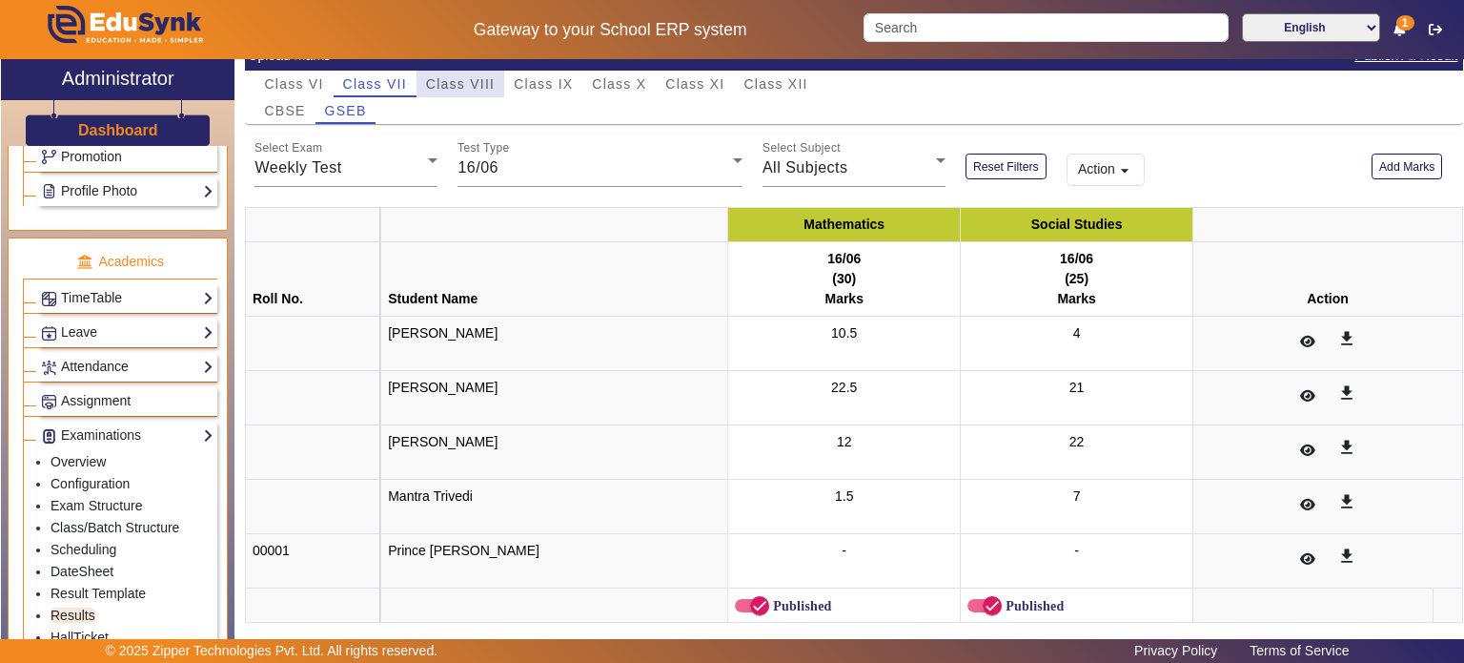
click at [456, 90] on span "Class VIII" at bounding box center [460, 83] width 69 height 13
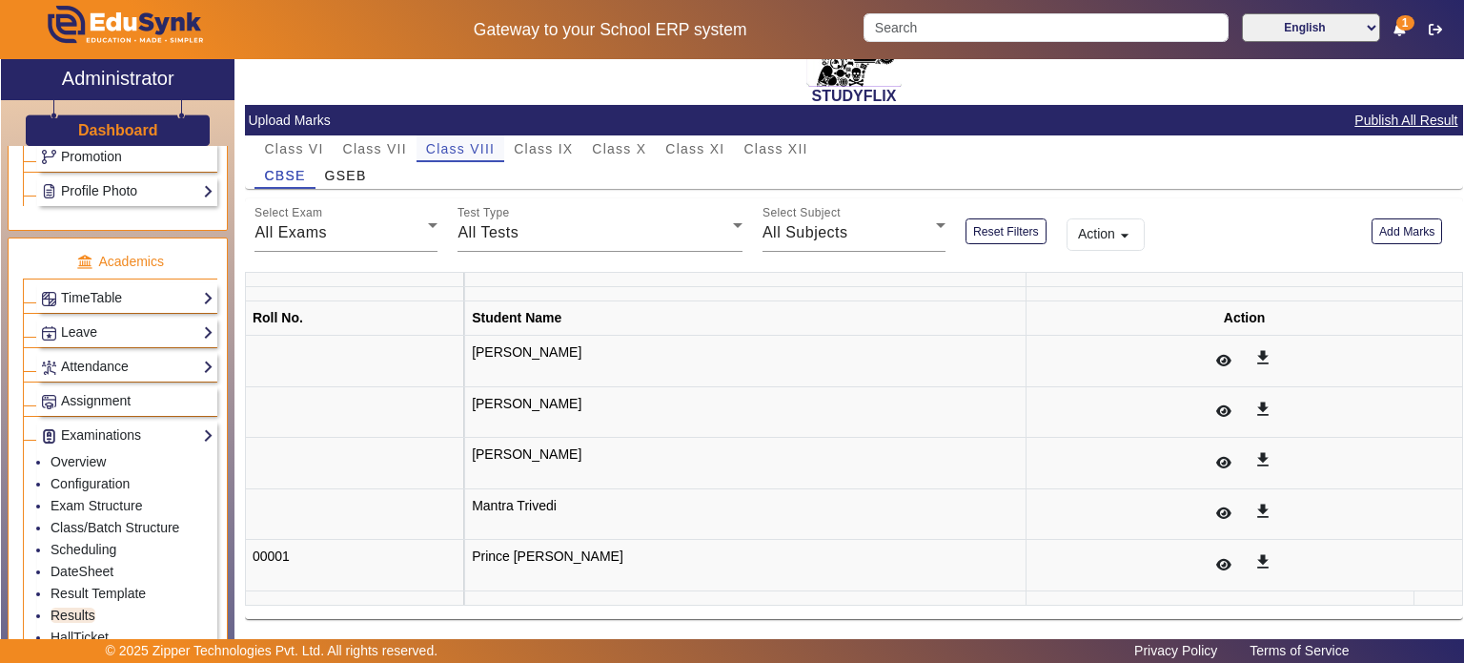
scroll to position [162, 0]
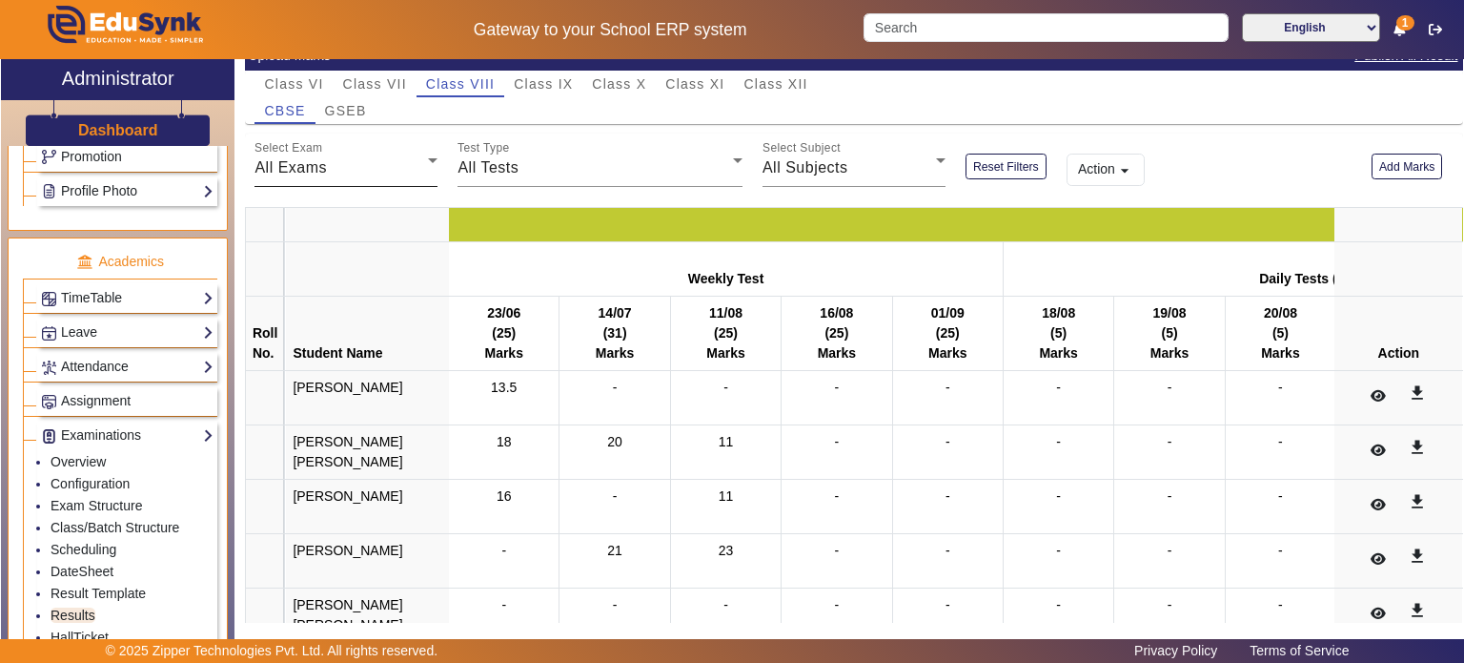
click at [412, 161] on div "All Exams" at bounding box center [341, 167] width 173 height 23
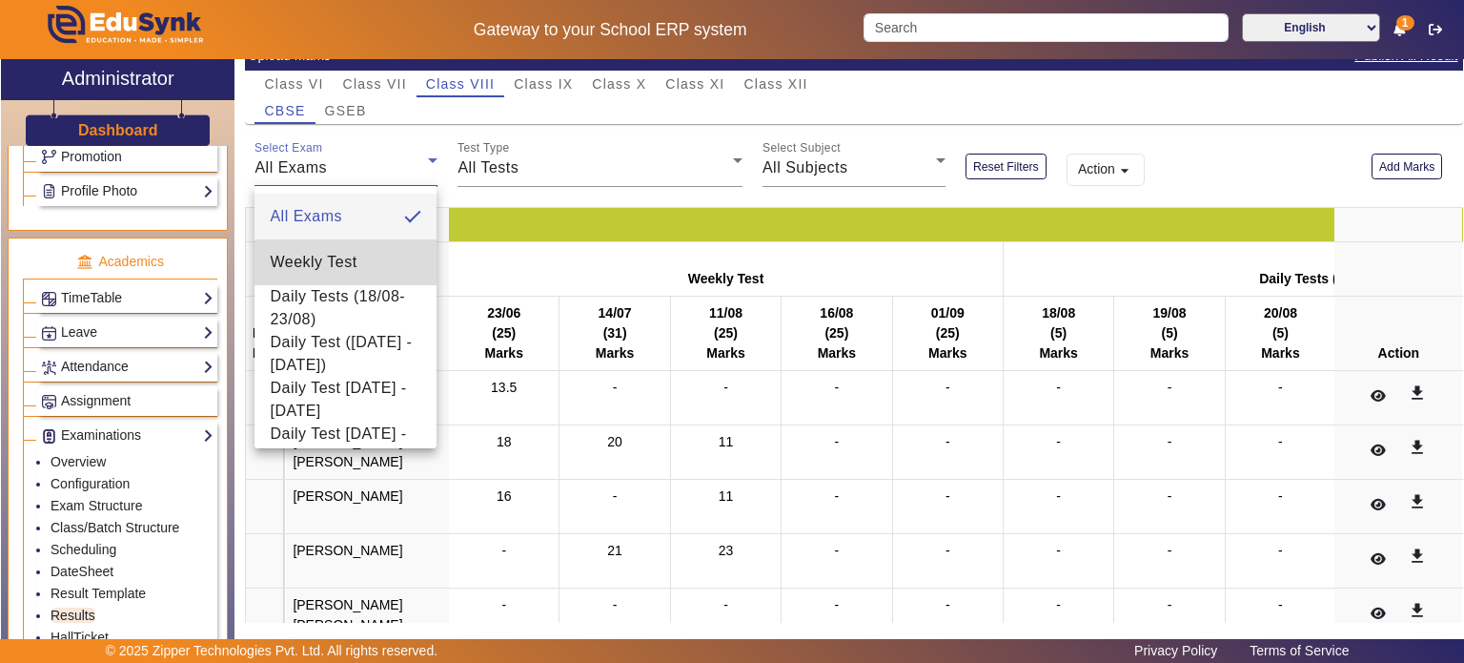
click at [353, 264] on span "Weekly Test" at bounding box center [313, 262] width 87 height 23
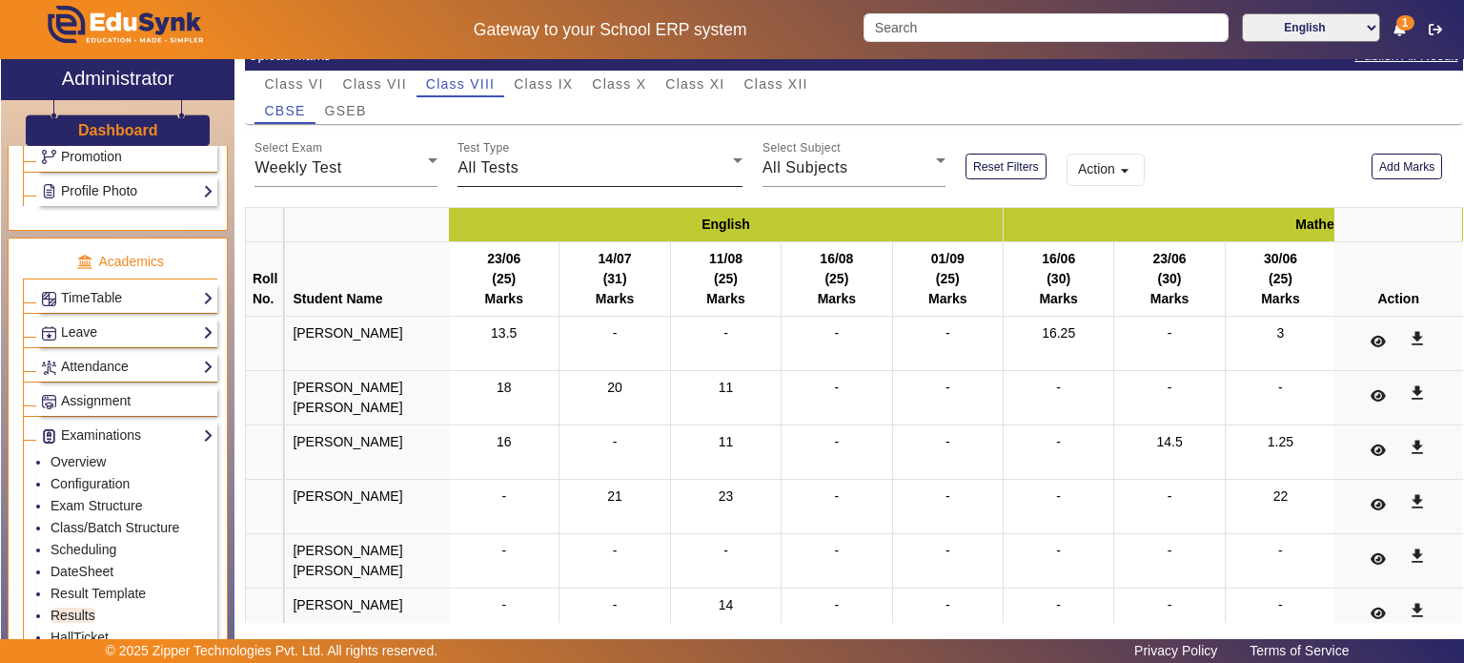
click at [503, 149] on mat-label "Test Type" at bounding box center [484, 148] width 52 height 12
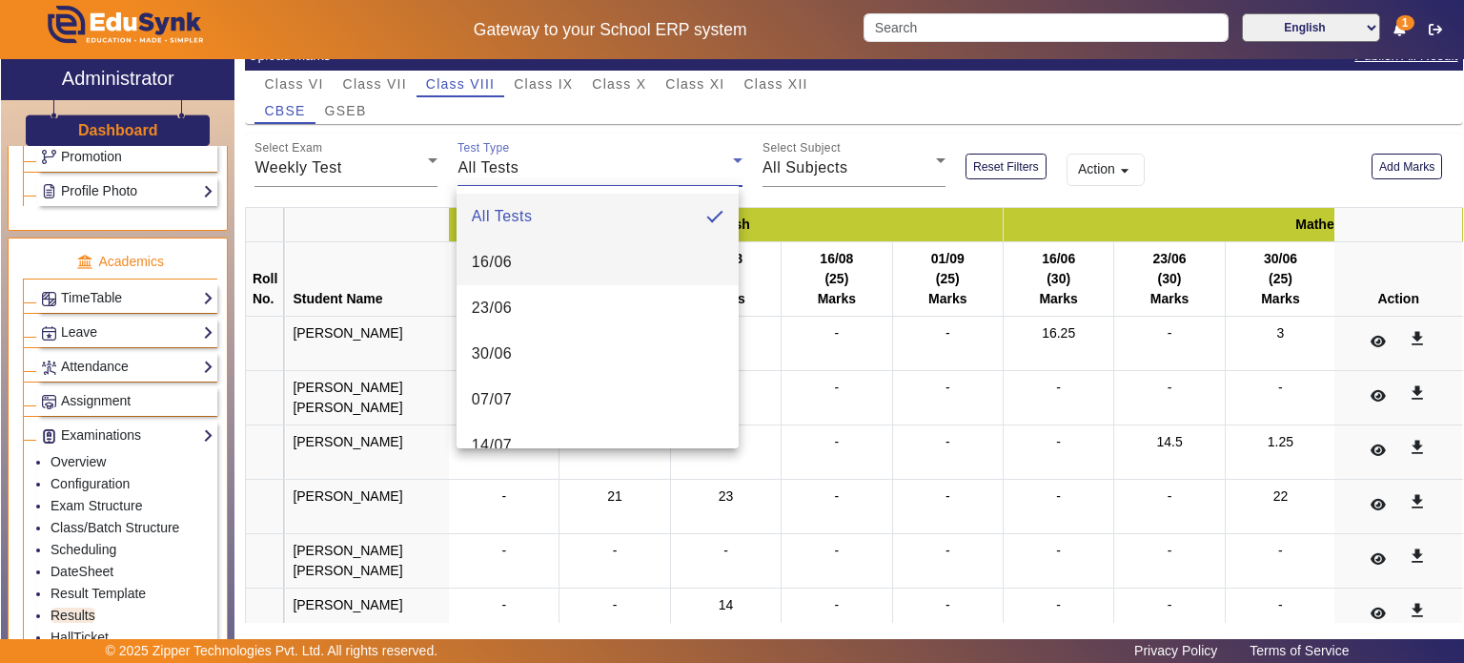
click at [521, 255] on mat-option "16/06" at bounding box center [598, 262] width 282 height 46
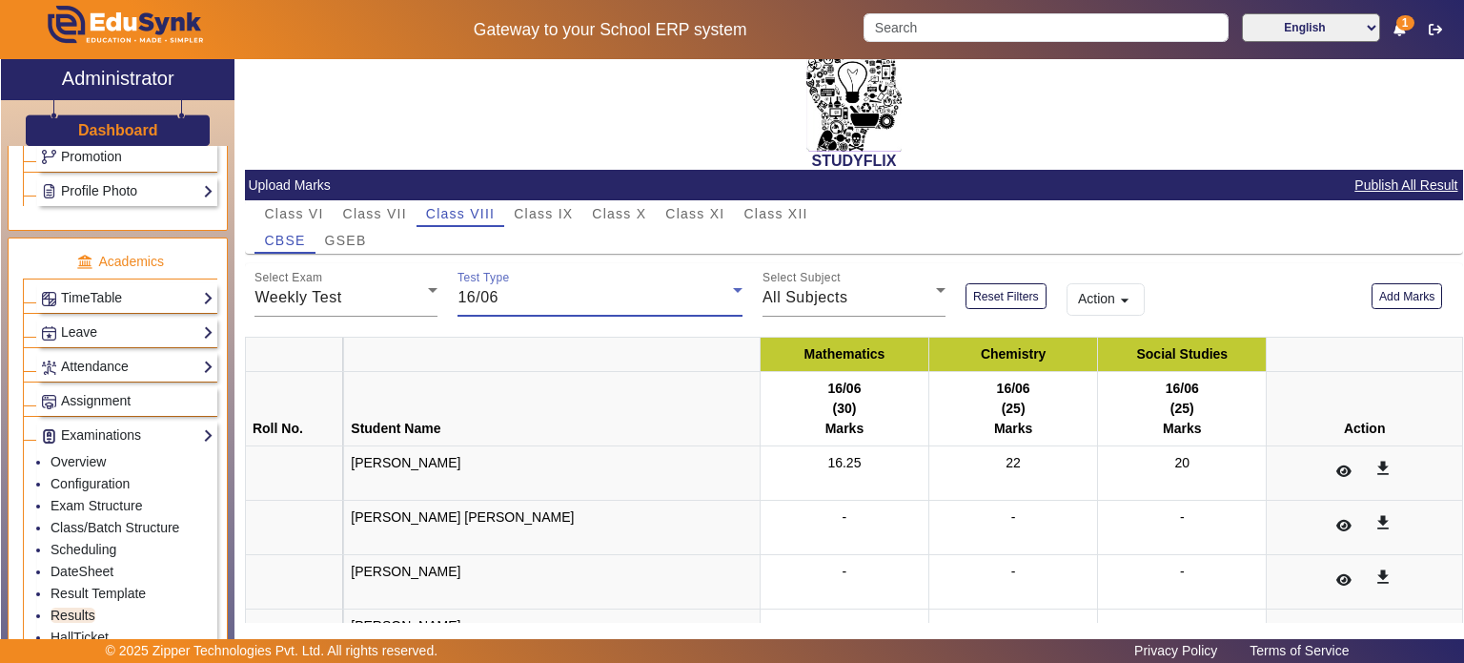
scroll to position [0, 0]
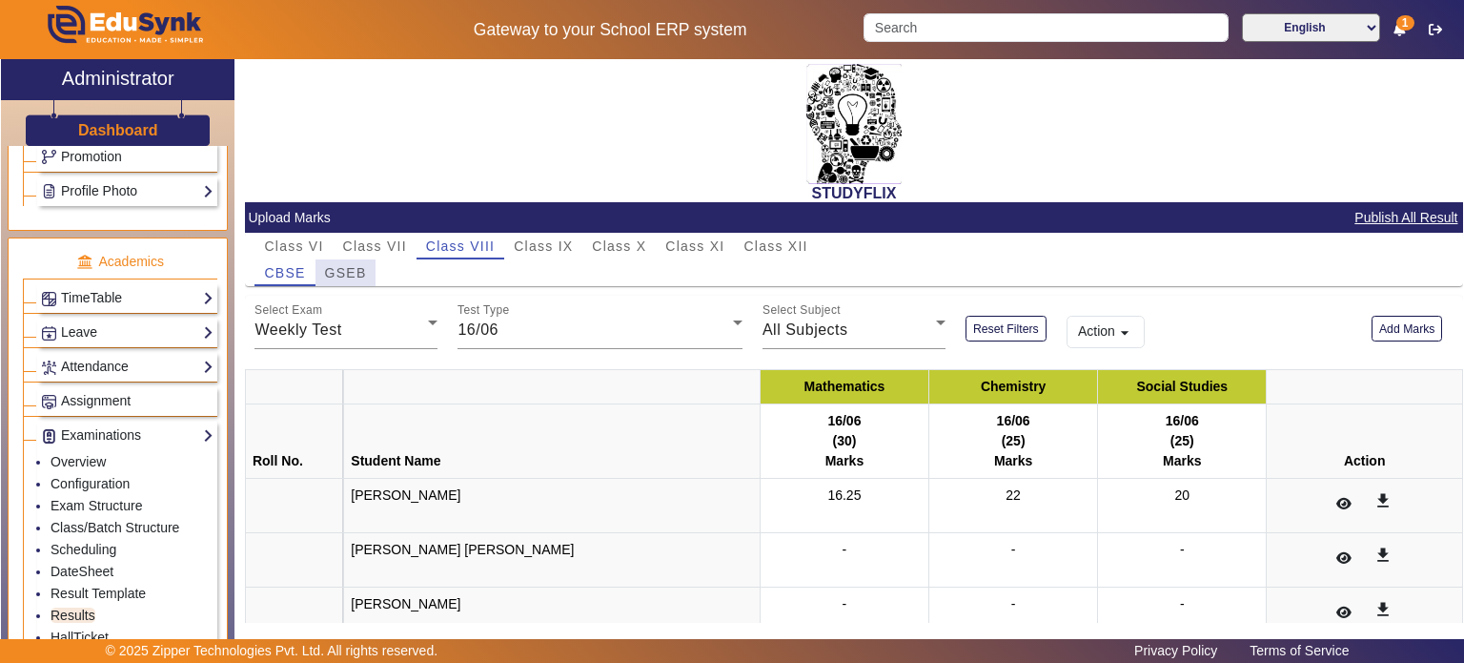
click at [365, 266] on span "GSEB" at bounding box center [346, 272] width 42 height 13
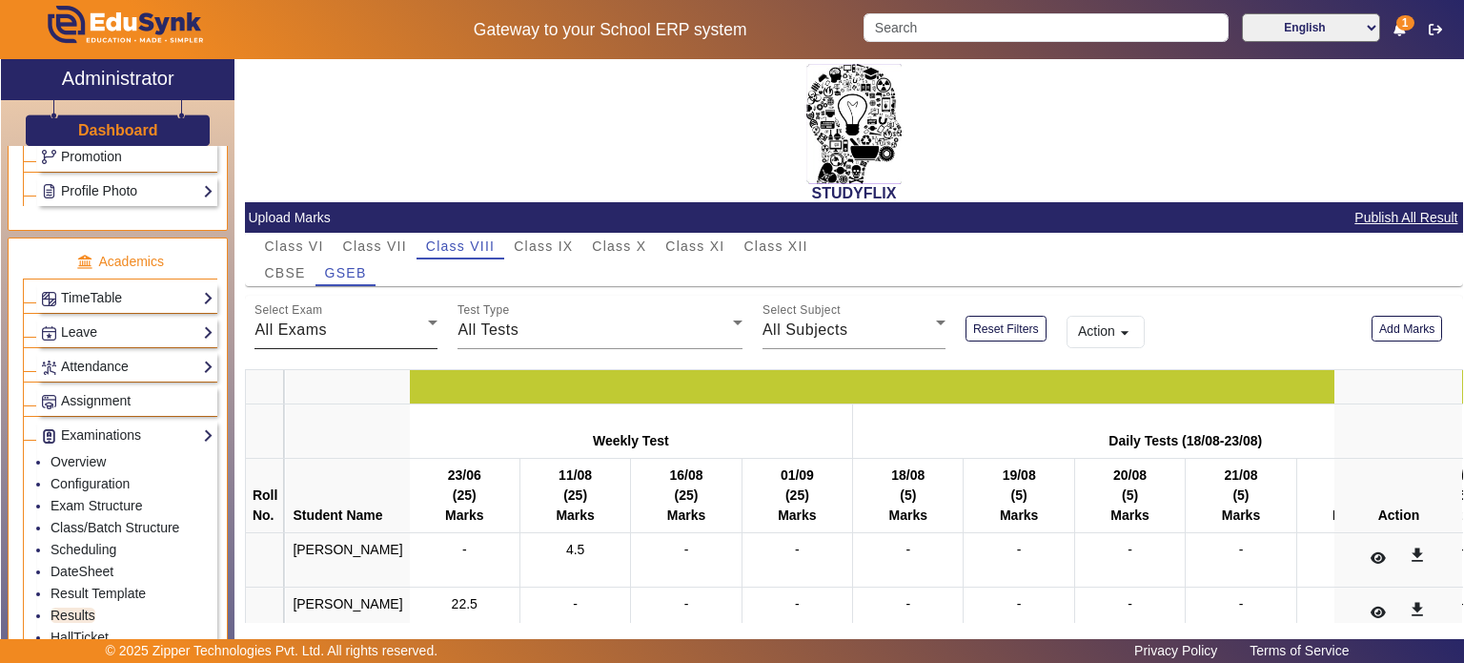
click at [356, 319] on div "All Exams" at bounding box center [341, 329] width 173 height 23
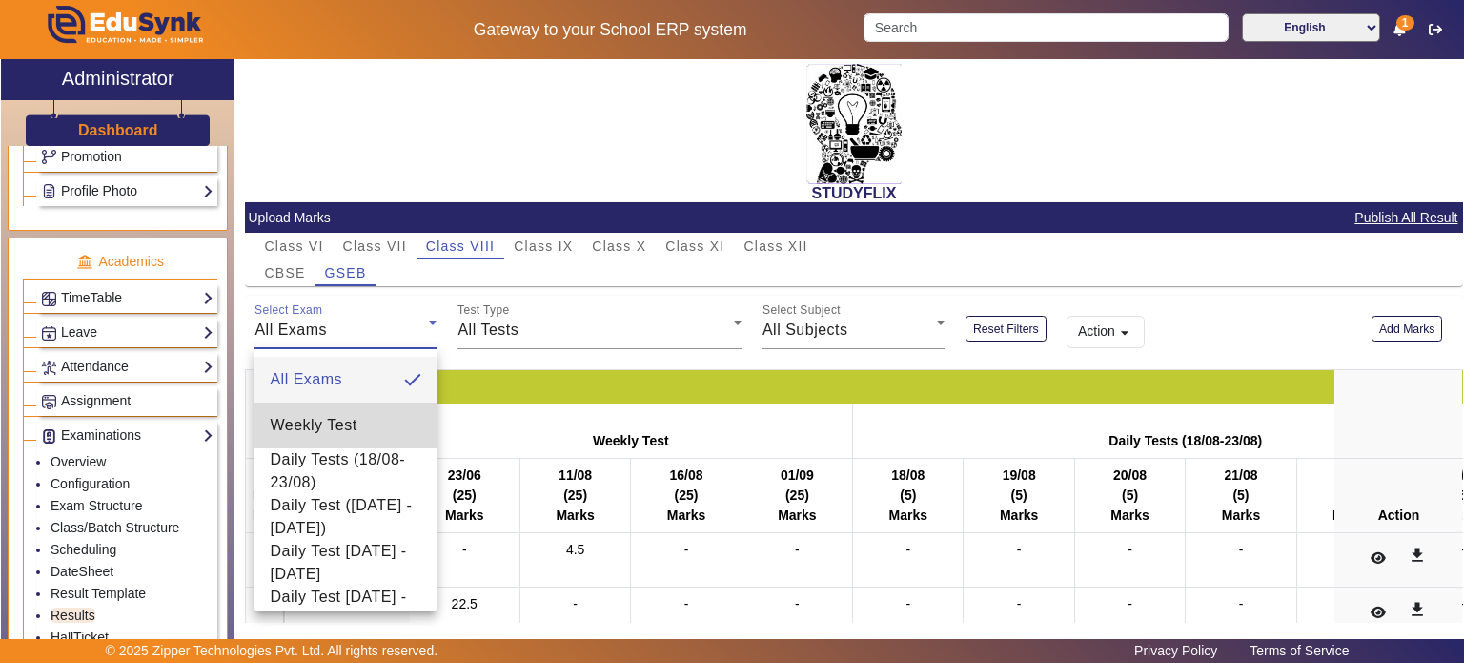
click at [346, 415] on span "Weekly Test" at bounding box center [313, 425] width 87 height 23
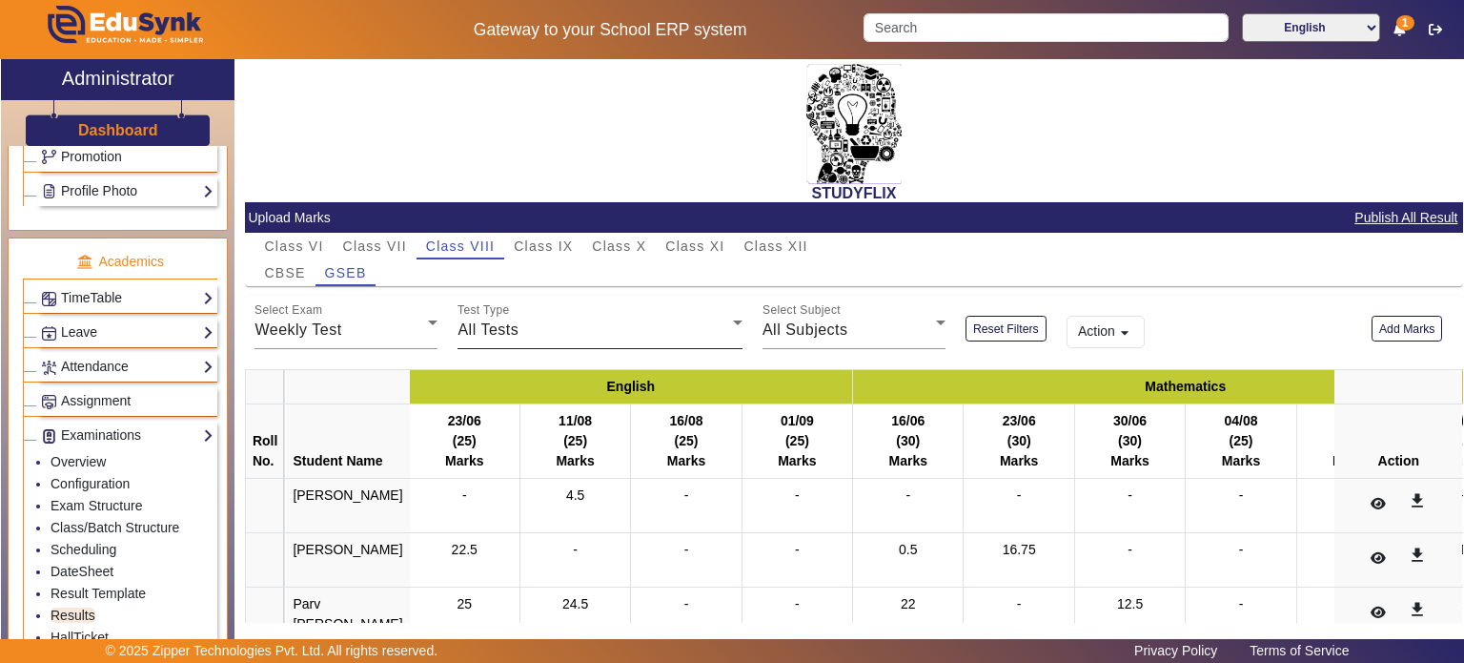
click at [469, 342] on div "Test Type All Tests" at bounding box center [600, 322] width 285 height 53
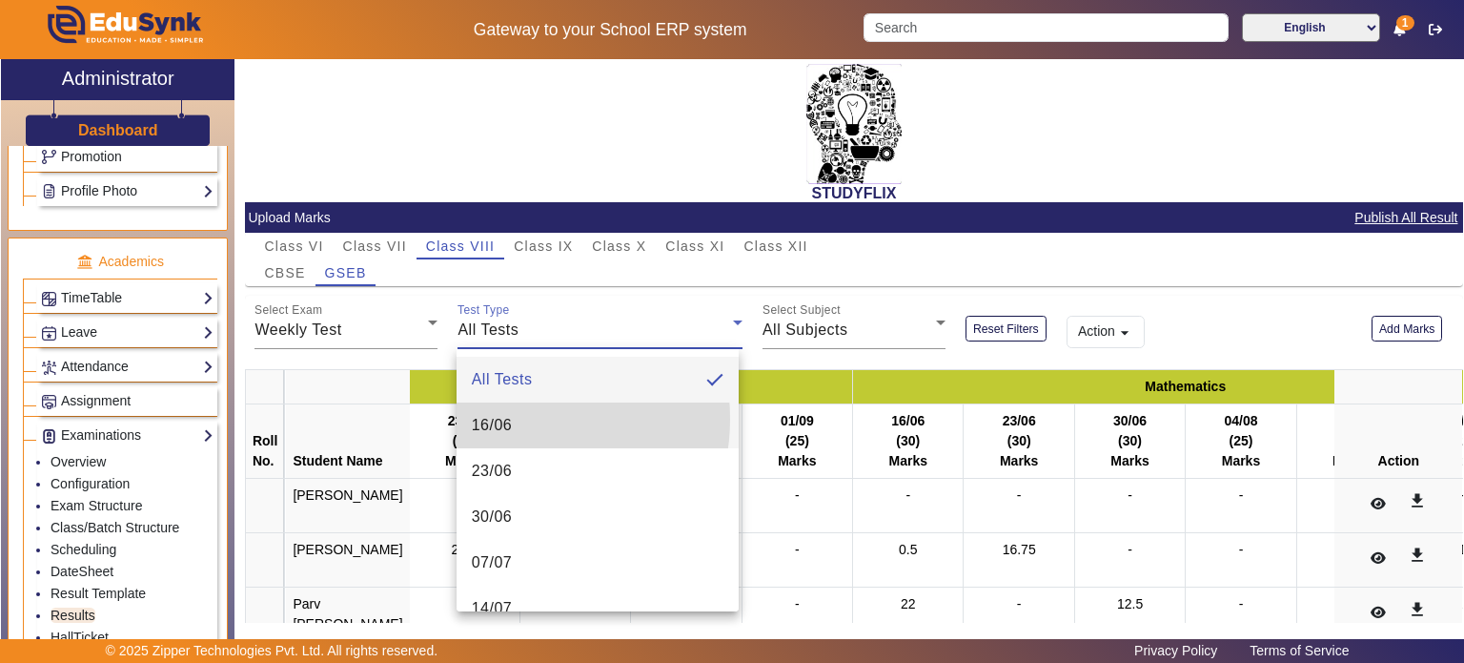
click at [503, 418] on span "16/06" at bounding box center [492, 425] width 41 height 23
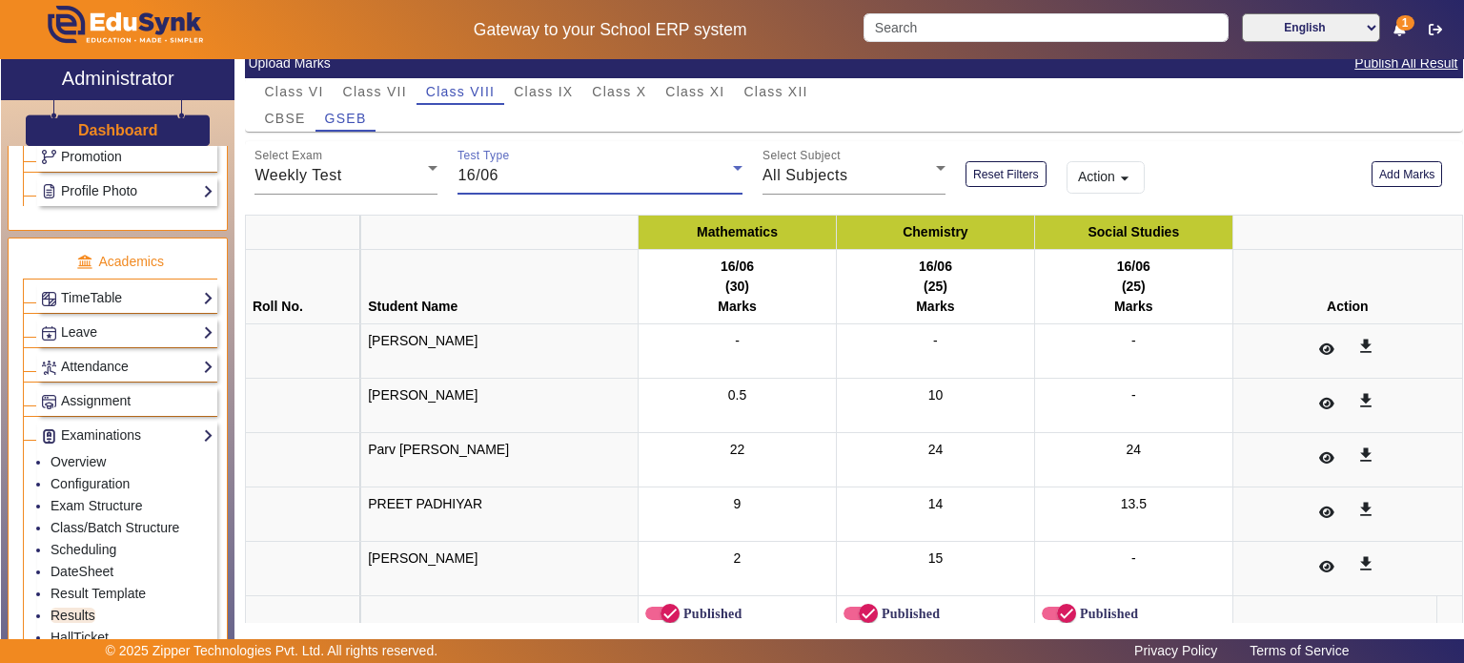
scroll to position [183, 0]
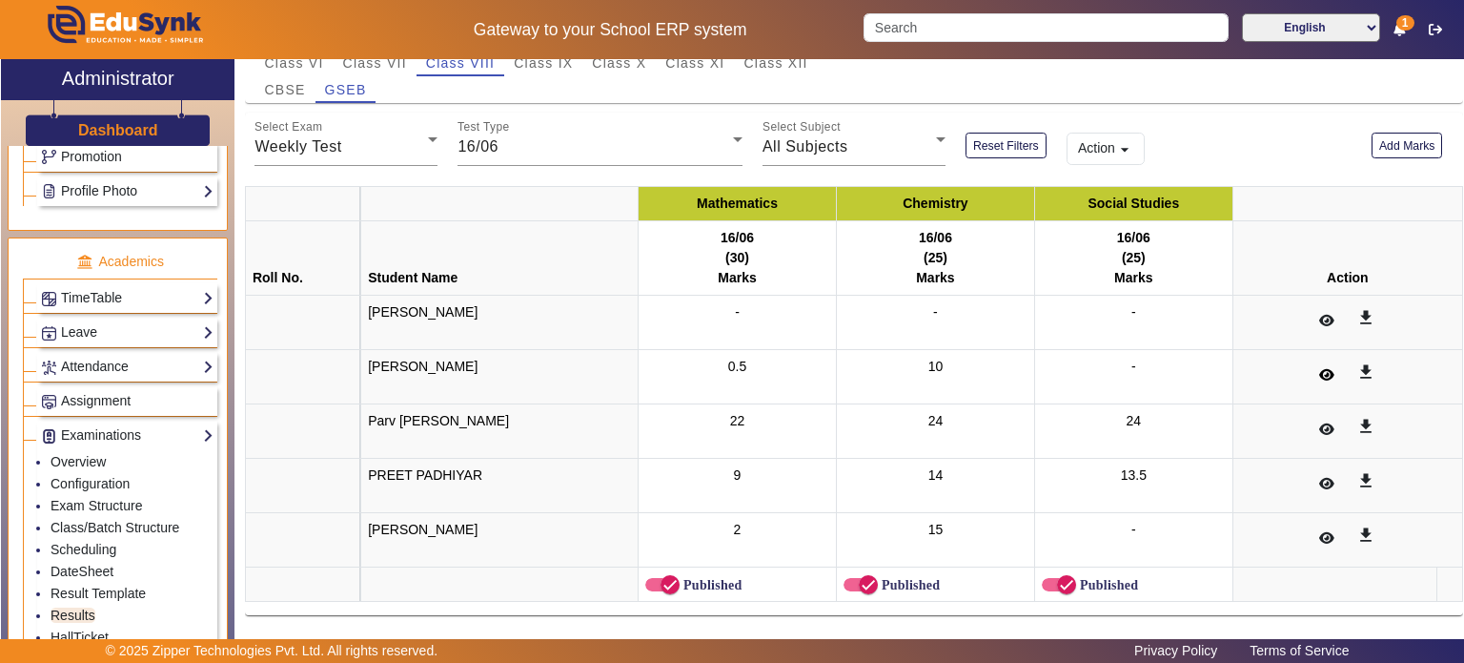
click at [1319, 368] on icon at bounding box center [1326, 374] width 15 height 13
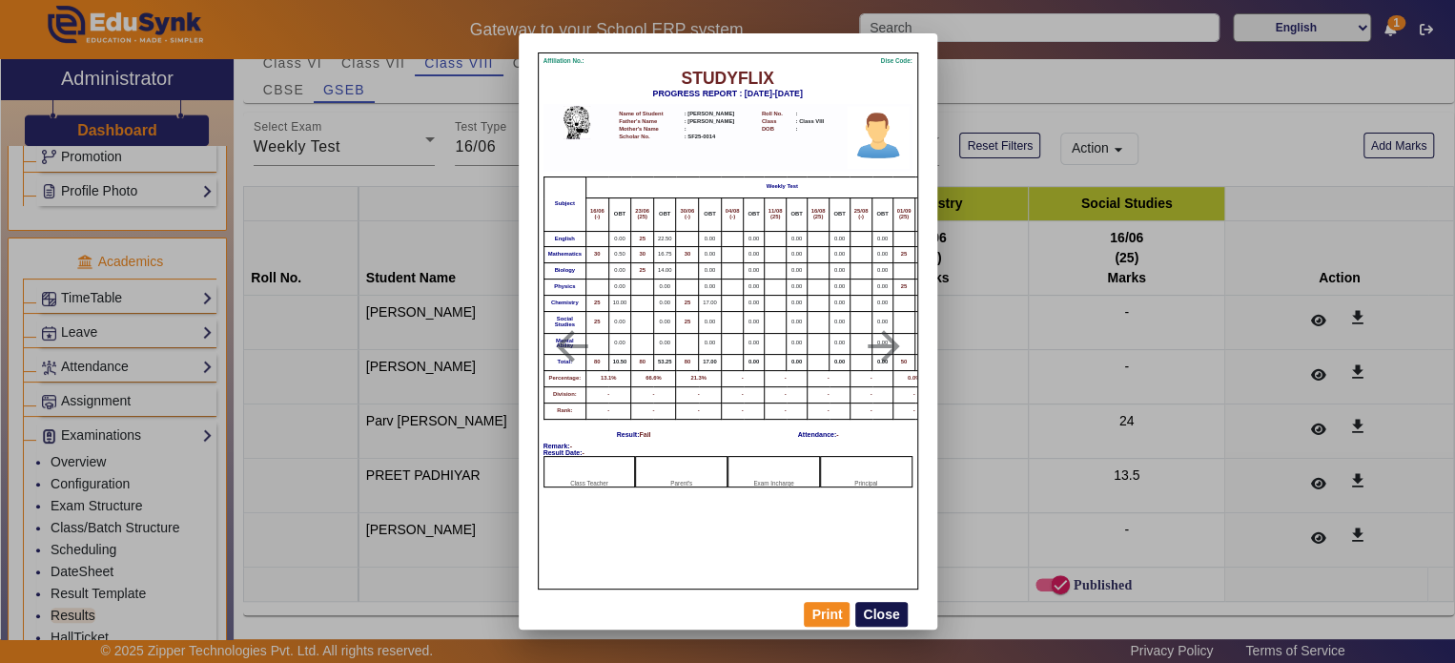
click at [882, 603] on button "Close" at bounding box center [880, 614] width 51 height 25
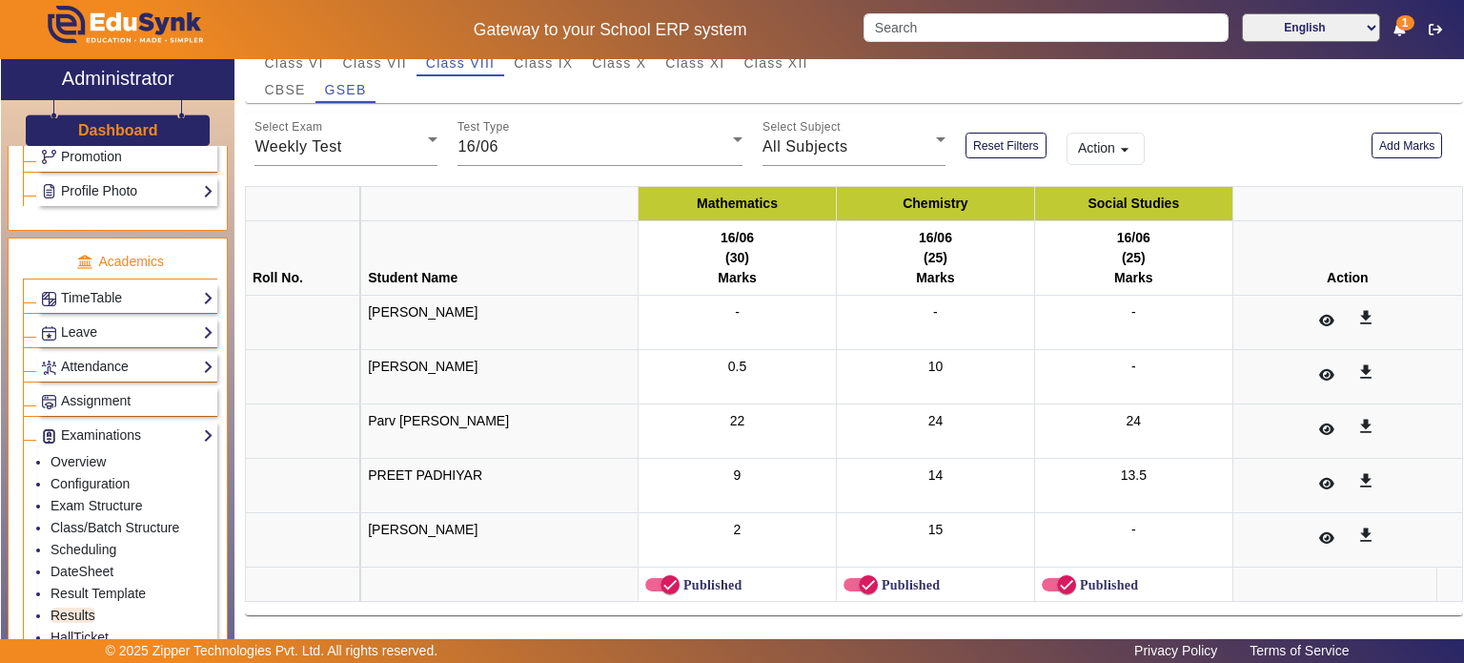
scroll to position [0, 0]
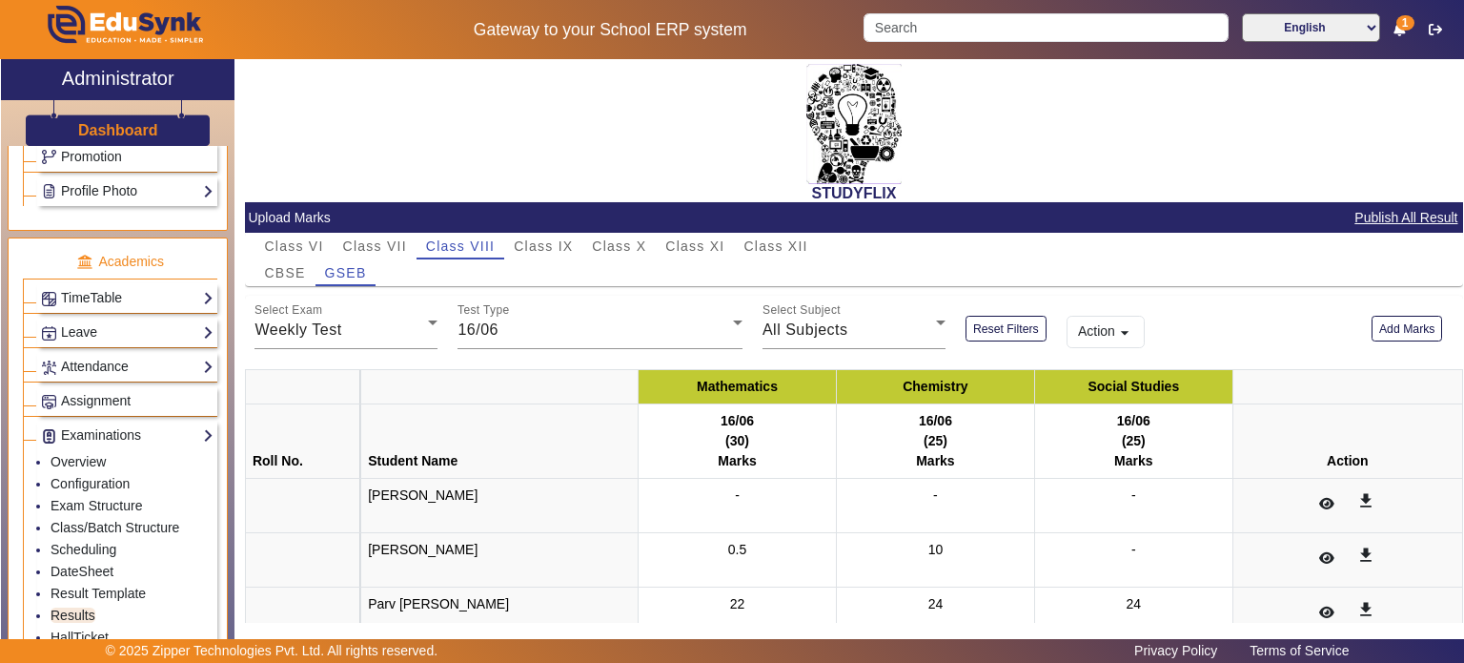
click at [1115, 338] on mat-icon "arrow_drop_down" at bounding box center [1124, 332] width 19 height 19
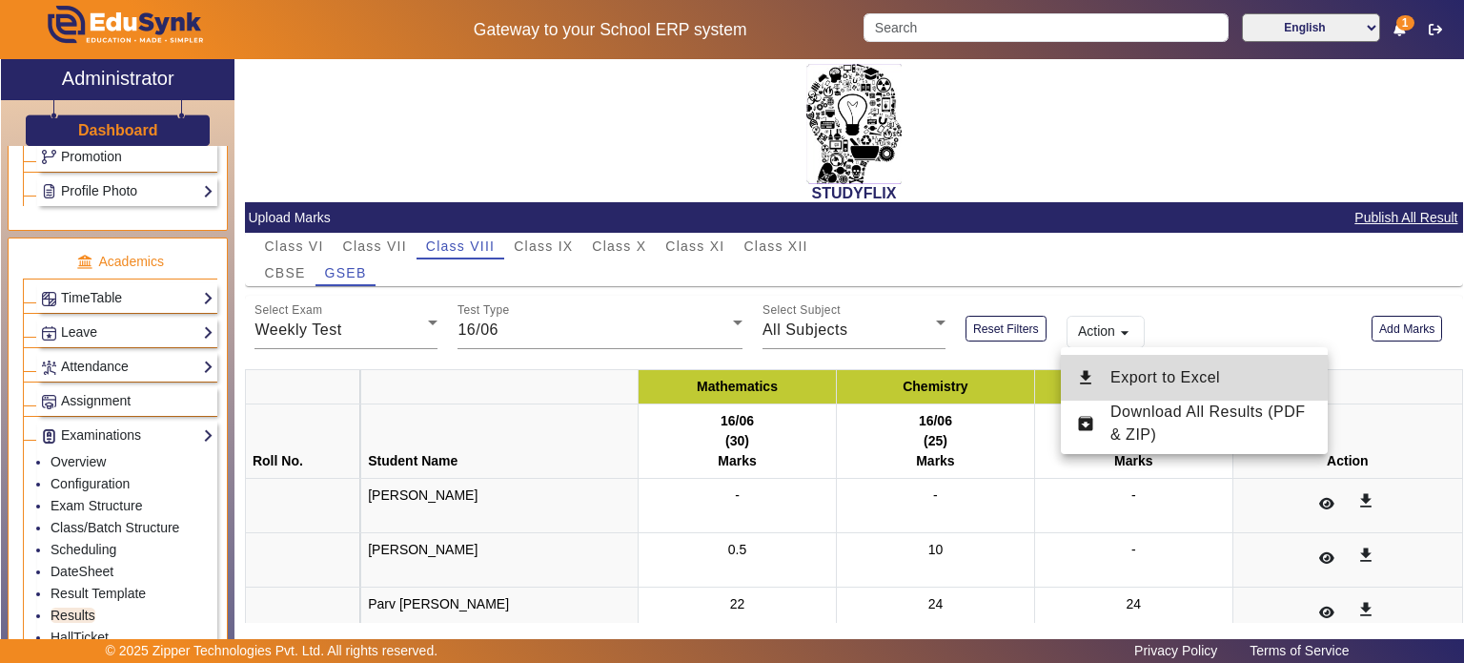
click at [1142, 367] on span "Export to Excel" at bounding box center [1212, 377] width 202 height 23
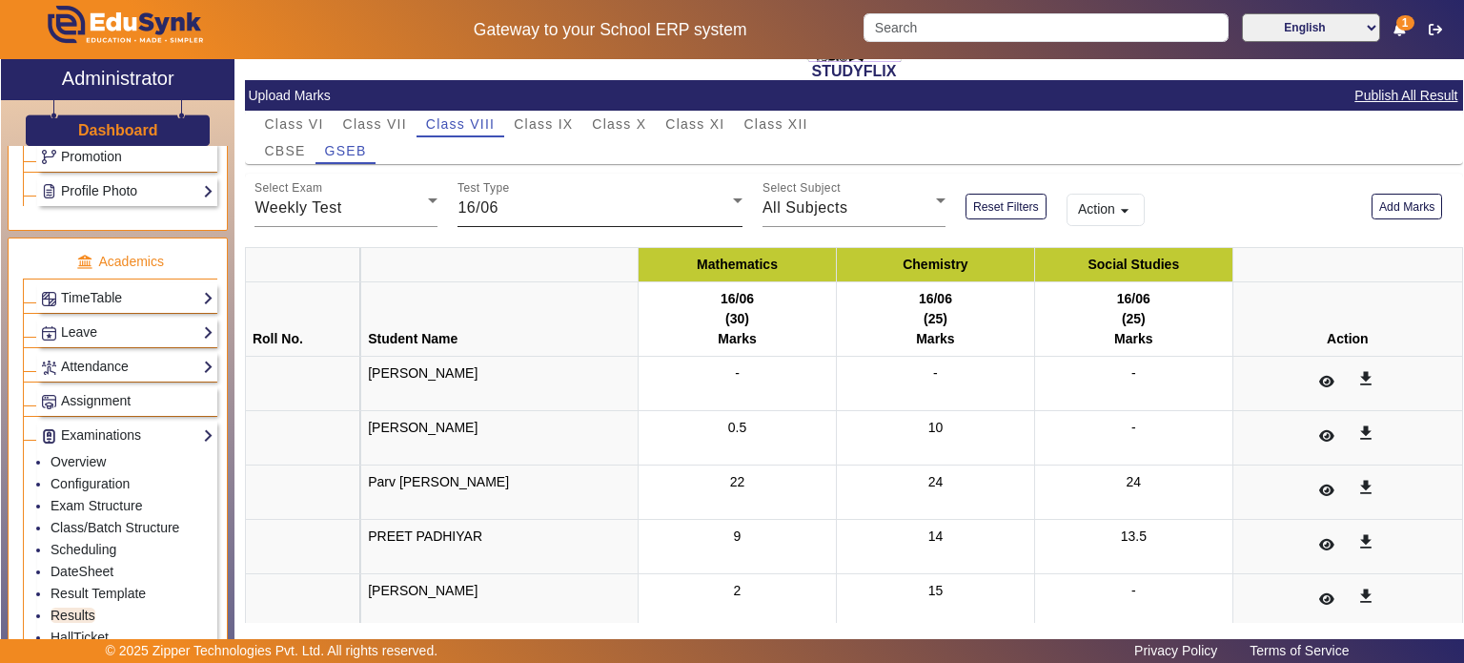
scroll to position [183, 0]
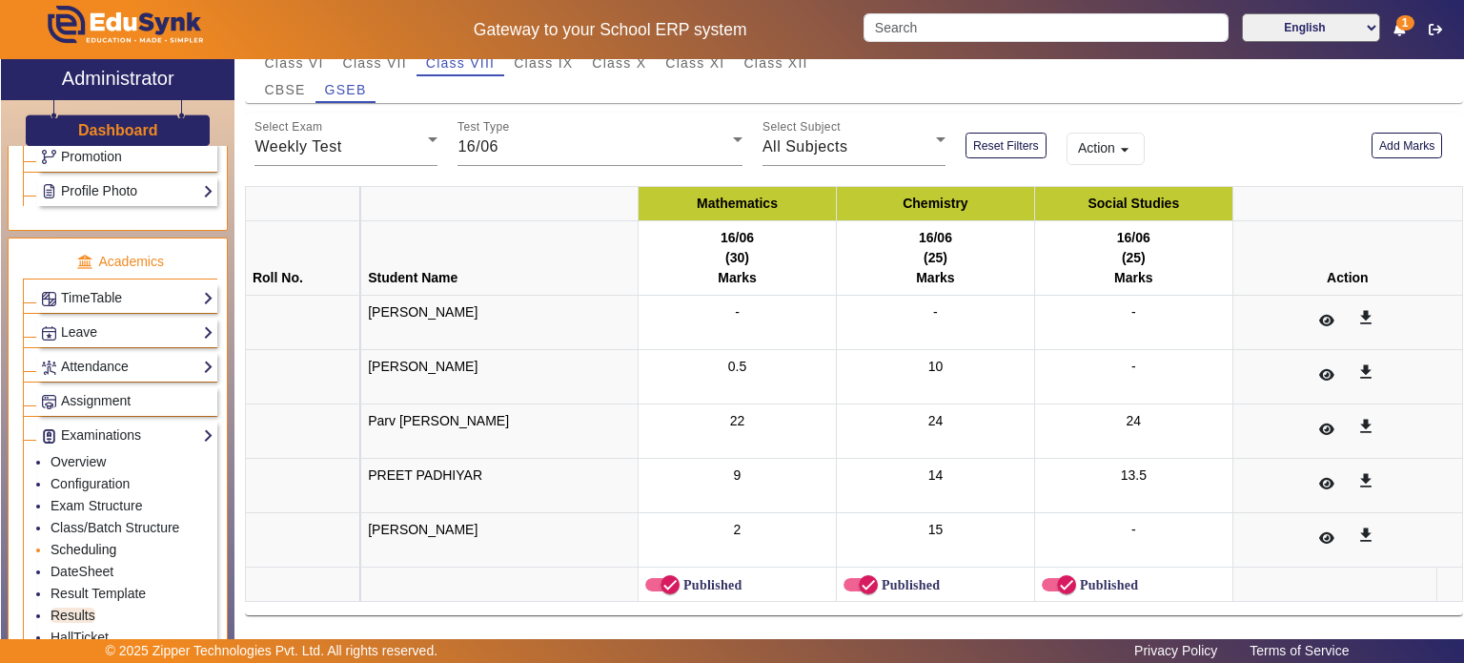
click at [103, 541] on link "Scheduling" at bounding box center [84, 548] width 66 height 15
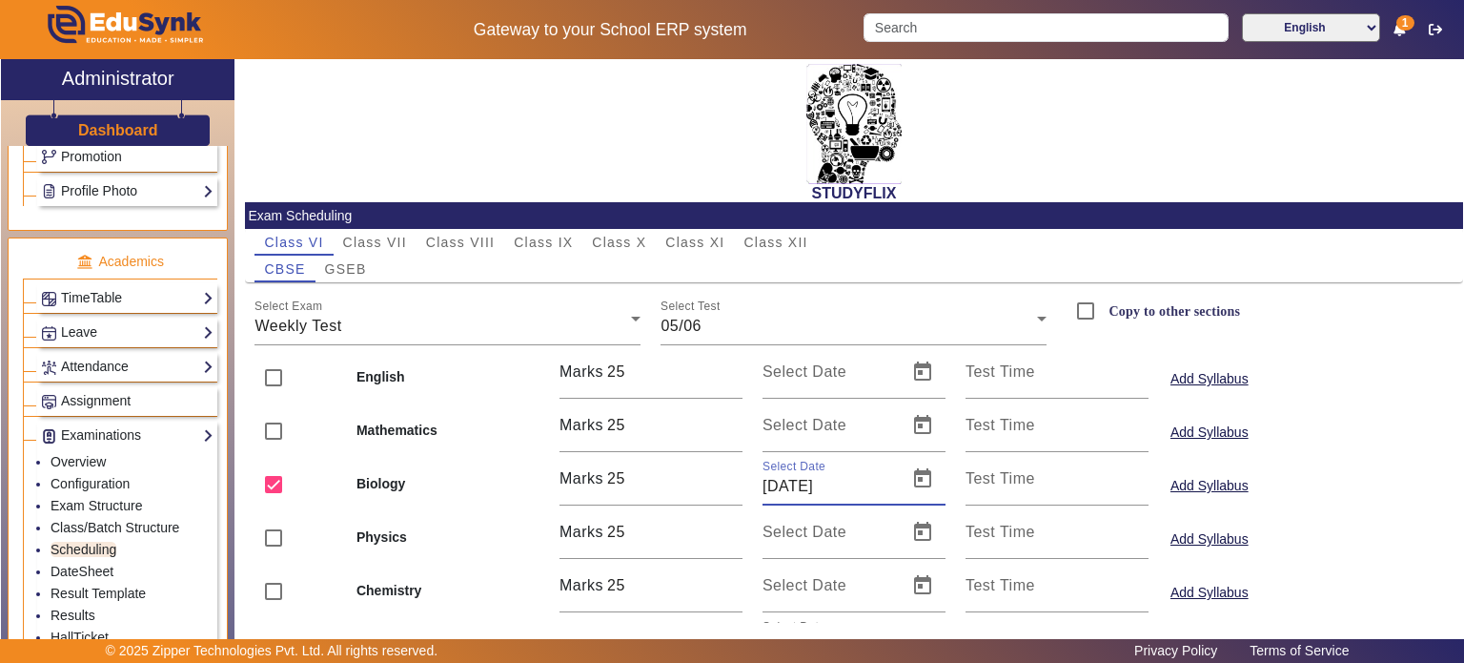
click at [812, 482] on input "[DATE]" at bounding box center [829, 486] width 133 height 23
click at [792, 529] on mat-label "Select Date" at bounding box center [805, 531] width 84 height 16
click at [792, 529] on input "Select Date" at bounding box center [829, 539] width 133 height 23
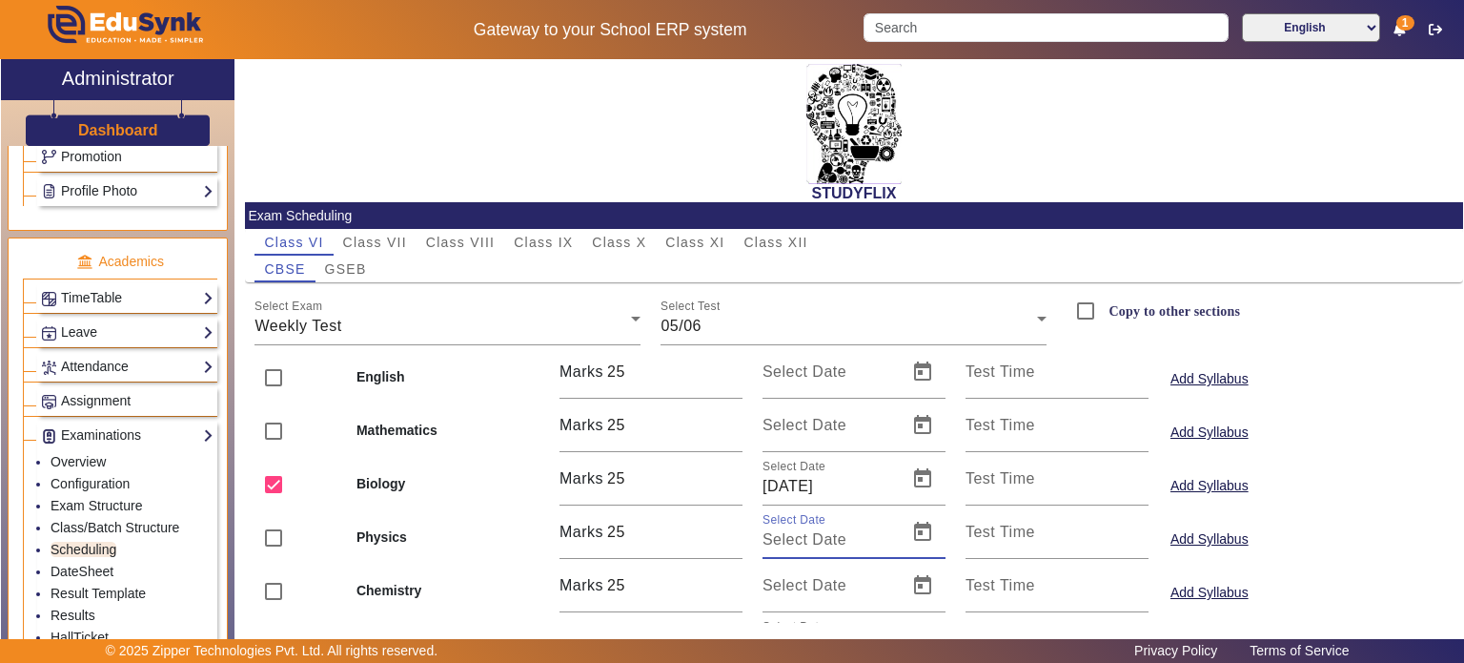
paste input "[DATE]"
type input "[DATE]"
click at [795, 434] on input "Select Date" at bounding box center [829, 432] width 133 height 23
paste input "[DATE]"
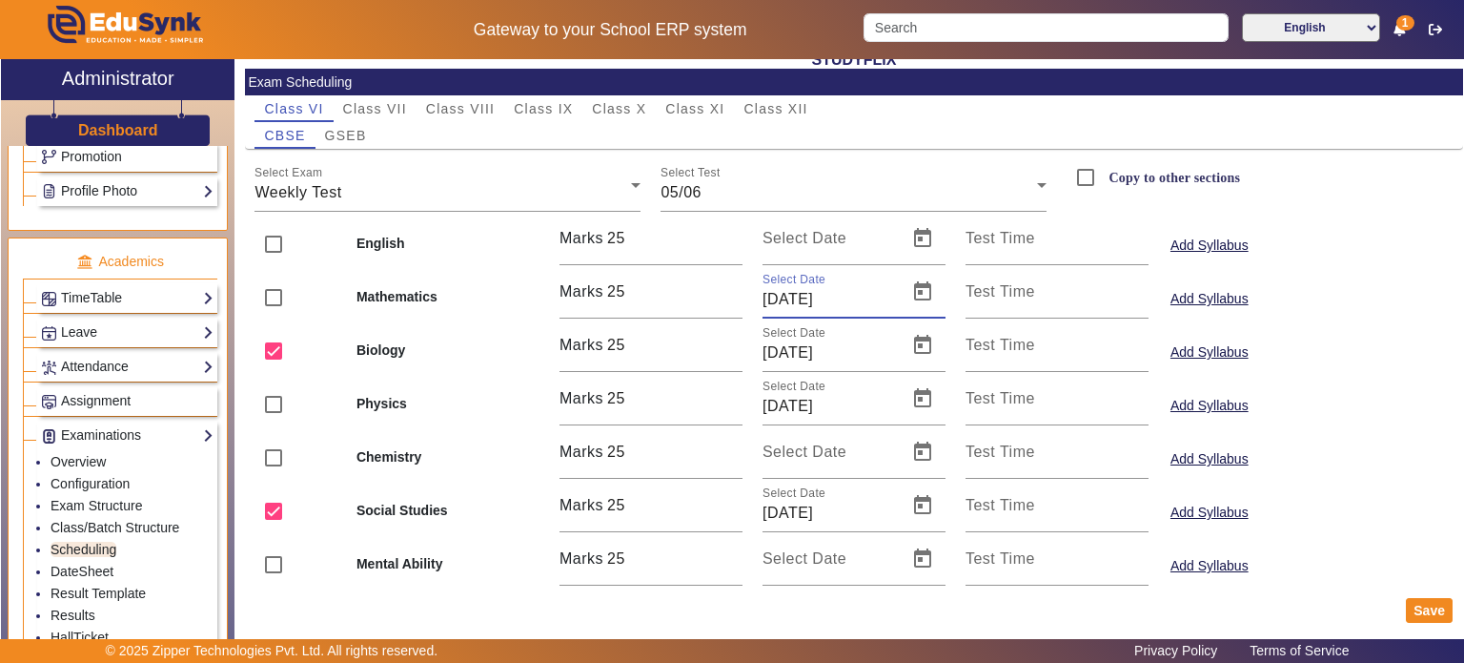
scroll to position [144, 0]
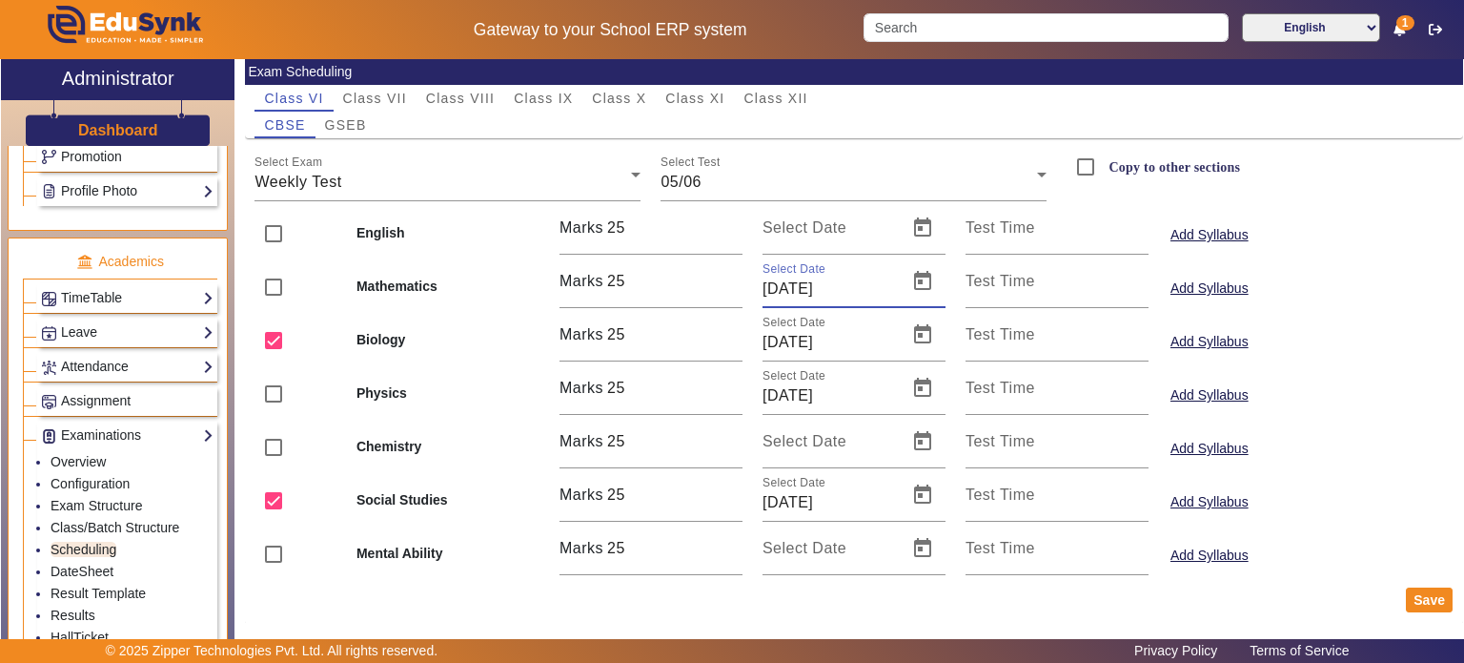
type input "[DATE]"
